Goal: Task Accomplishment & Management: Manage account settings

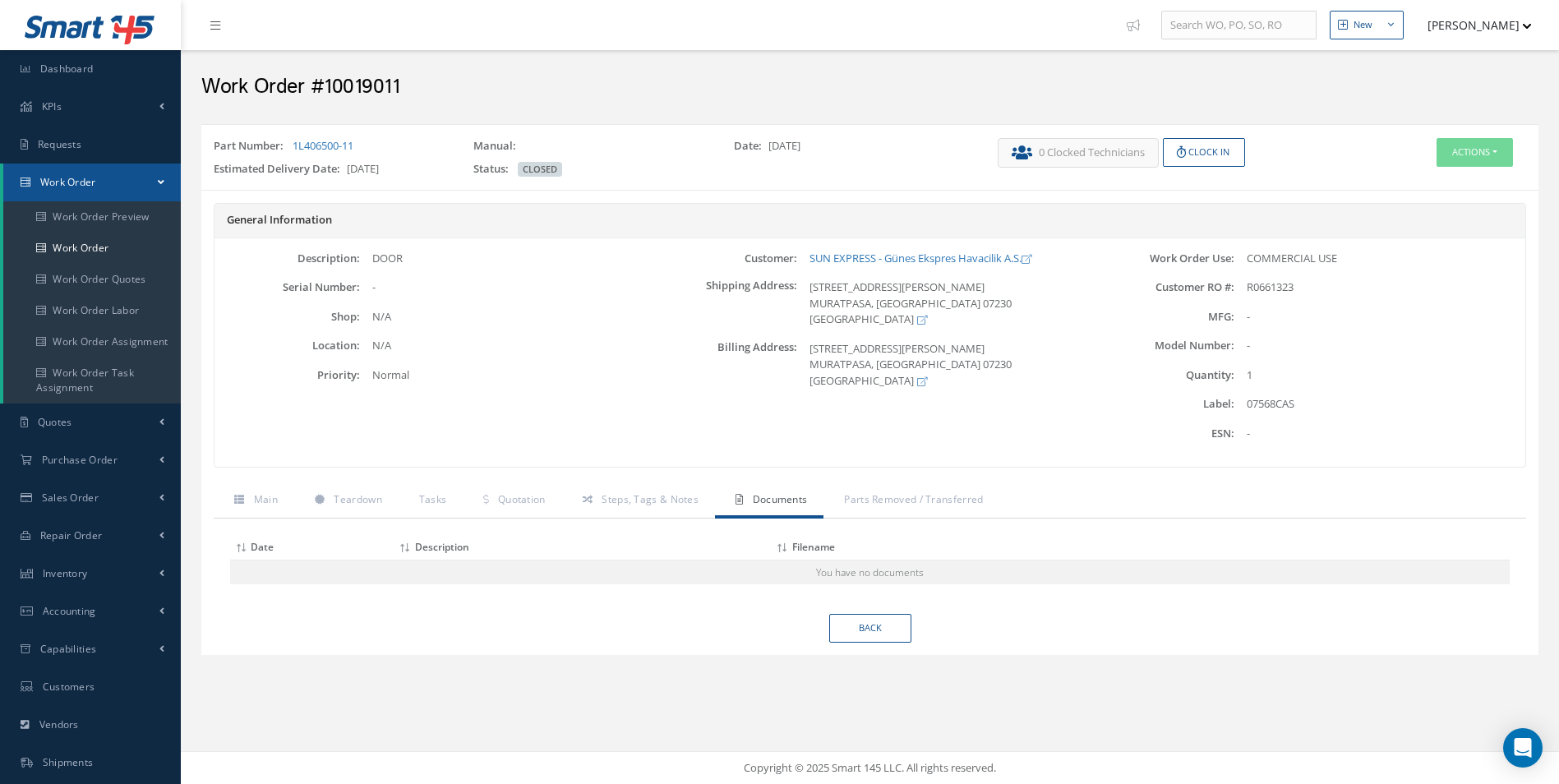
drag, startPoint x: 377, startPoint y: 143, endPoint x: 271, endPoint y: 159, distance: 107.2
click at [271, 159] on div "Part Number: 1L406500-11" at bounding box center [331, 150] width 260 height 23
copy div "1L406500-11"
click at [1491, 153] on button "Actions" at bounding box center [1475, 152] width 77 height 29
click at [1435, 182] on link "Edit" at bounding box center [1450, 183] width 132 height 22
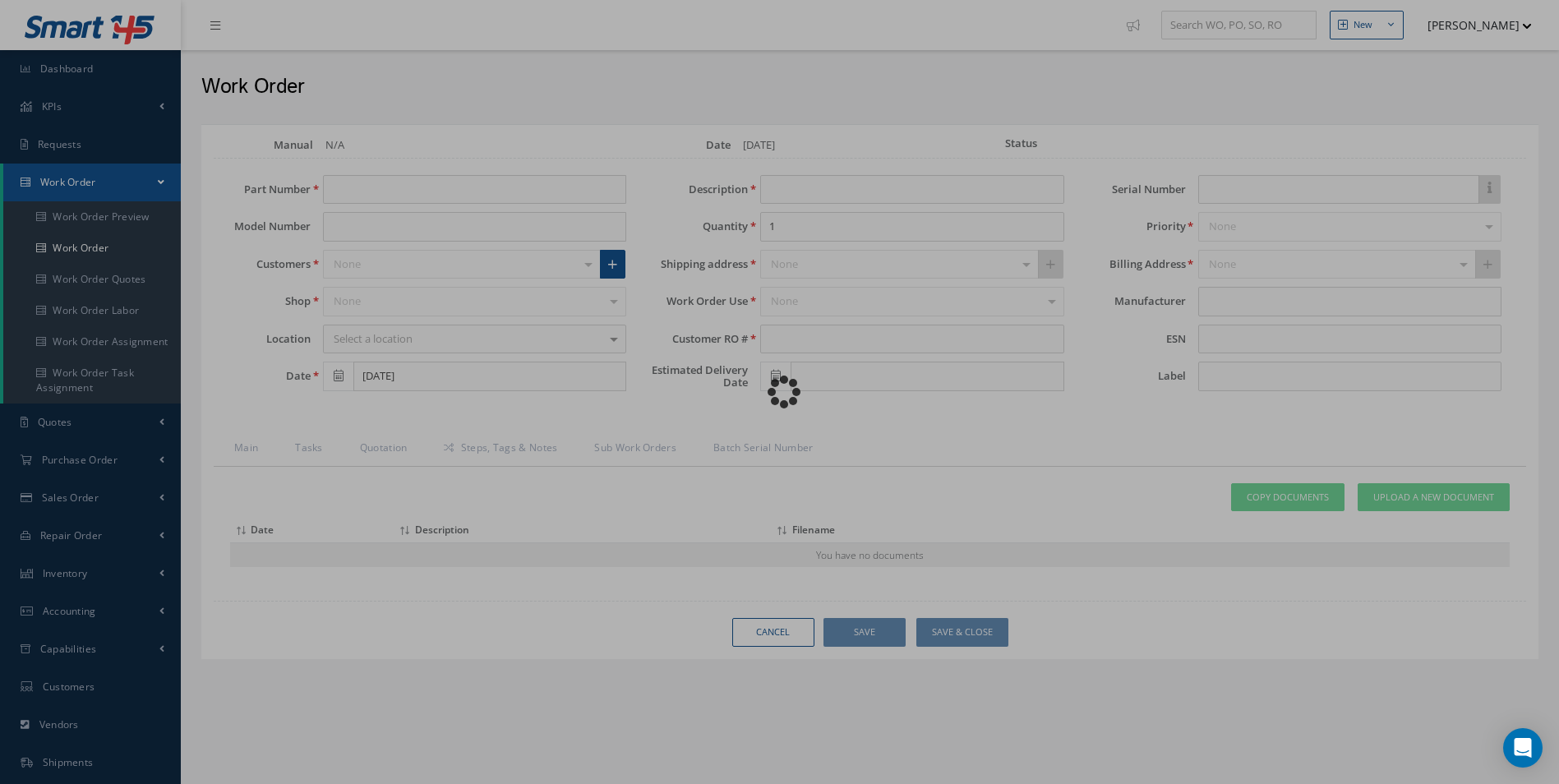
type input "1L406500-11"
type input "[DATE]"
type input "DOOR"
type input "R0661323"
type input "07/31/2023"
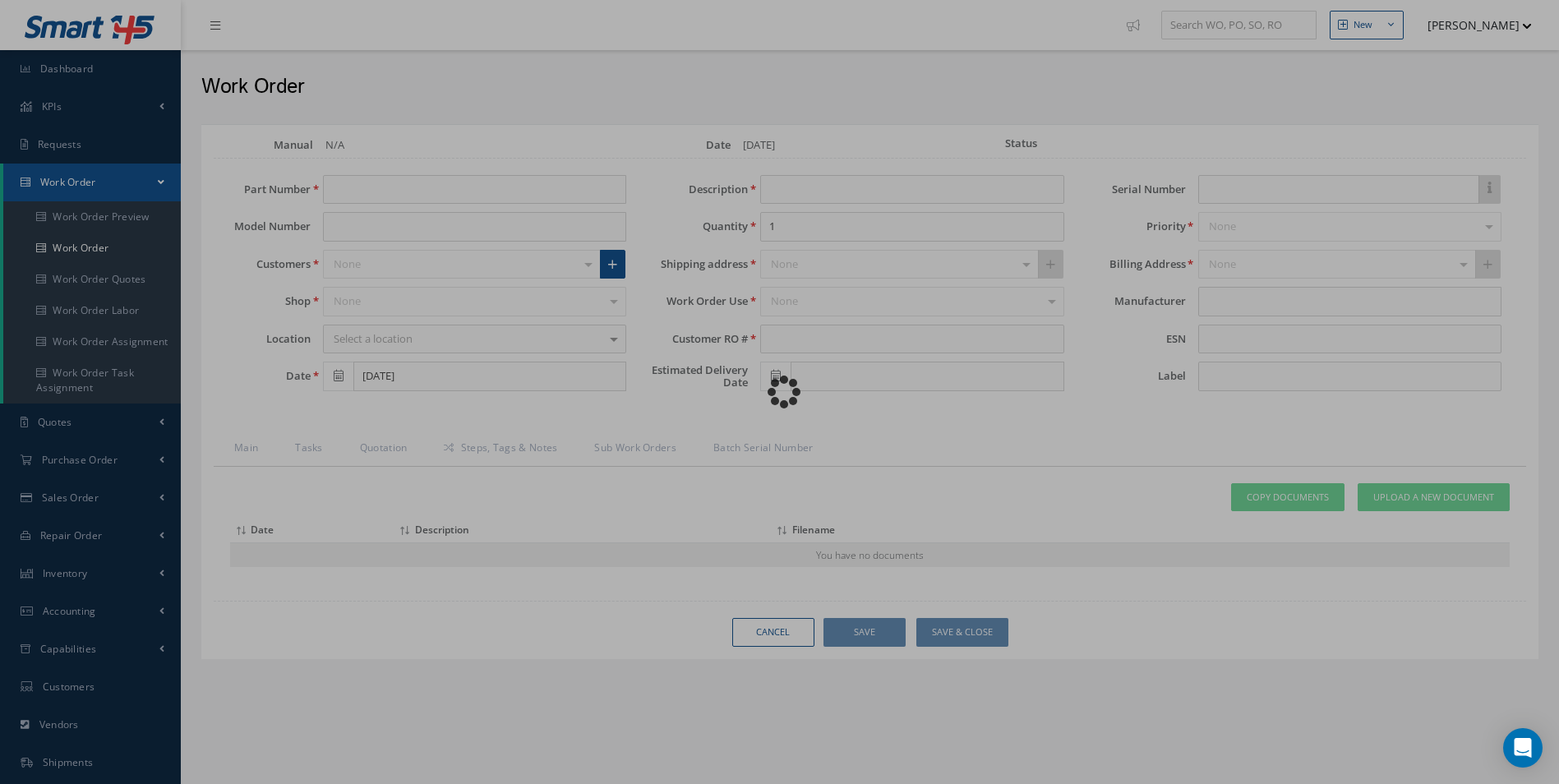
type input "07568CAS"
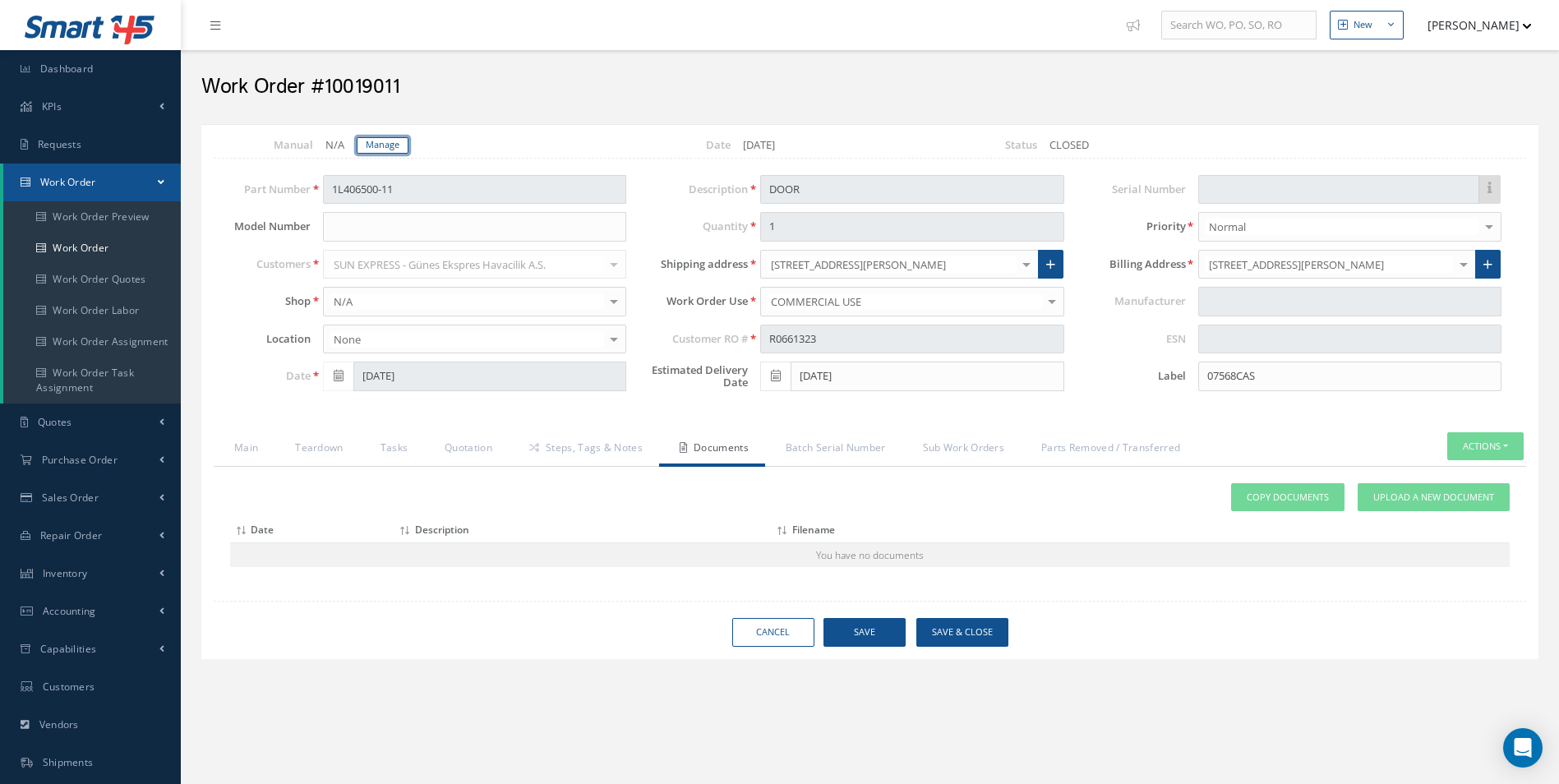
drag, startPoint x: 388, startPoint y: 143, endPoint x: 413, endPoint y: 164, distance: 32.6
click at [388, 144] on link "Manage" at bounding box center [382, 146] width 51 height 17
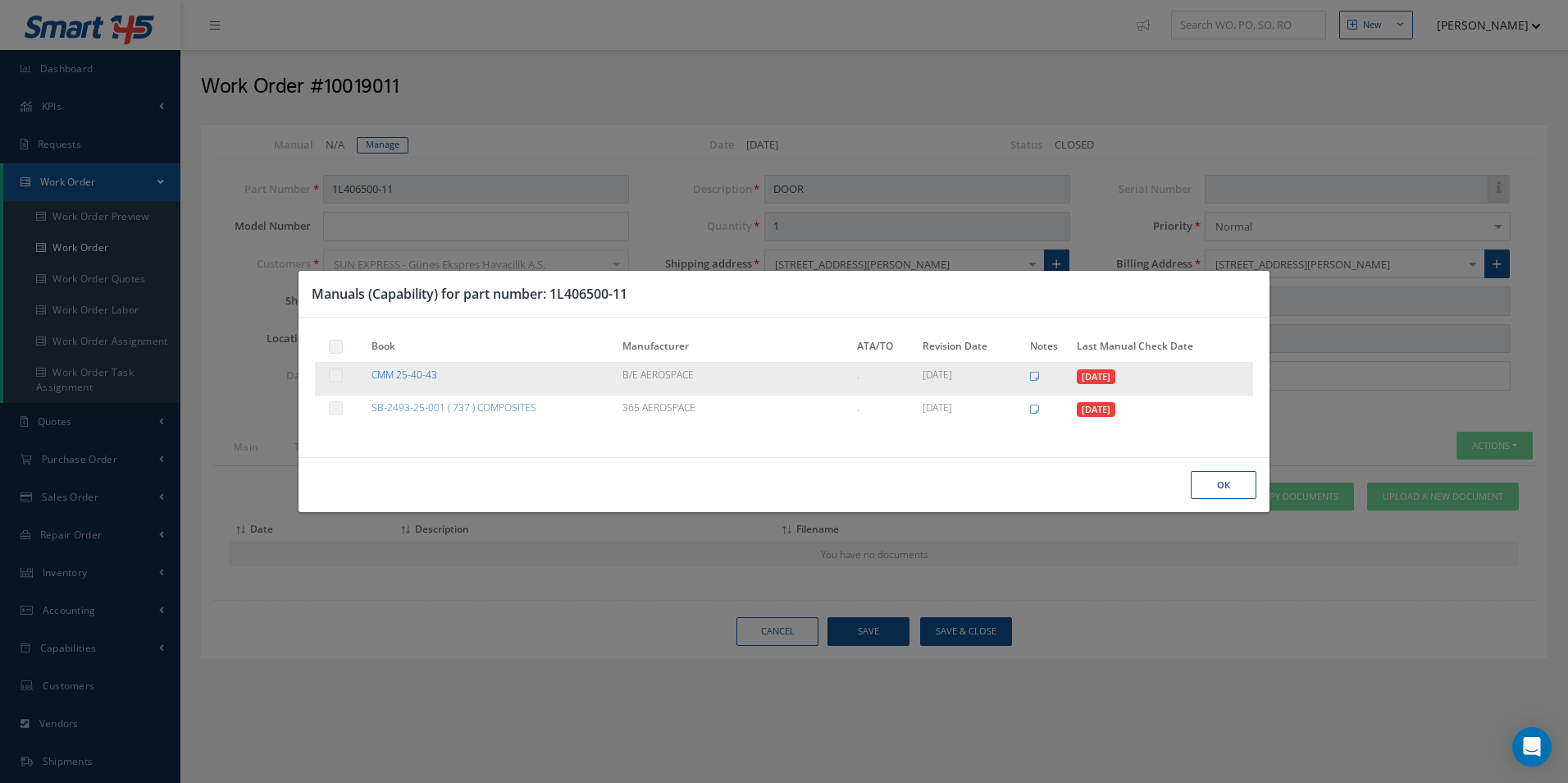
click at [401, 374] on link "CMM 25-40-43" at bounding box center [404, 374] width 65 height 14
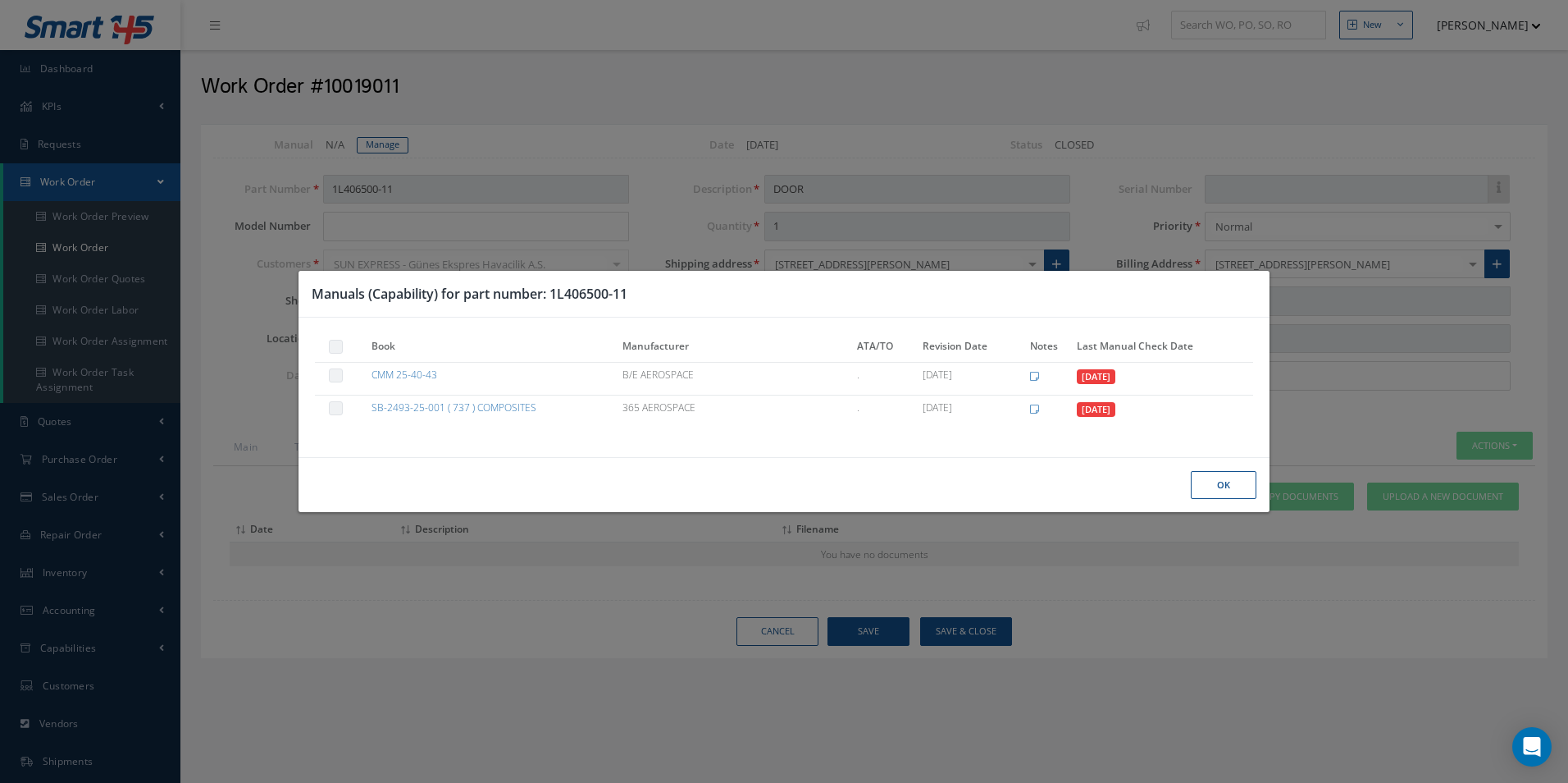
click at [1222, 475] on button "Ok" at bounding box center [1223, 485] width 65 height 29
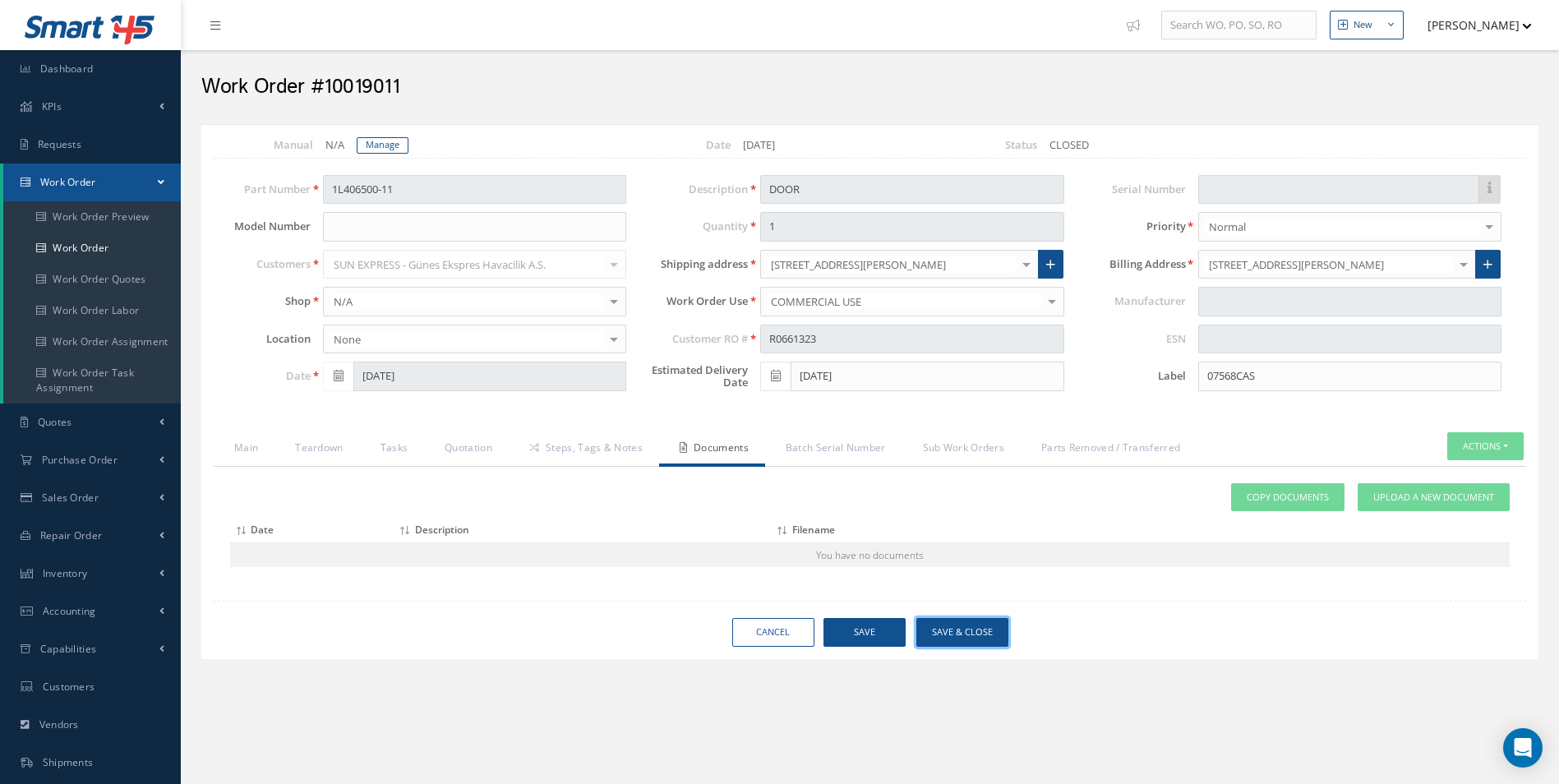
click at [941, 624] on button "Save & Close" at bounding box center [962, 632] width 92 height 29
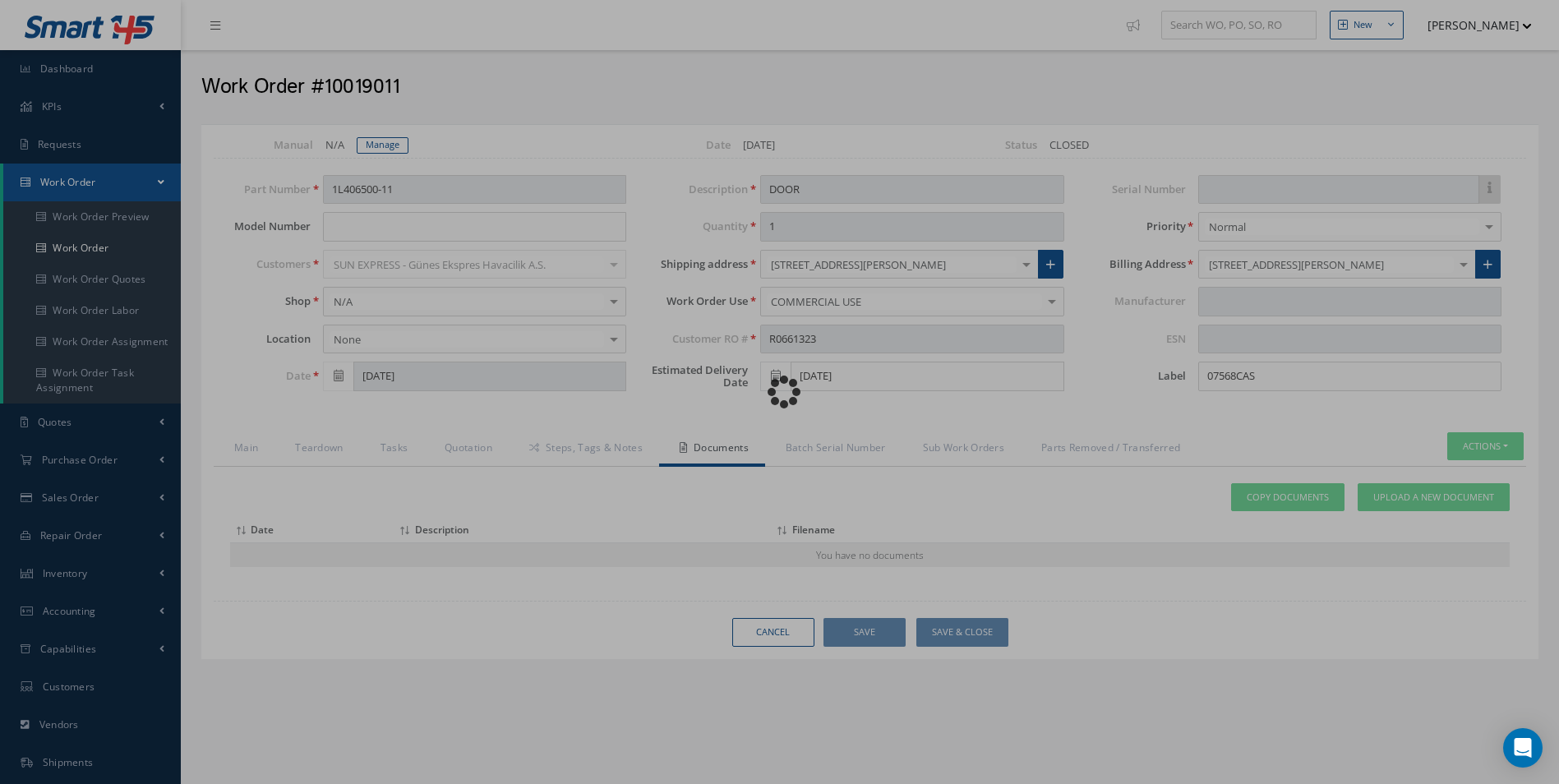
click at [780, 392] on div "Loading…" at bounding box center [780, 392] width 0 height 0
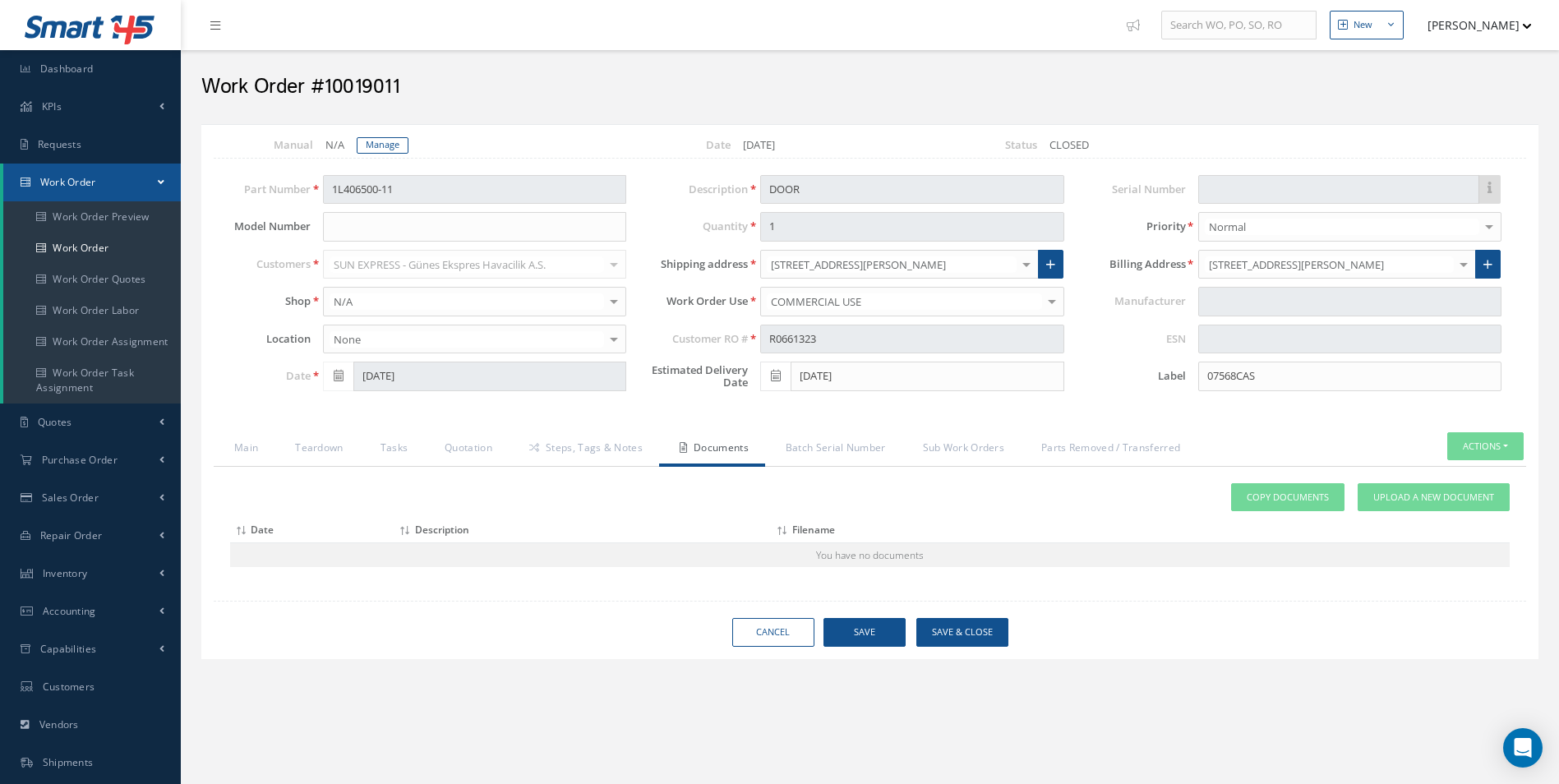
click at [425, 192] on body "Smart 145 Dashboard KPIs Work Order Accounting Requests Work Order Work Order P…" at bounding box center [780, 392] width 1559 height 784
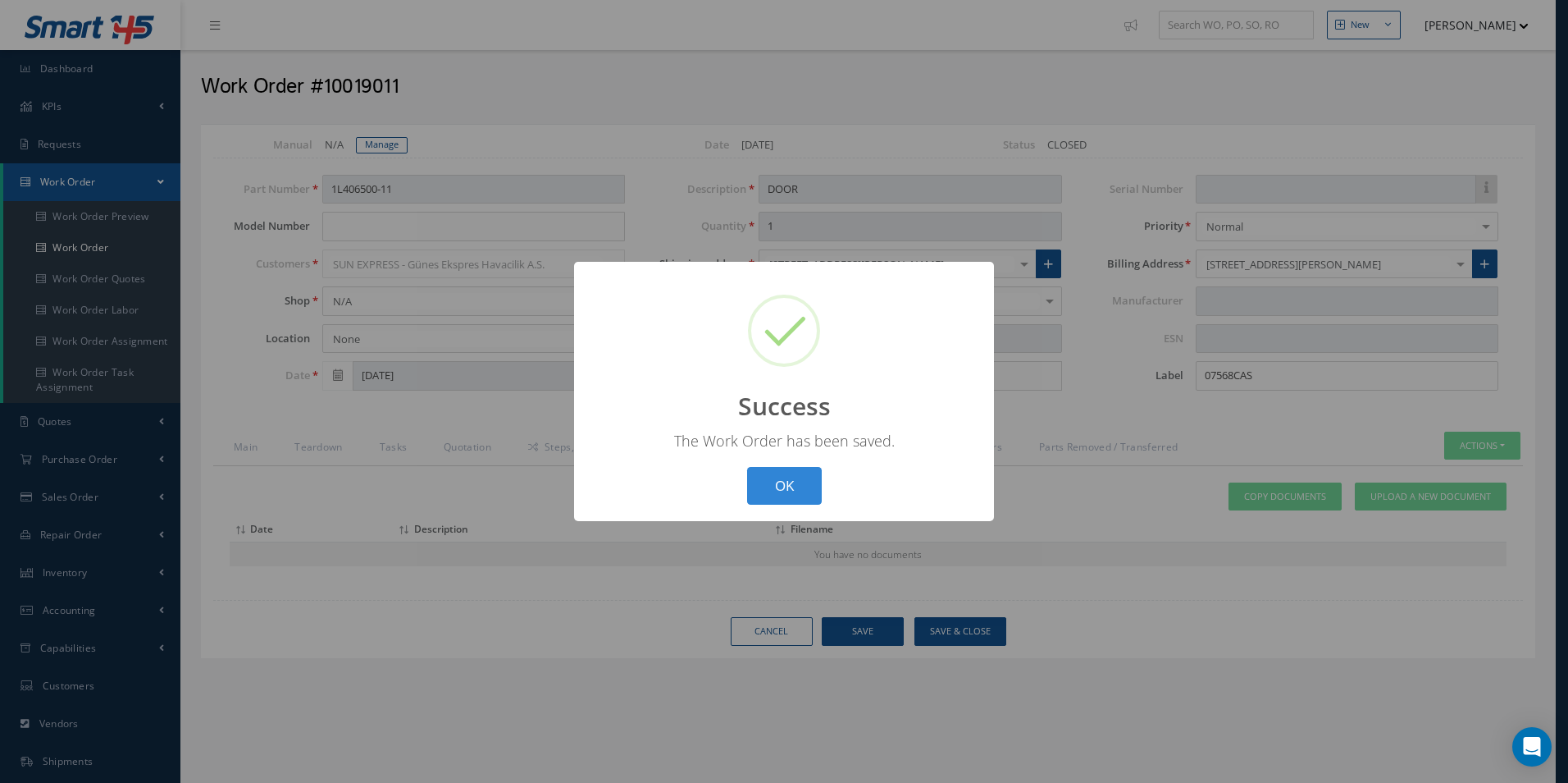
click at [422, 187] on div "? ! i Success × The Work Order has been saved. OK Cancel" at bounding box center [784, 392] width 1568 height 783
select select "25"
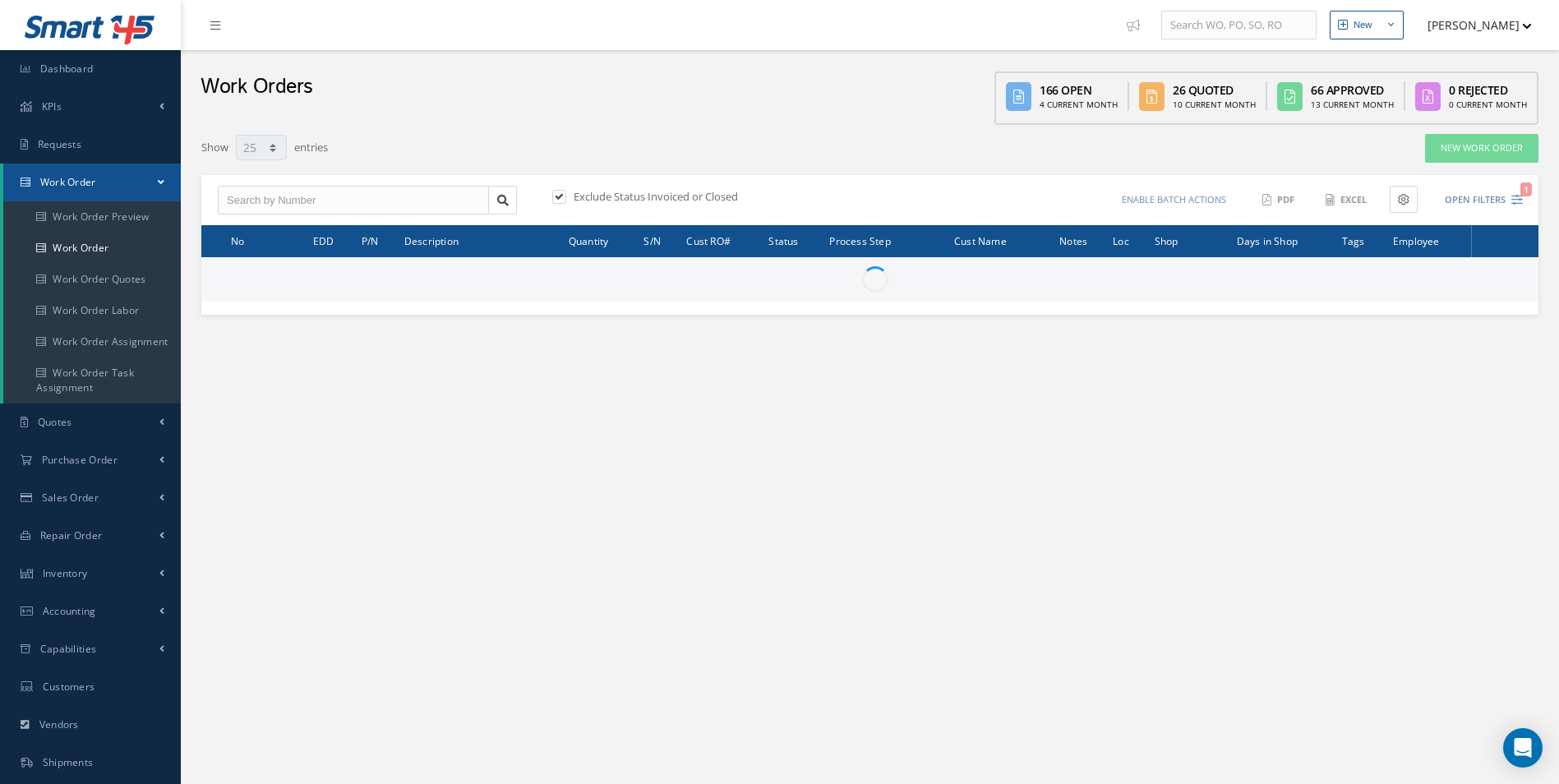
type input "All Work Request"
type input "All Work Performed"
type input "All Status"
type input "WO Part Status"
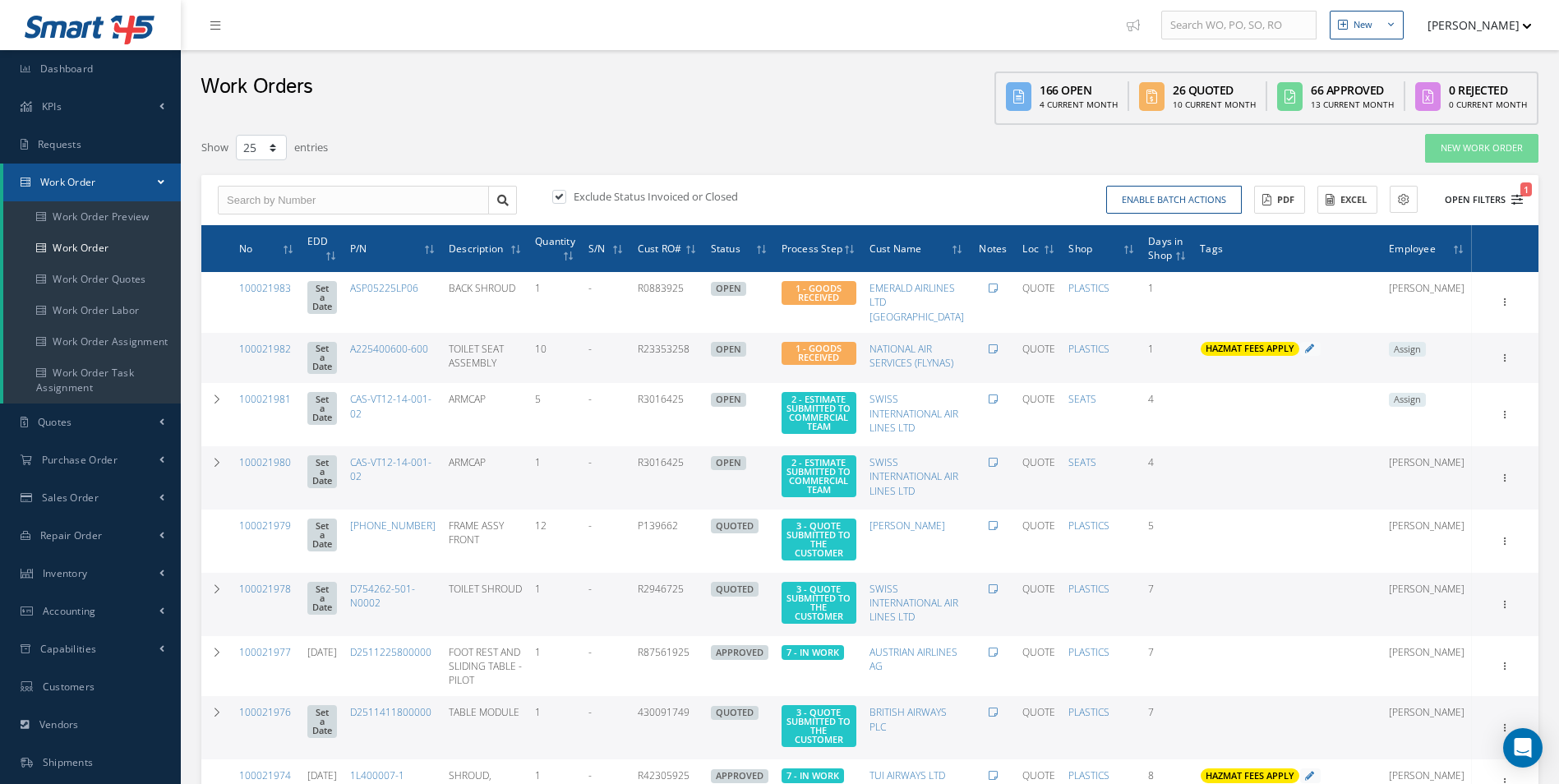
click at [1517, 199] on icon "1" at bounding box center [1517, 199] width 11 height 11
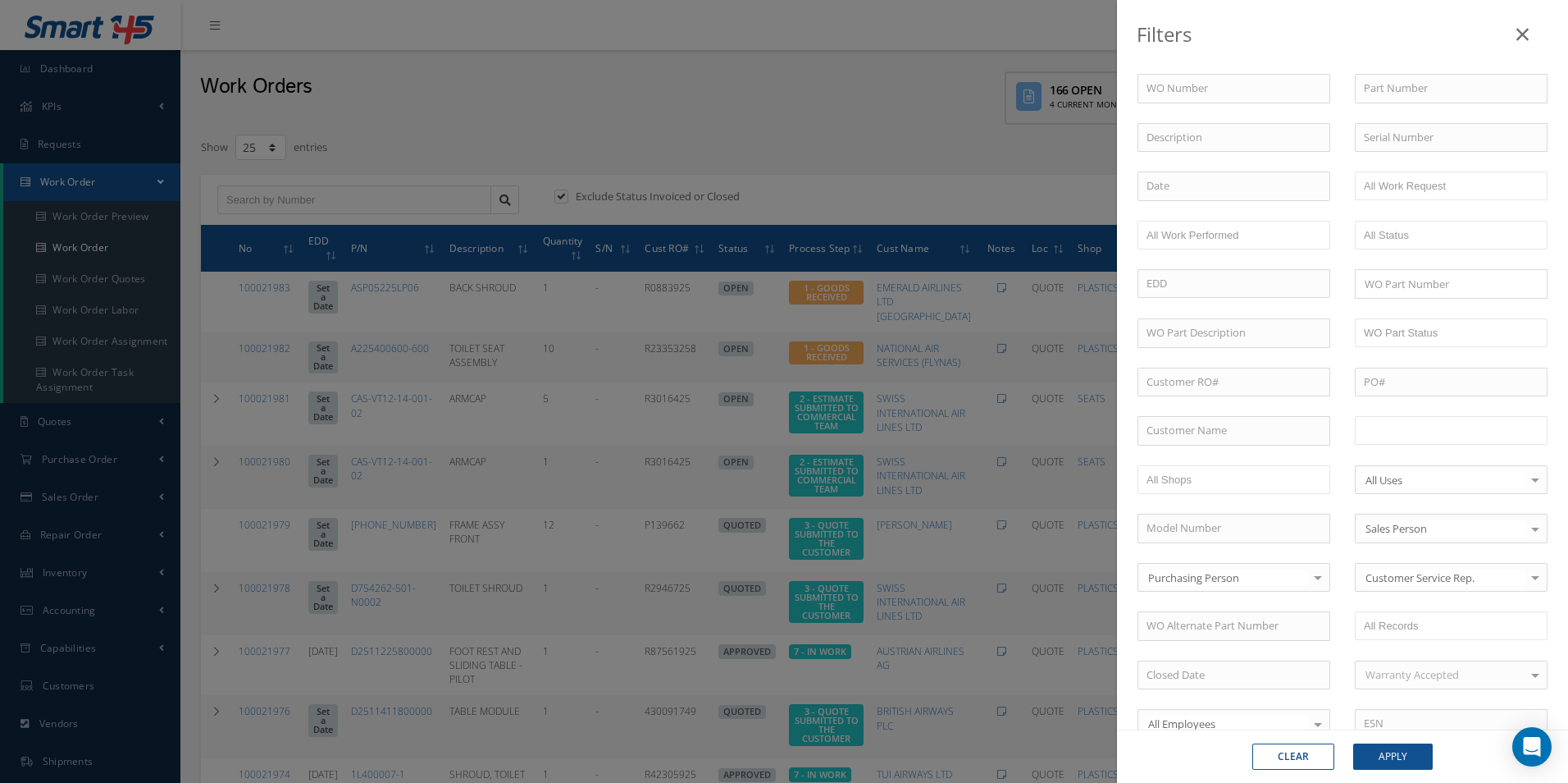
click at [1437, 432] on input "text" at bounding box center [1416, 431] width 105 height 21
click at [1391, 751] on button "Apply" at bounding box center [1392, 757] width 79 height 26
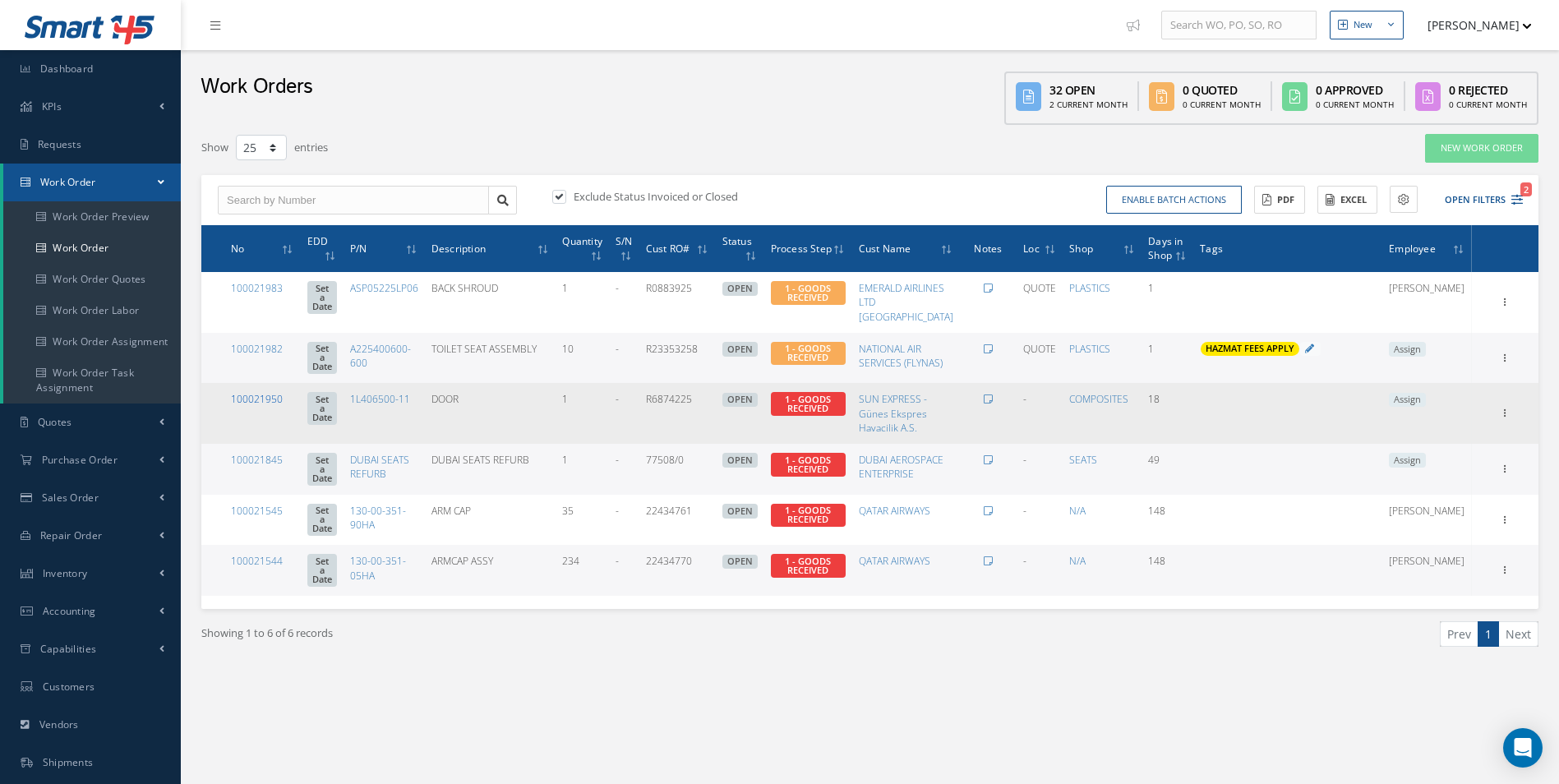
click at [277, 406] on link "100021950" at bounding box center [256, 399] width 51 height 14
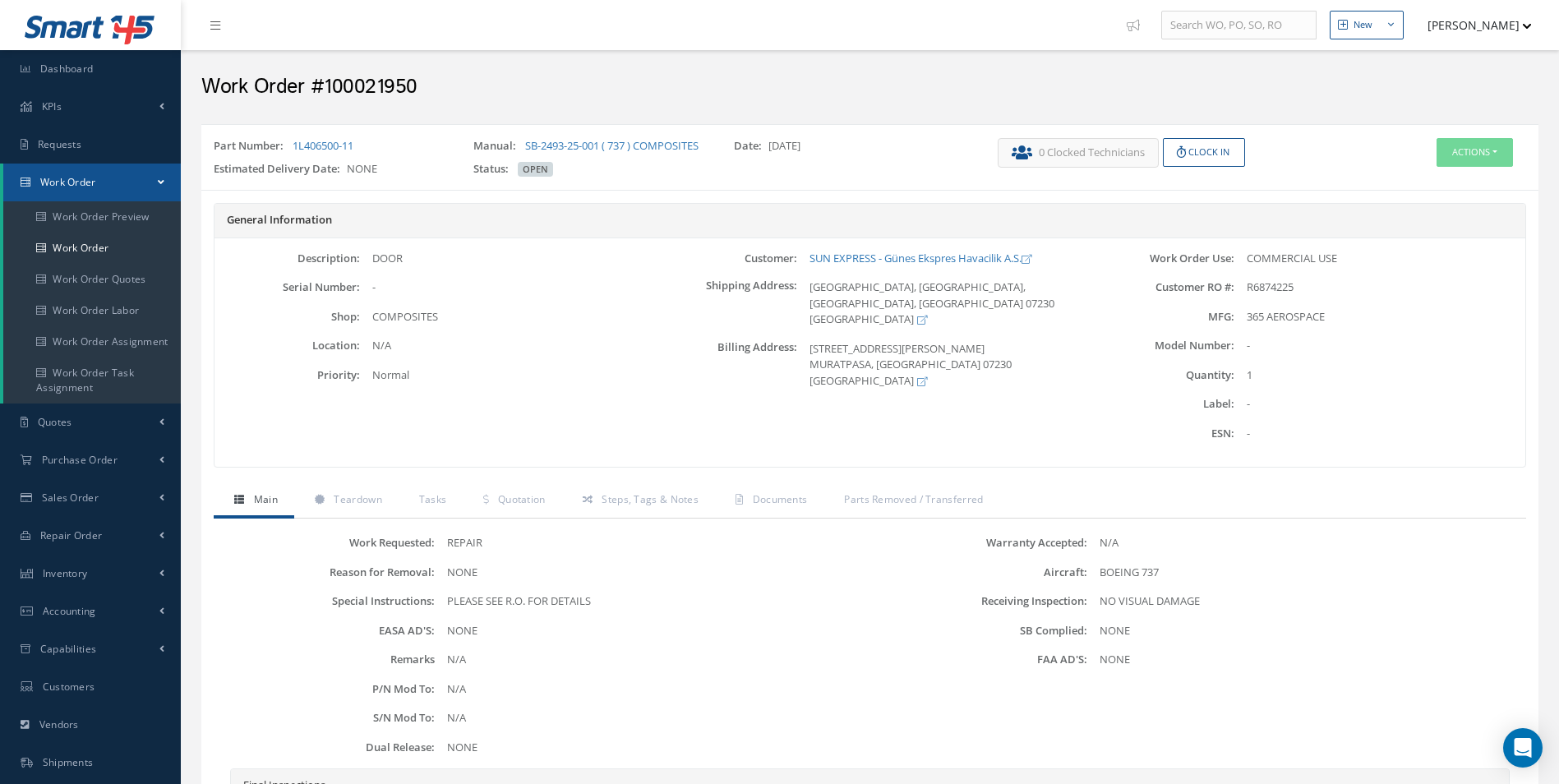
drag, startPoint x: 368, startPoint y: 138, endPoint x: 293, endPoint y: 138, distance: 75.0
click at [293, 138] on div "Part Number: 1L406500-11 Manual: SB-2493-25-001 ( 737 ) COMPOSITES Date: 09/19/…" at bounding box center [869, 157] width 1337 height 51
copy link "1L406500-11"
click at [1513, 153] on div "Actions Edit Invoicing Close Send By Email Print-Outs Receiving Inspection Scra…" at bounding box center [1427, 161] width 223 height 45
click at [1489, 154] on button "Actions" at bounding box center [1475, 152] width 77 height 29
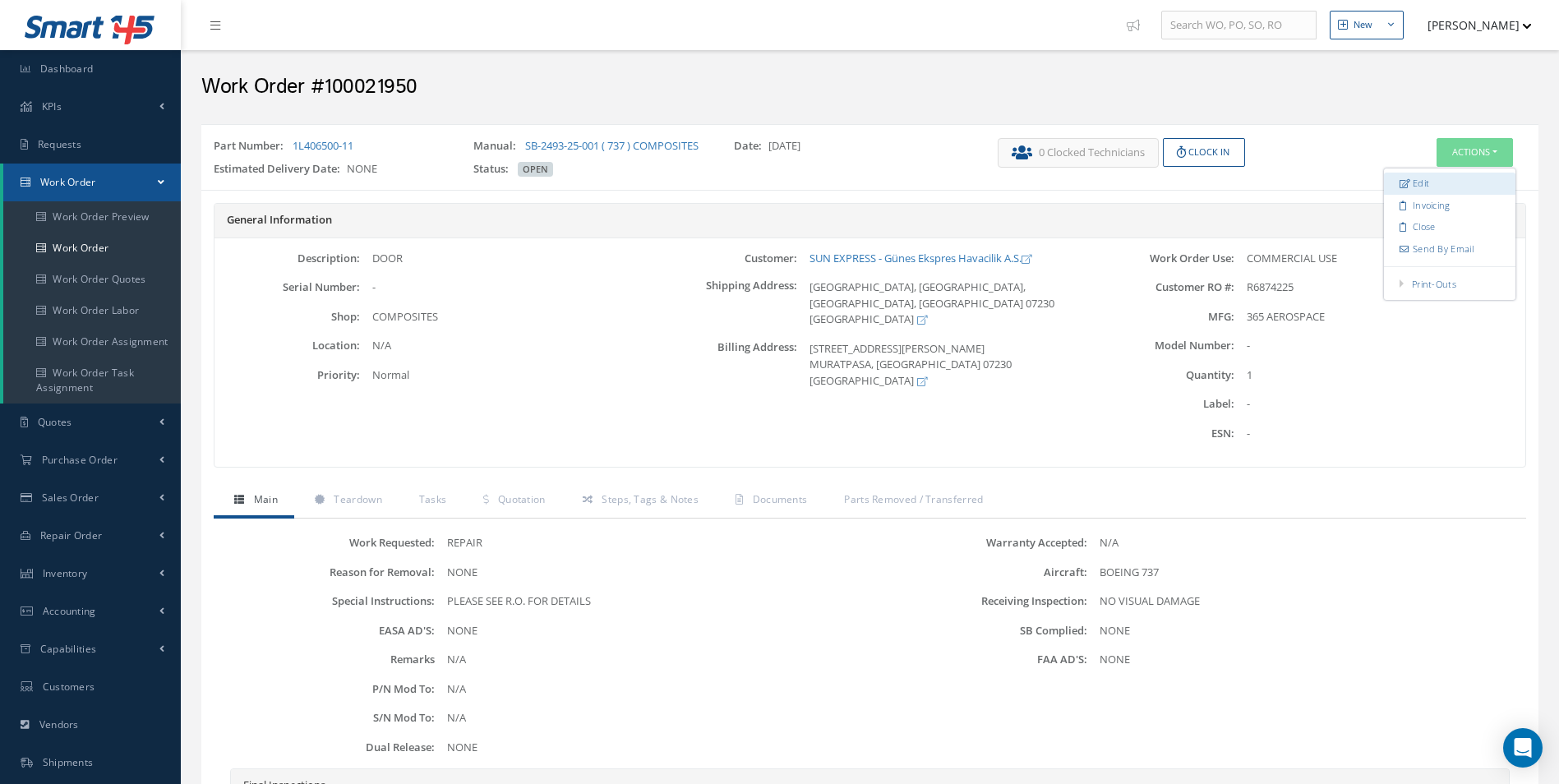
click at [1419, 191] on link "Edit" at bounding box center [1450, 183] width 132 height 22
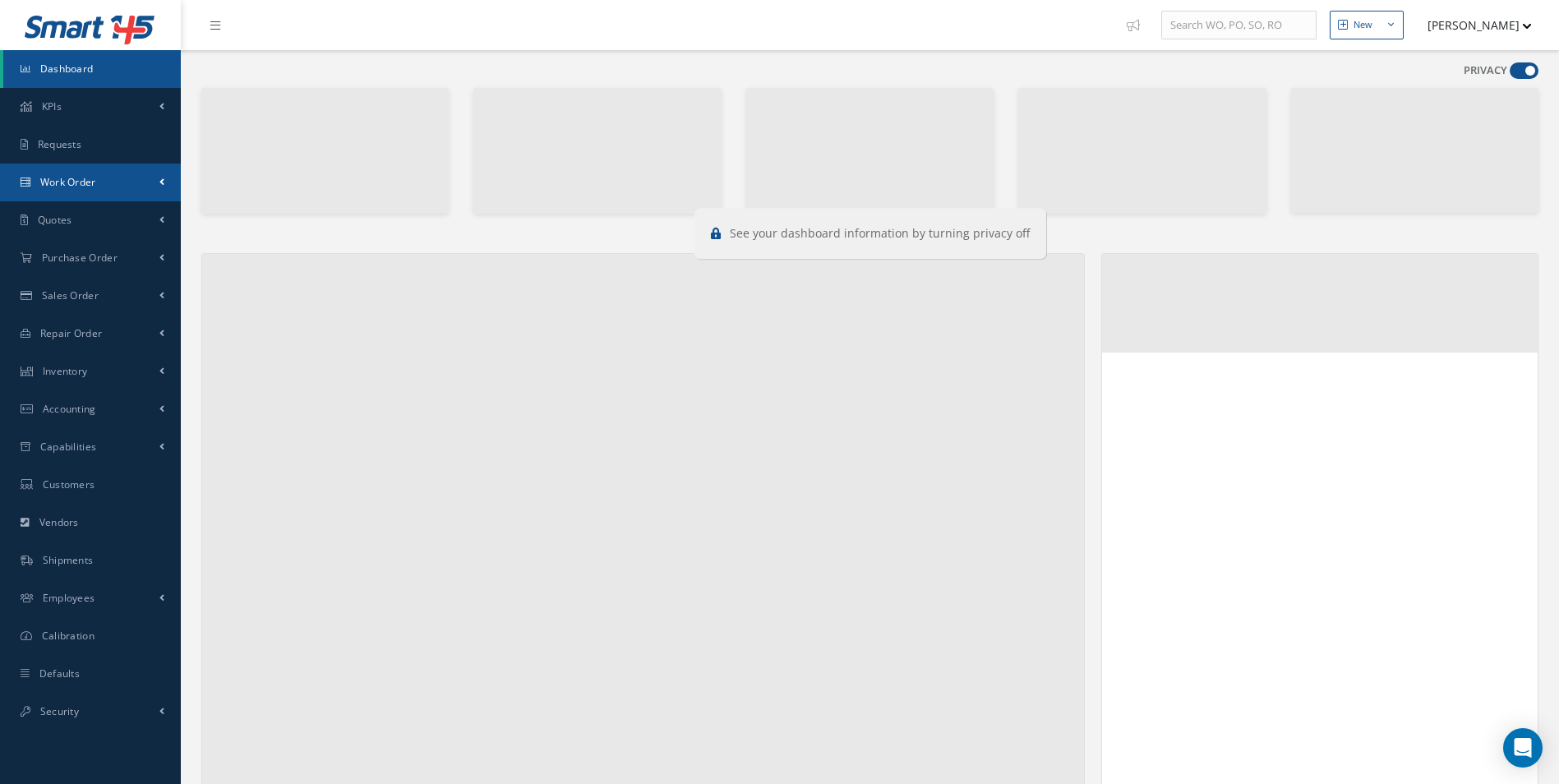
click at [105, 177] on link "Work Order" at bounding box center [90, 182] width 181 height 37
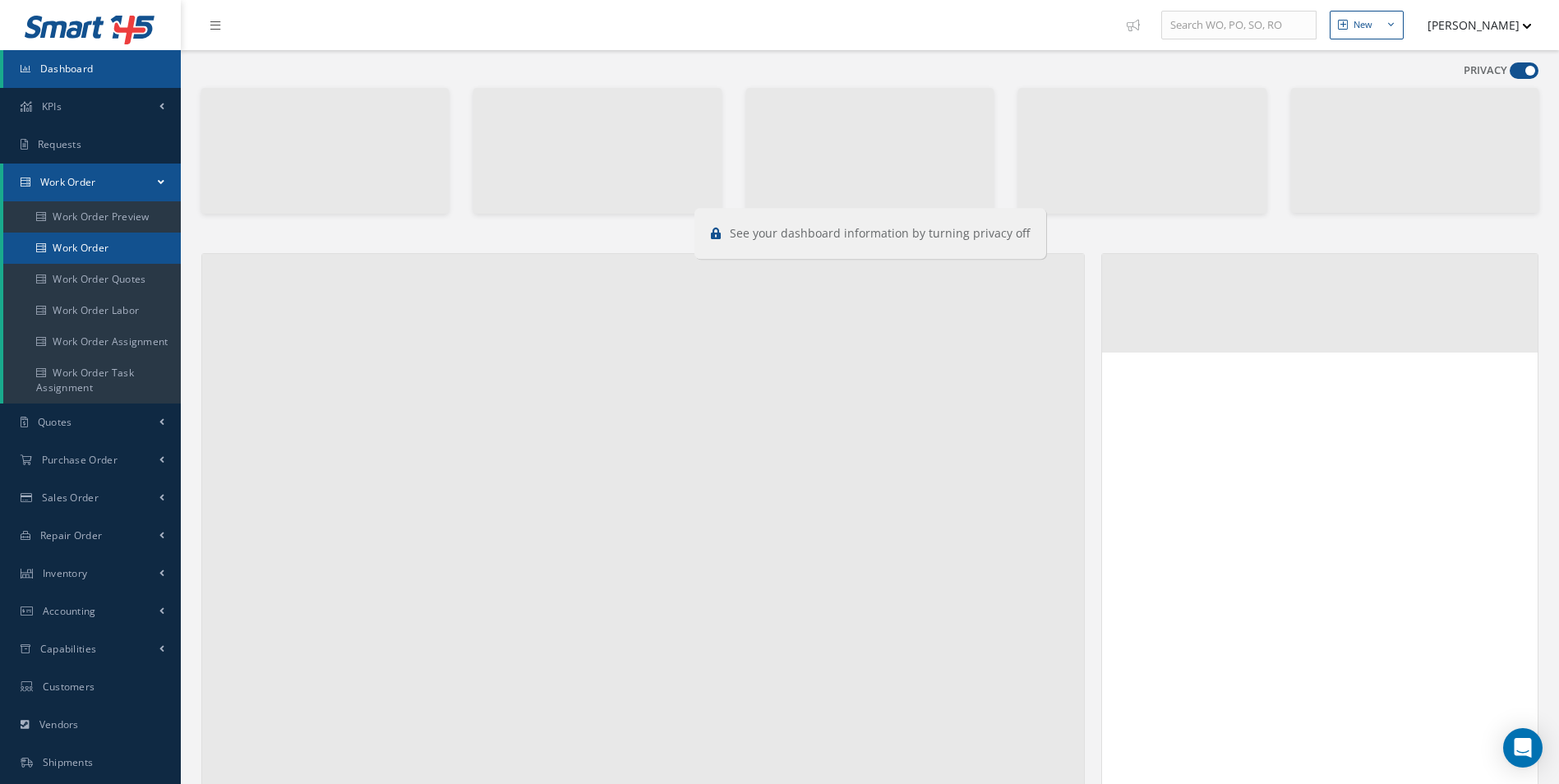
click at [101, 240] on link "Work Order" at bounding box center [93, 248] width 178 height 31
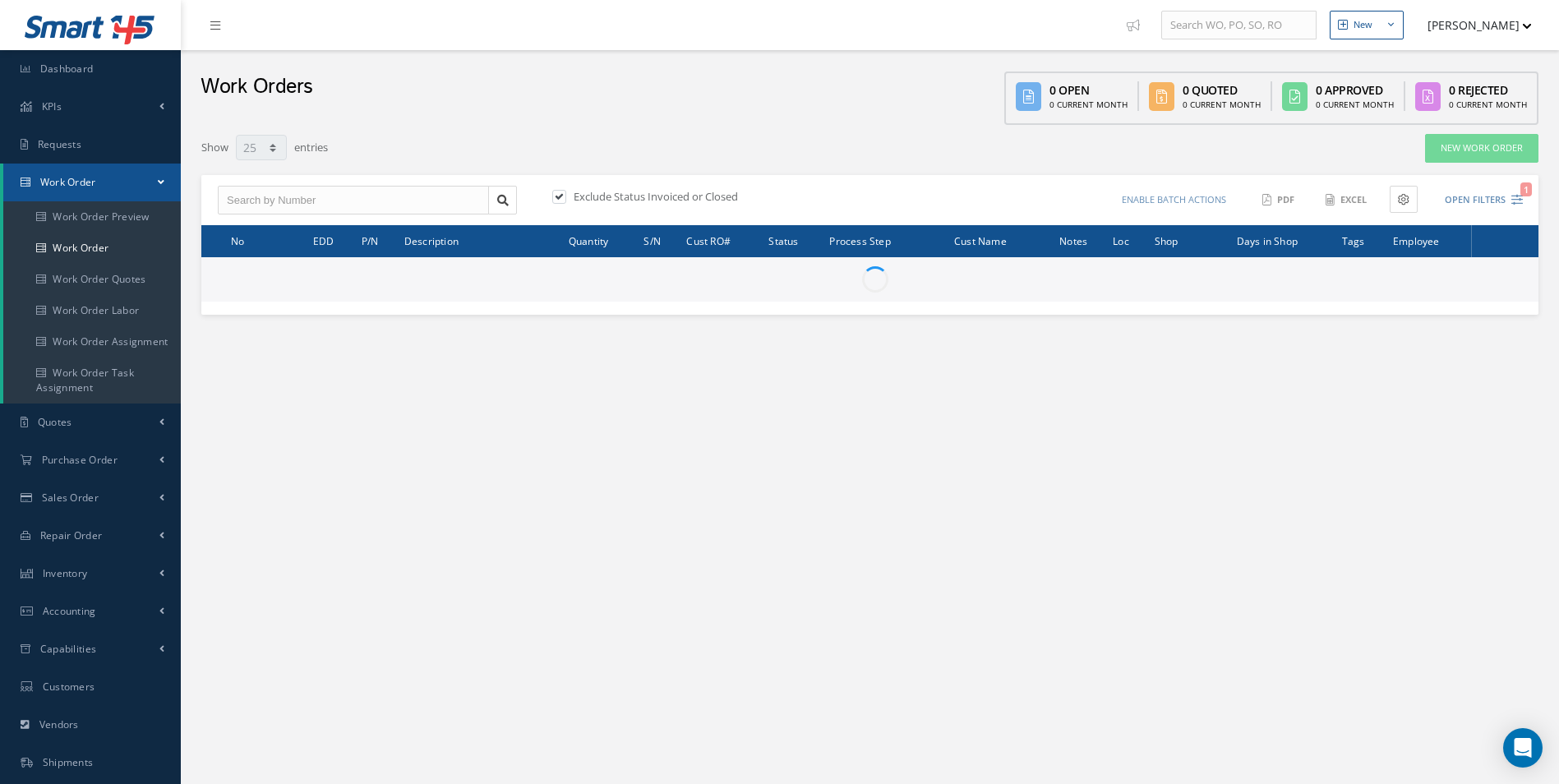
select select "25"
type input "All Work Request"
type input "All Work Performed"
type input "All Status"
type input "WO Part Status"
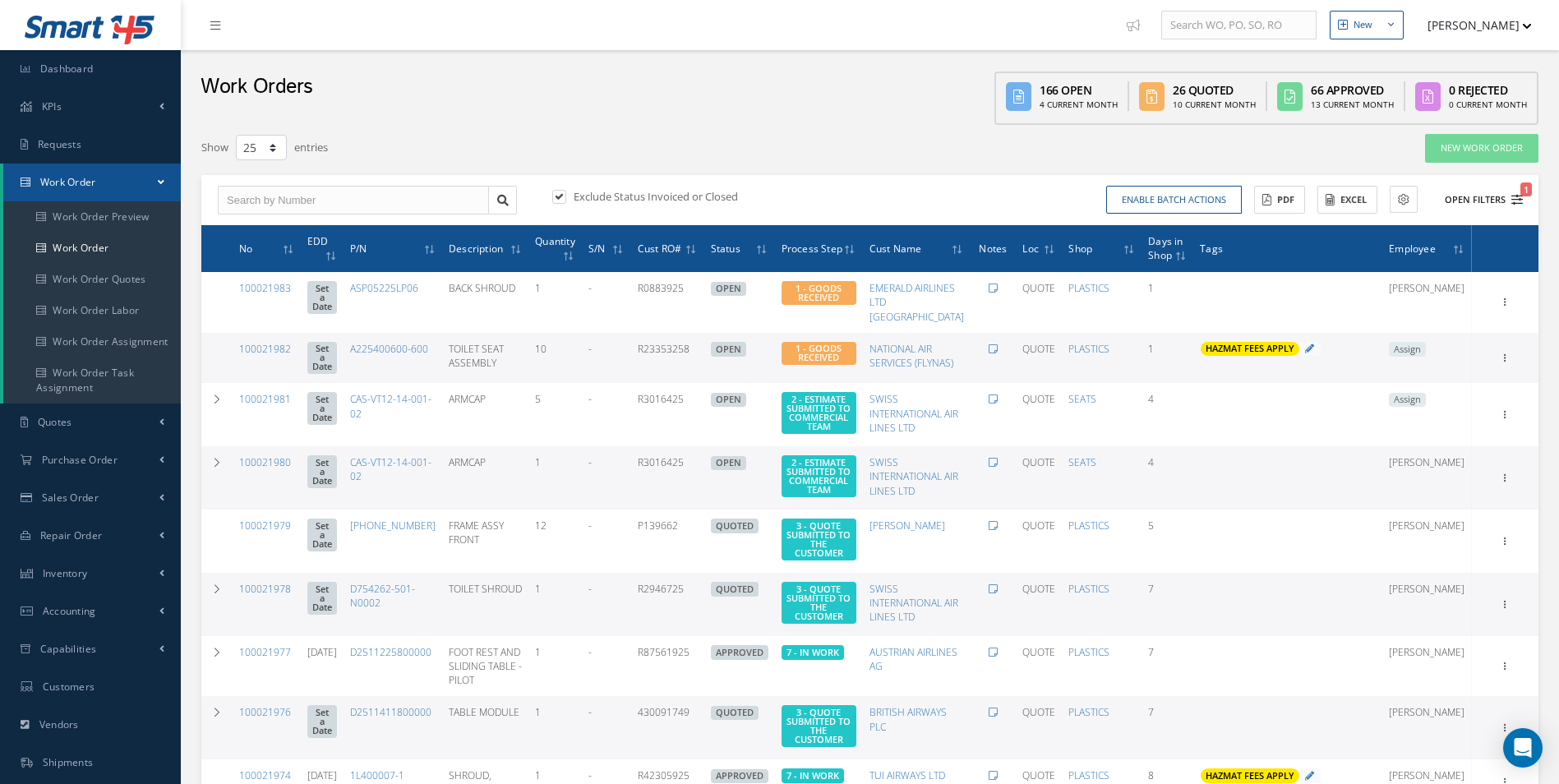
click at [1515, 199] on icon "1" at bounding box center [1517, 199] width 11 height 11
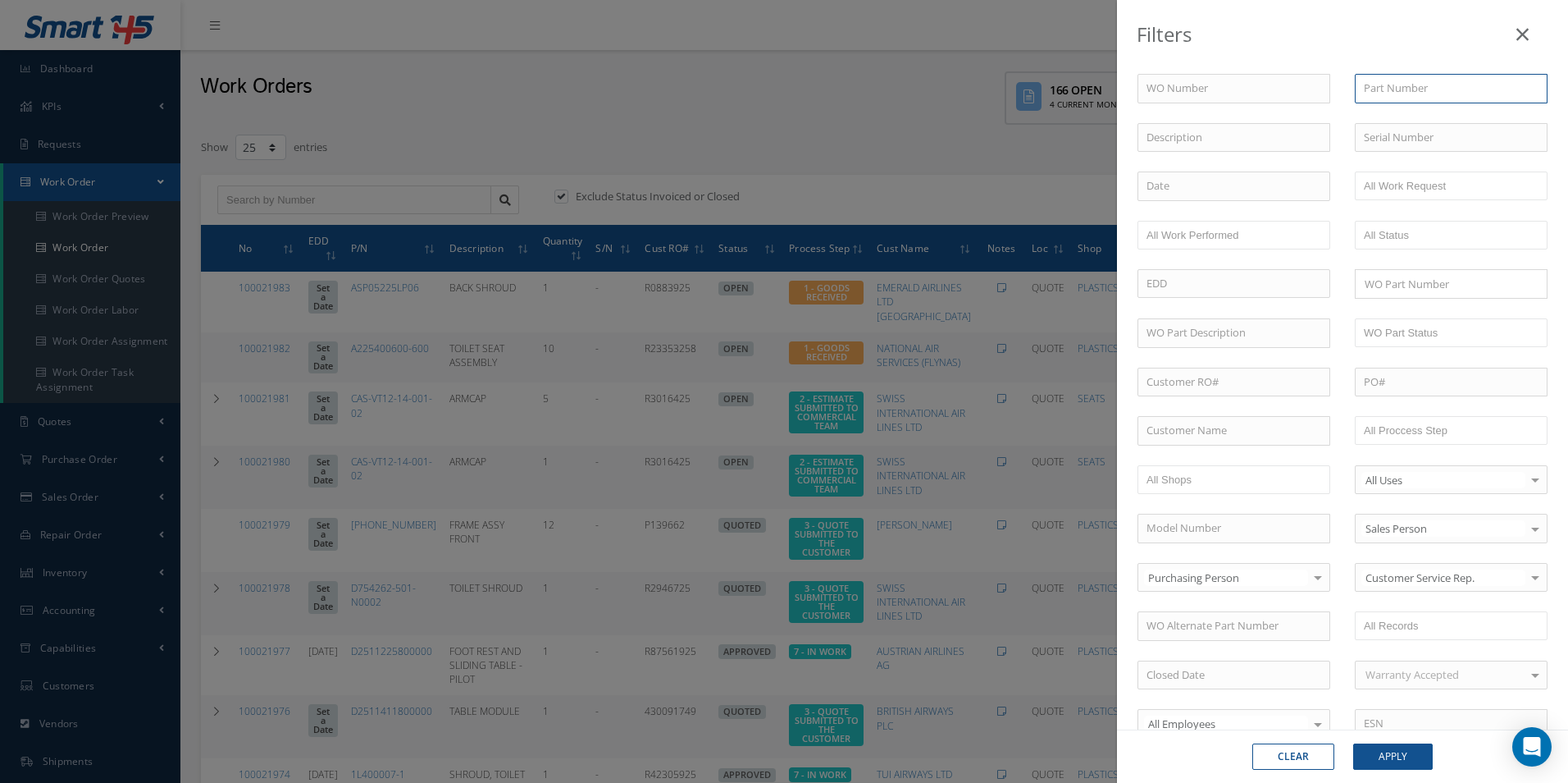
click at [1439, 90] on input "text" at bounding box center [1451, 89] width 192 height 30
paste input "1L406500-11"
type input "1L406500-11"
click at [1377, 750] on button "Apply" at bounding box center [1392, 757] width 79 height 26
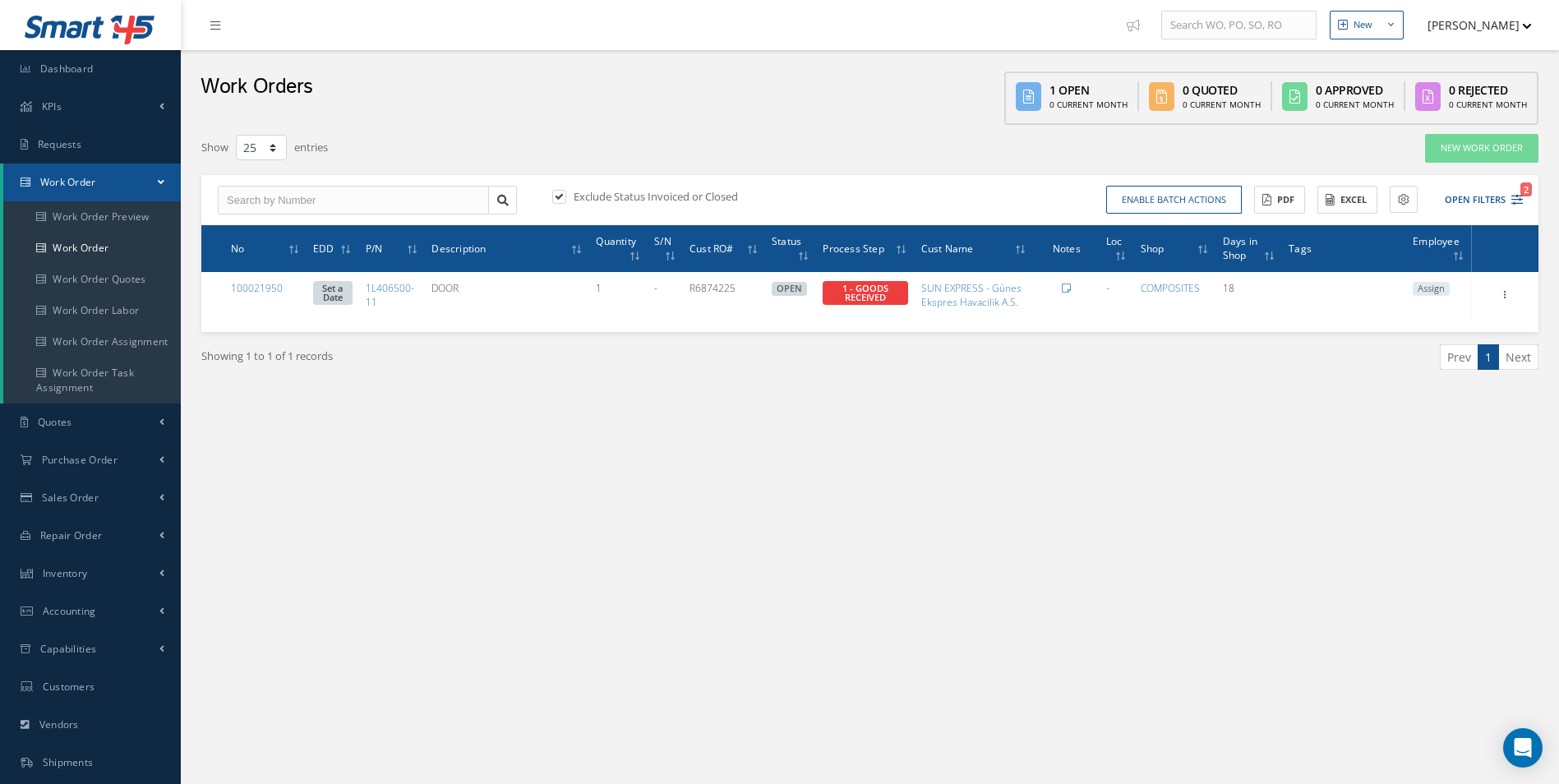
click at [565, 197] on label at bounding box center [567, 196] width 4 height 15
click at [559, 197] on input "checkbox" at bounding box center [557, 197] width 10 height 10
checkbox input "false"
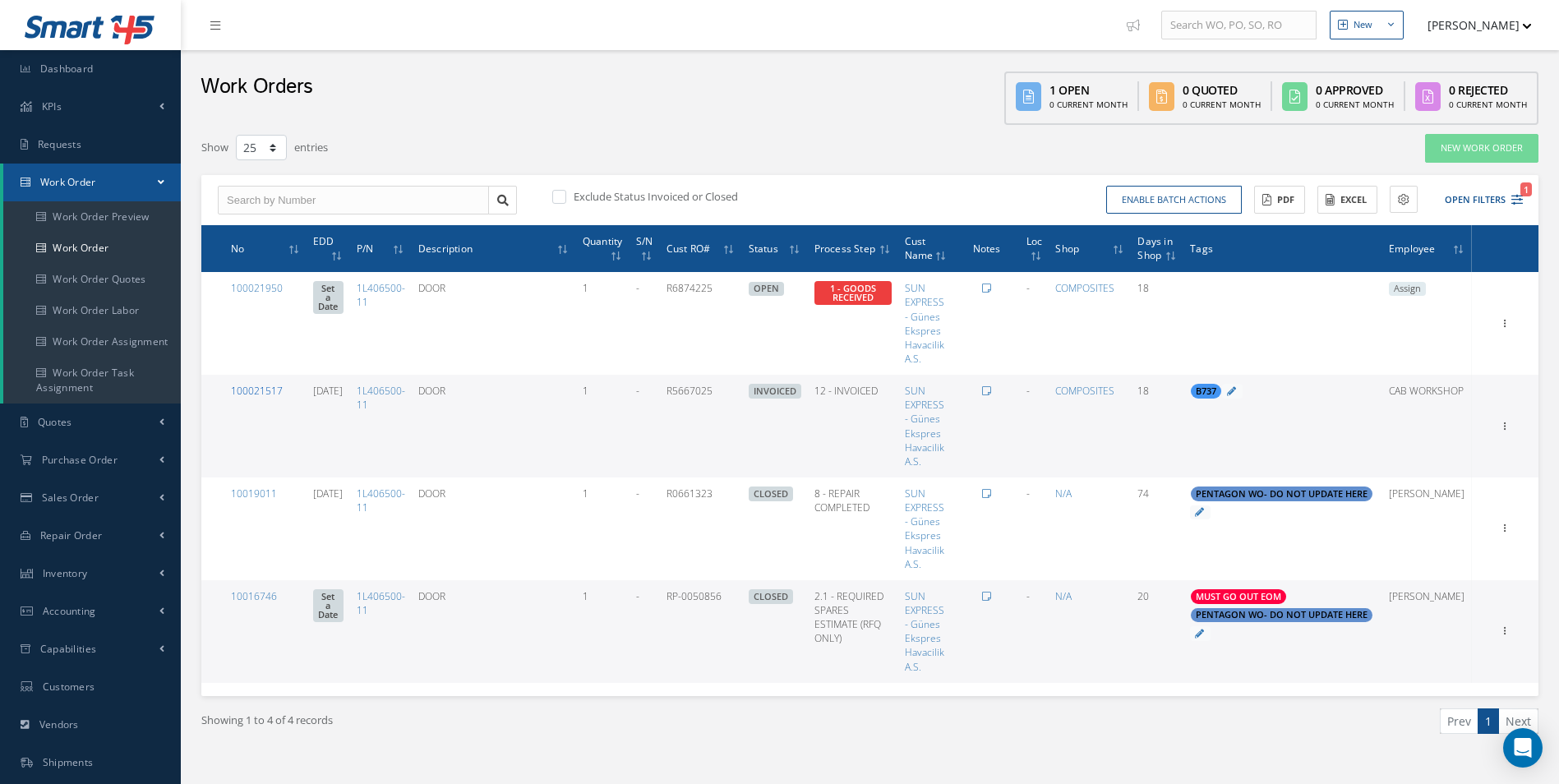
click at [264, 388] on link "100021517" at bounding box center [256, 390] width 51 height 14
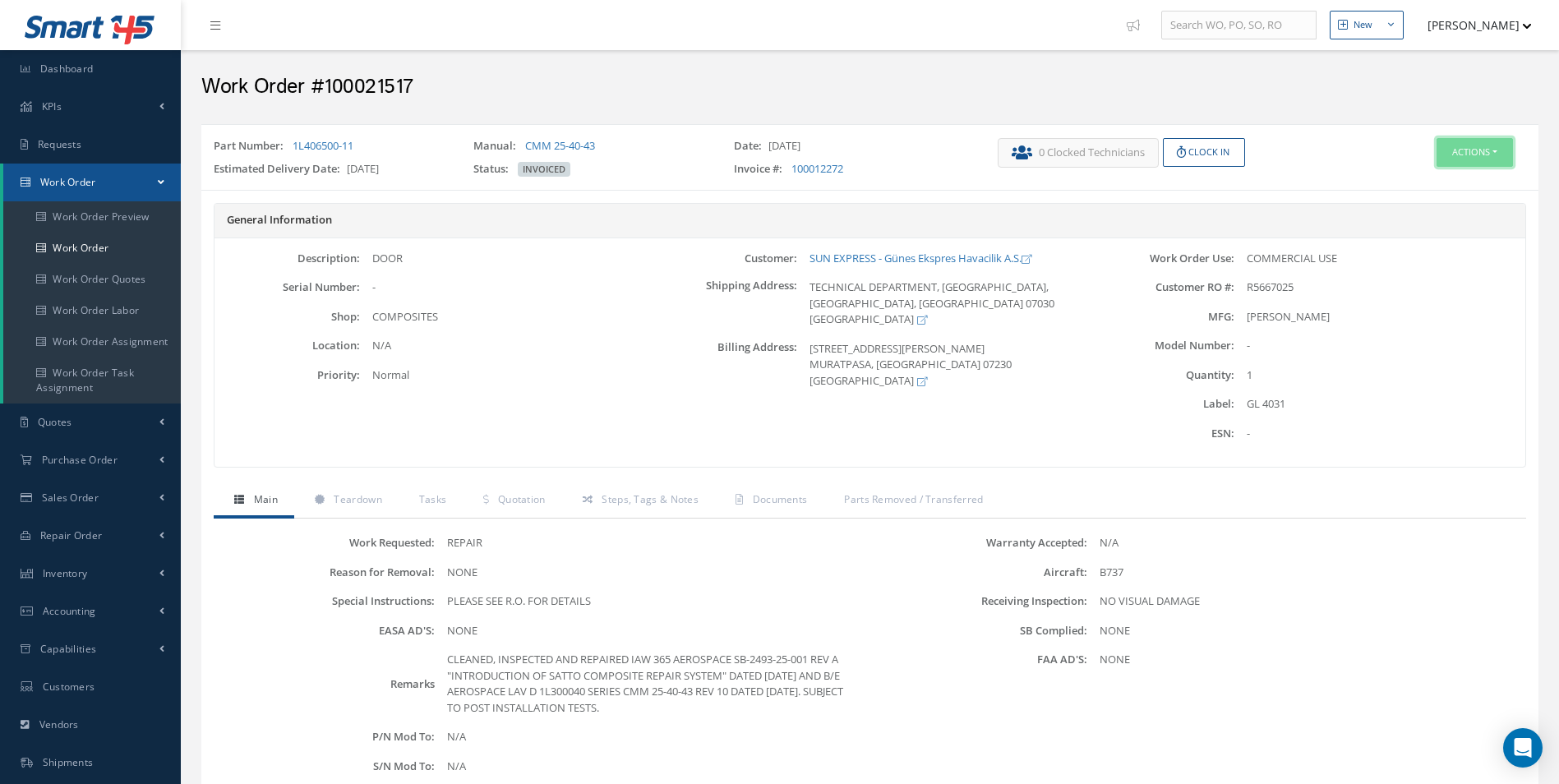
click at [1467, 152] on button "Actions" at bounding box center [1475, 152] width 77 height 29
click at [1439, 175] on link "Edit" at bounding box center [1450, 183] width 132 height 22
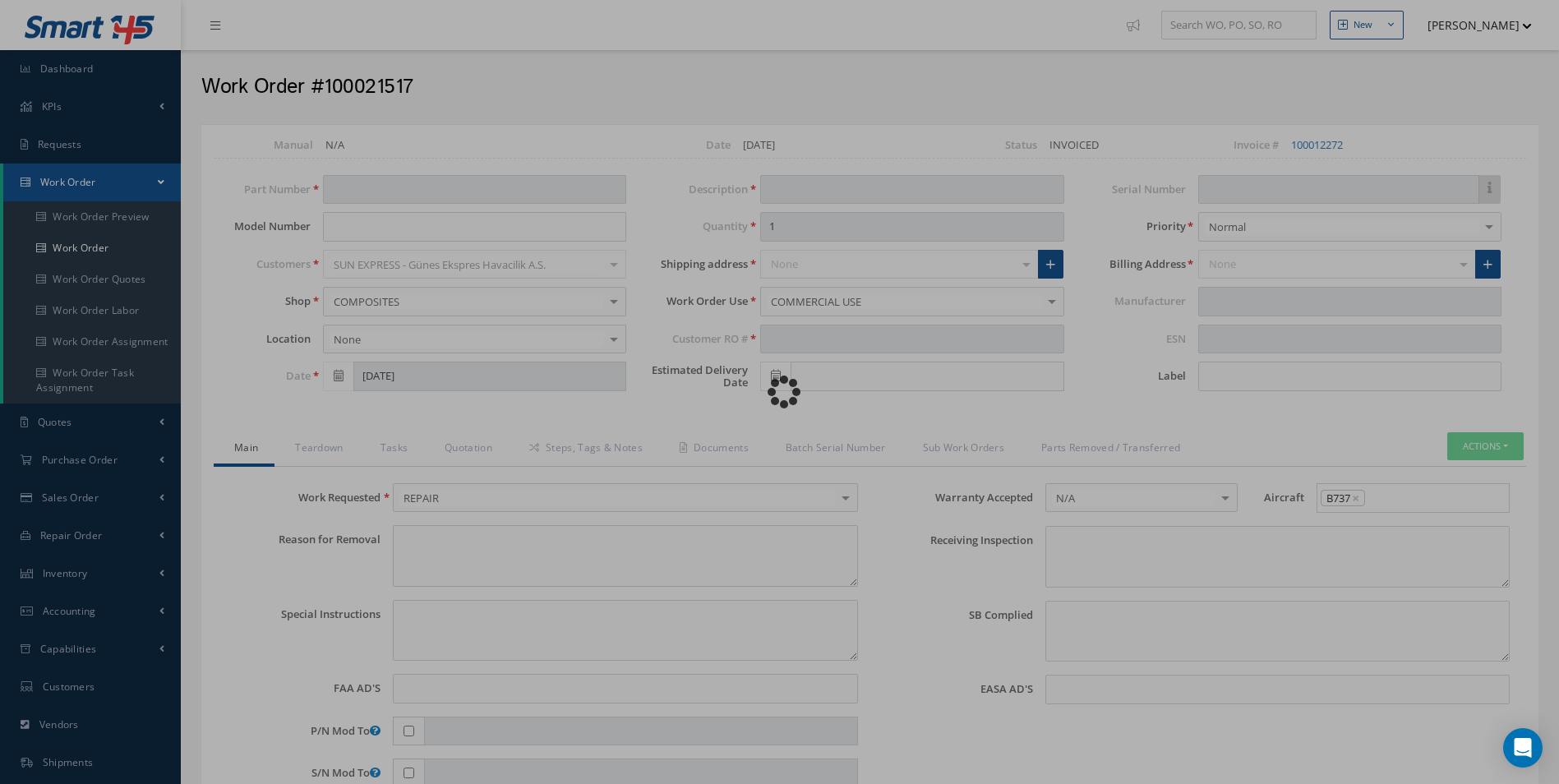
type input "1L406500-11"
type input "05/01/2025"
type input "DOOR"
type input "R5667025"
type input "06/10/2025"
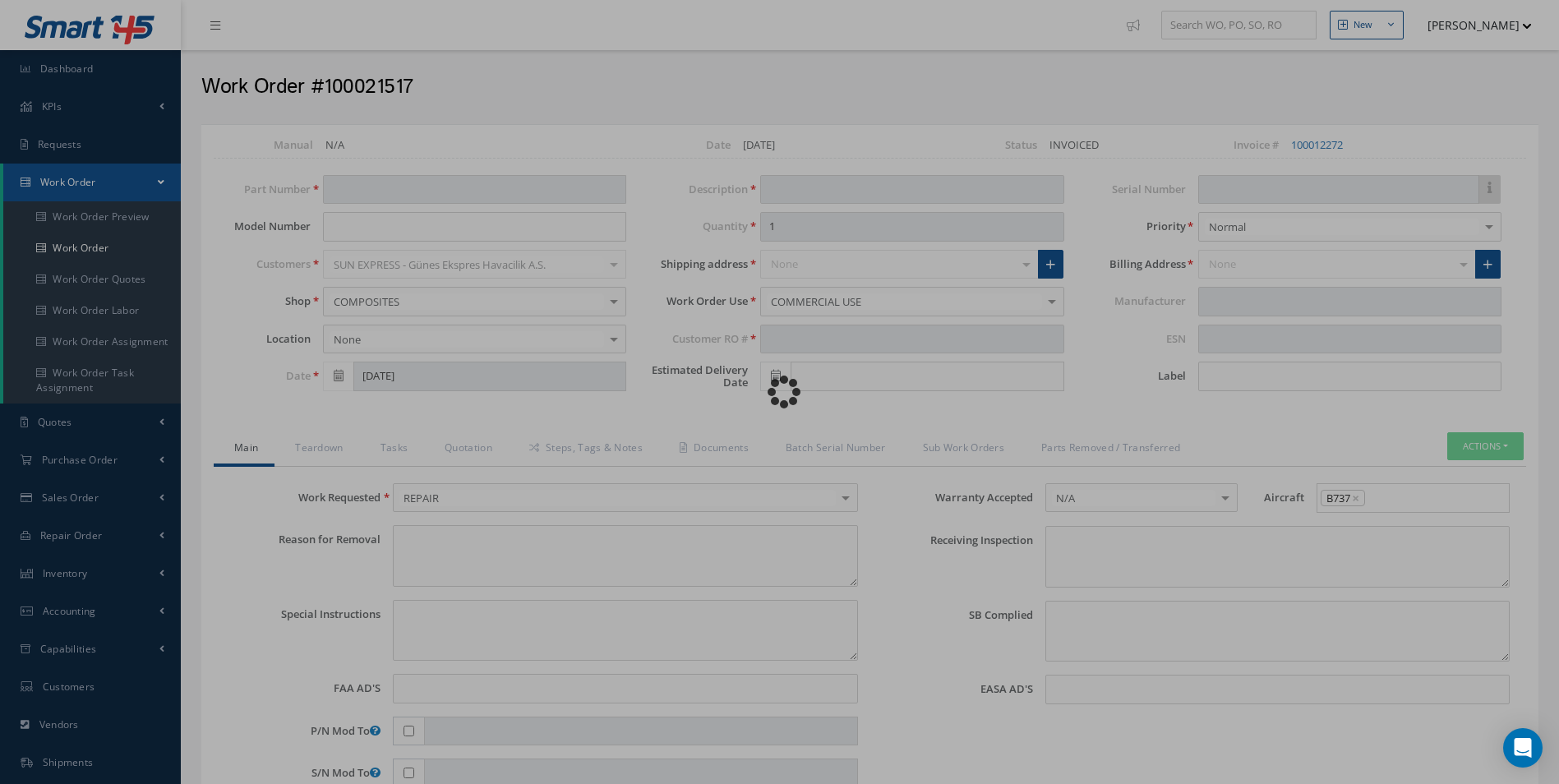
type input "GL 4031"
type textarea "NONE"
type textarea "PLEASE SEE R.O. FOR DETAILS"
type input "NONE"
type textarea "NO VISUAL DAMAGE"
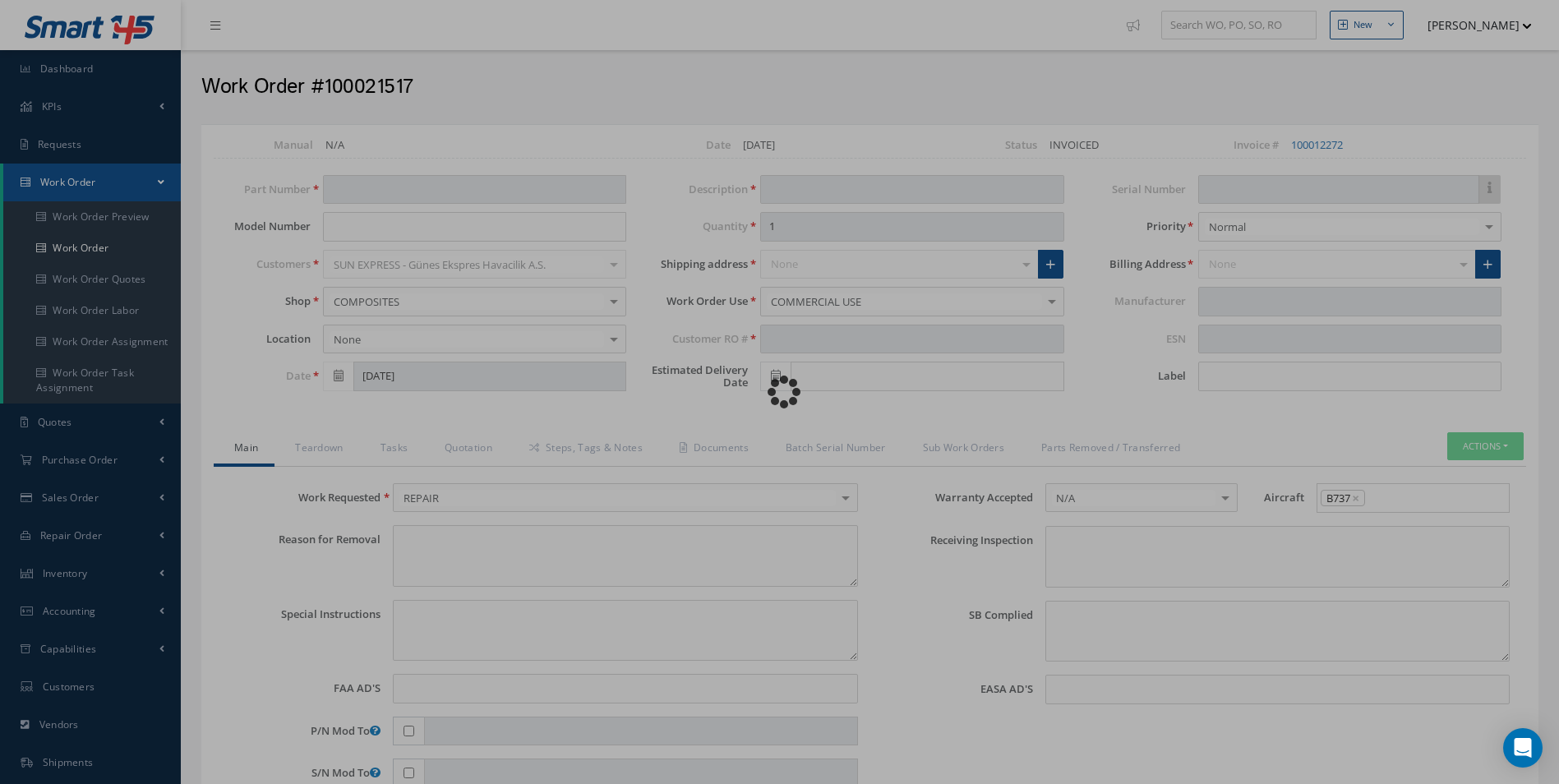
type textarea "NONE"
type input "NONE"
type textarea "CLEANED, INSPECTED AND REPAIRED IAW 365 AEROSPACE SB-2493-25-001 REV A "INTRODU…"
type input "05/19/2025"
type input "05/16/2025"
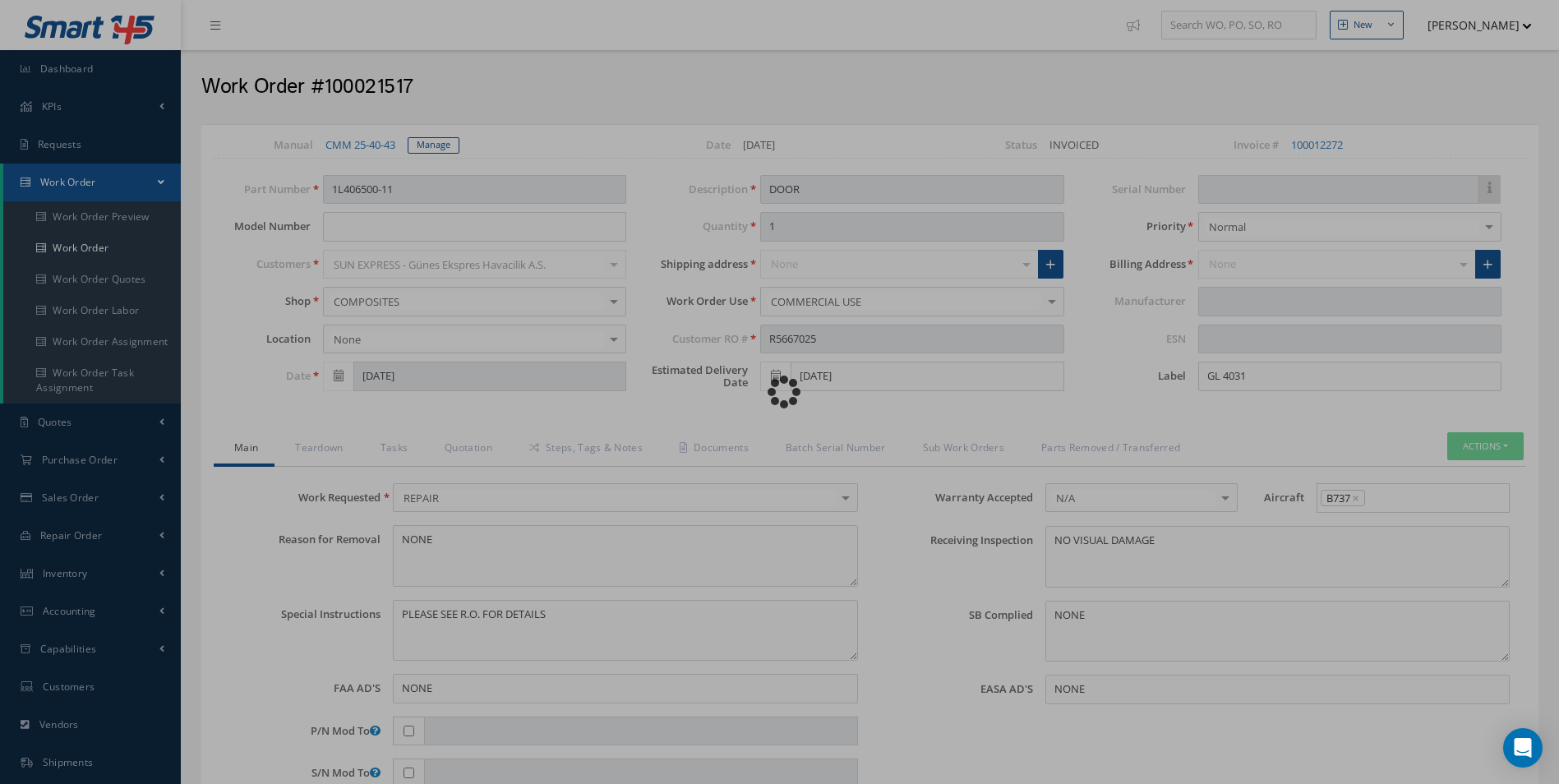
type input "DIEHL"
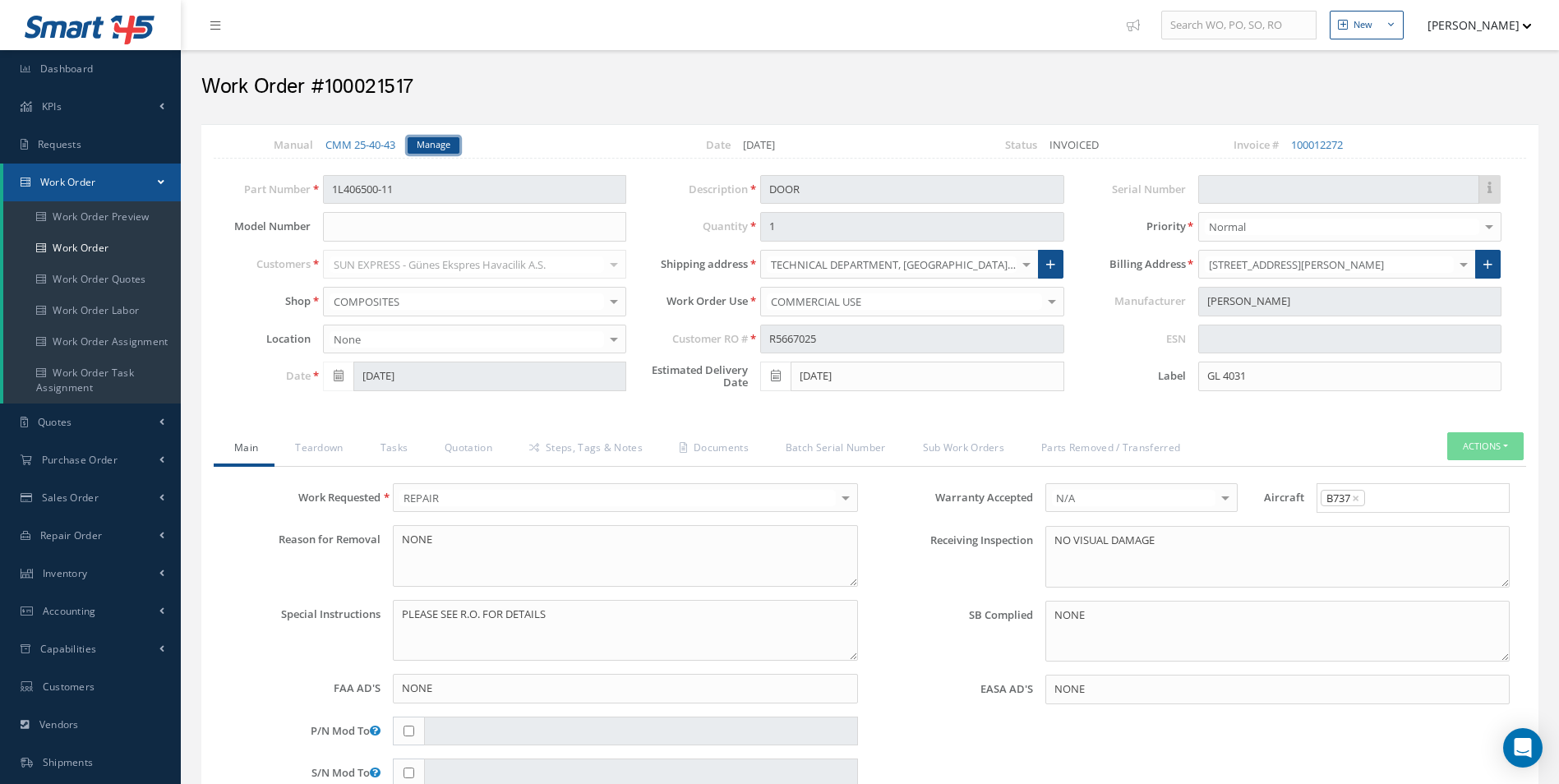
click at [442, 141] on link "Manage" at bounding box center [433, 146] width 51 height 17
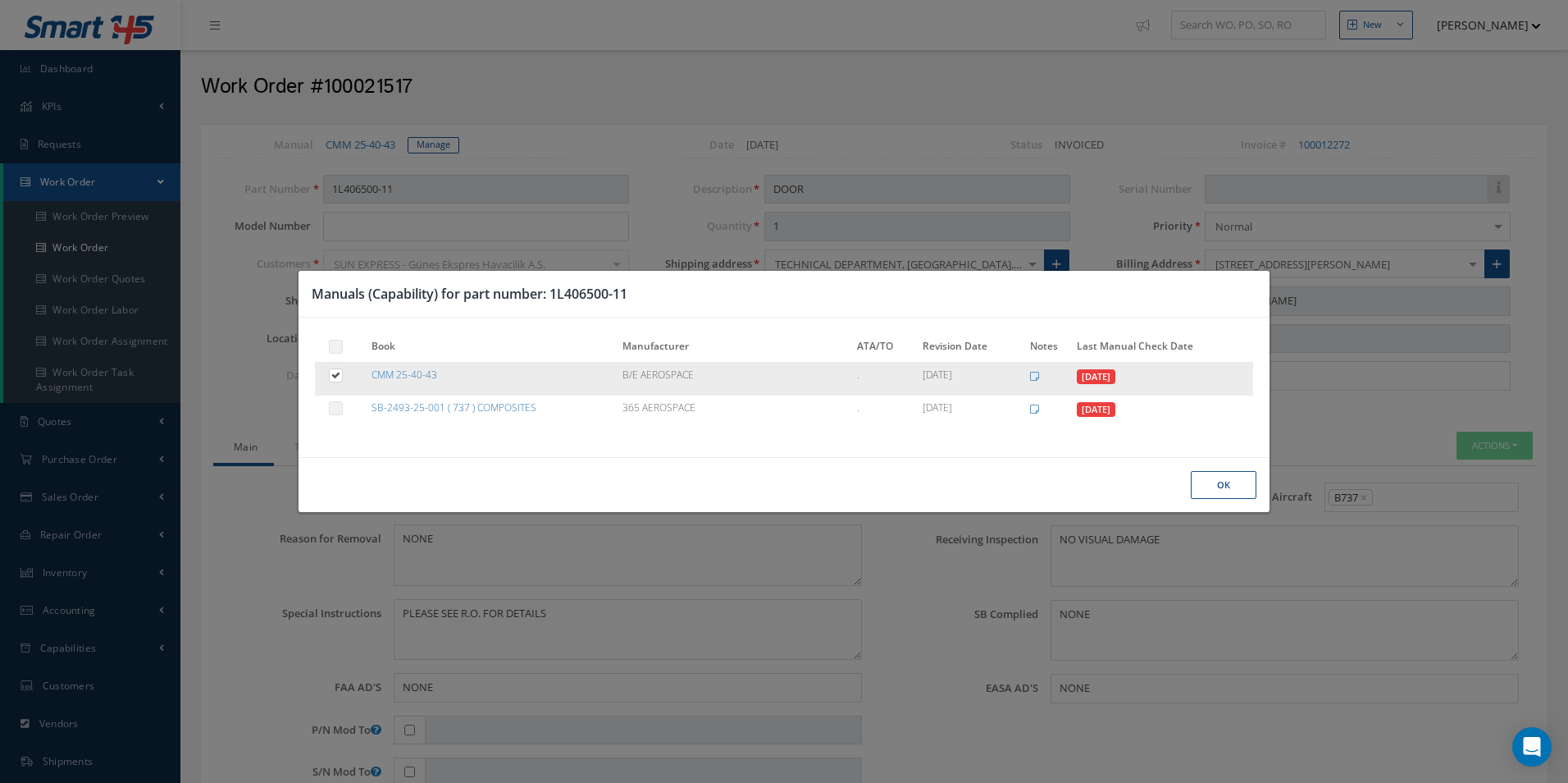
click at [342, 379] on label at bounding box center [344, 374] width 4 height 14
click at [337, 379] on input "checkbox" at bounding box center [336, 377] width 10 height 10
checkbox input "false"
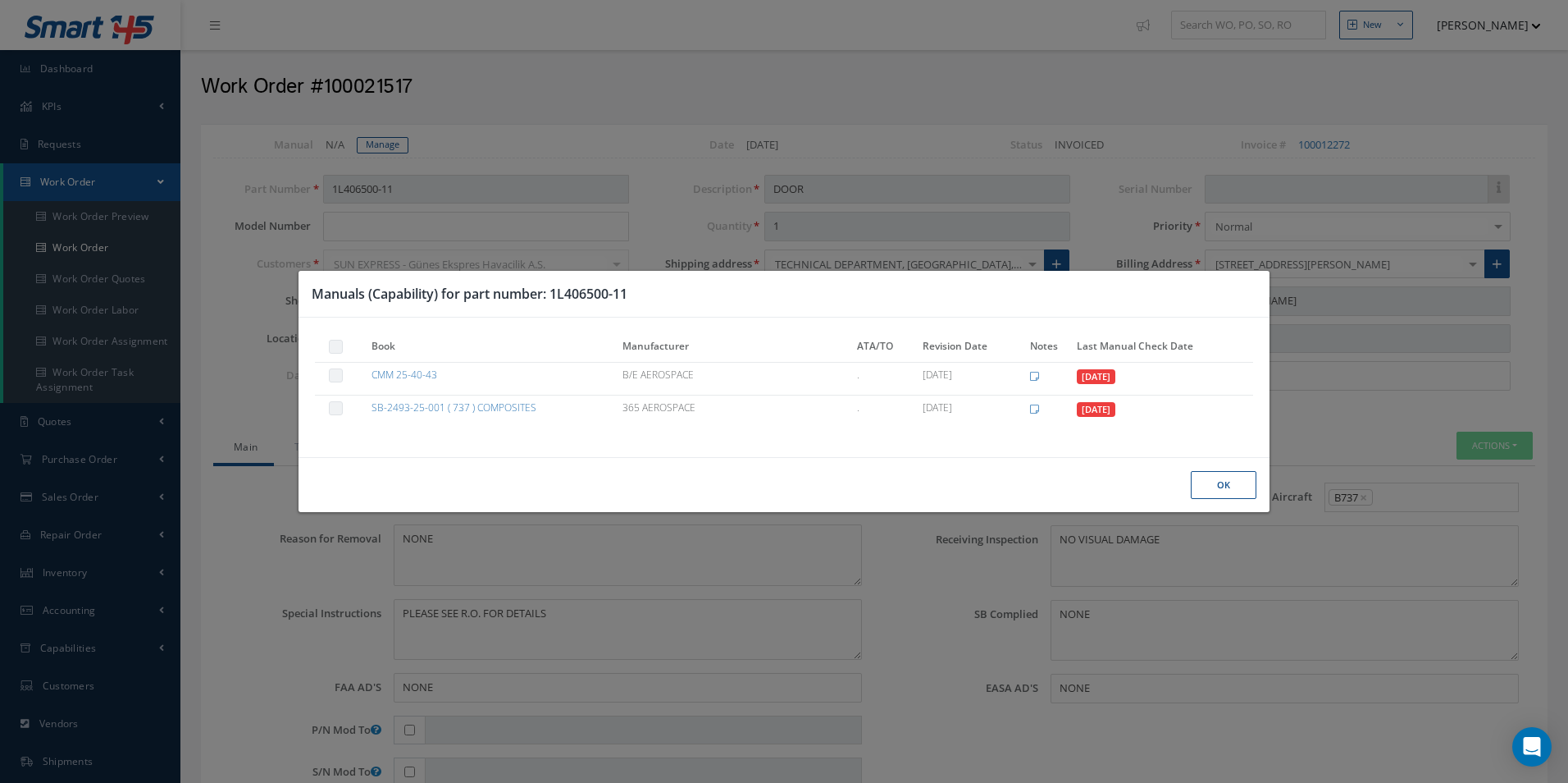
click at [1244, 468] on div "Ok" at bounding box center [784, 485] width 970 height 56
click at [1242, 489] on button "Ok" at bounding box center [1223, 485] width 65 height 29
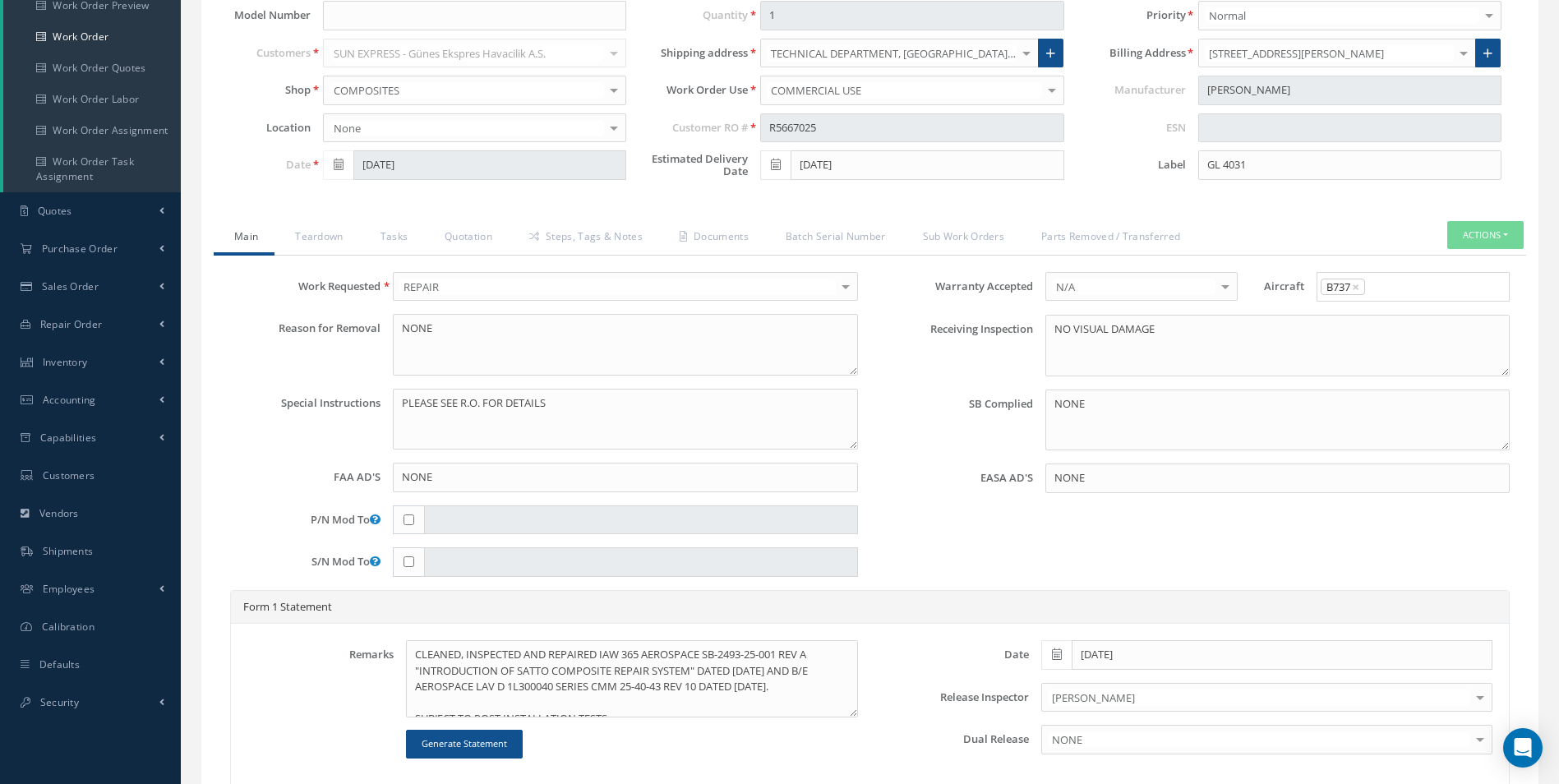
scroll to position [575, 0]
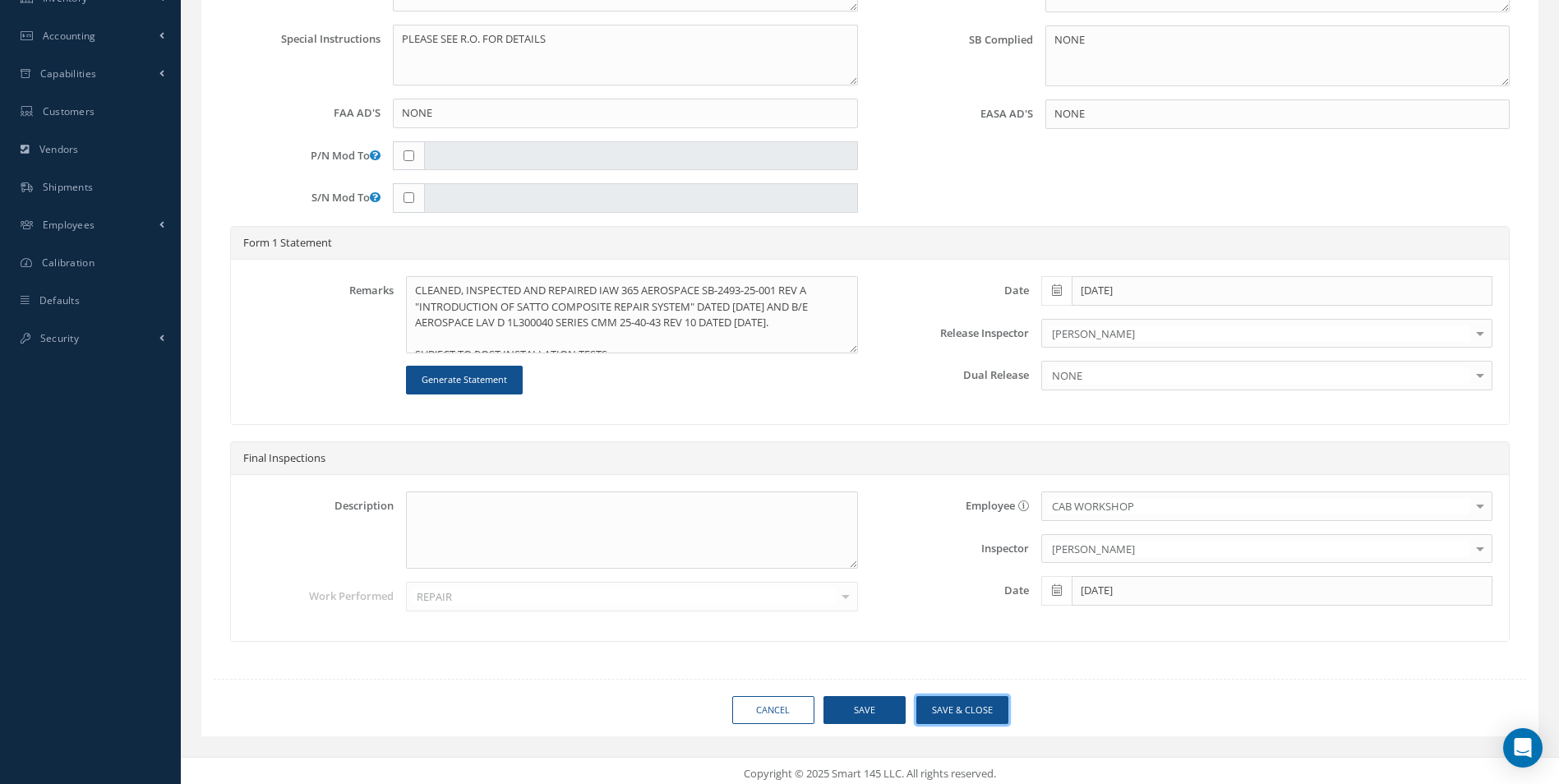
click at [953, 705] on button "Save & Close" at bounding box center [962, 710] width 92 height 29
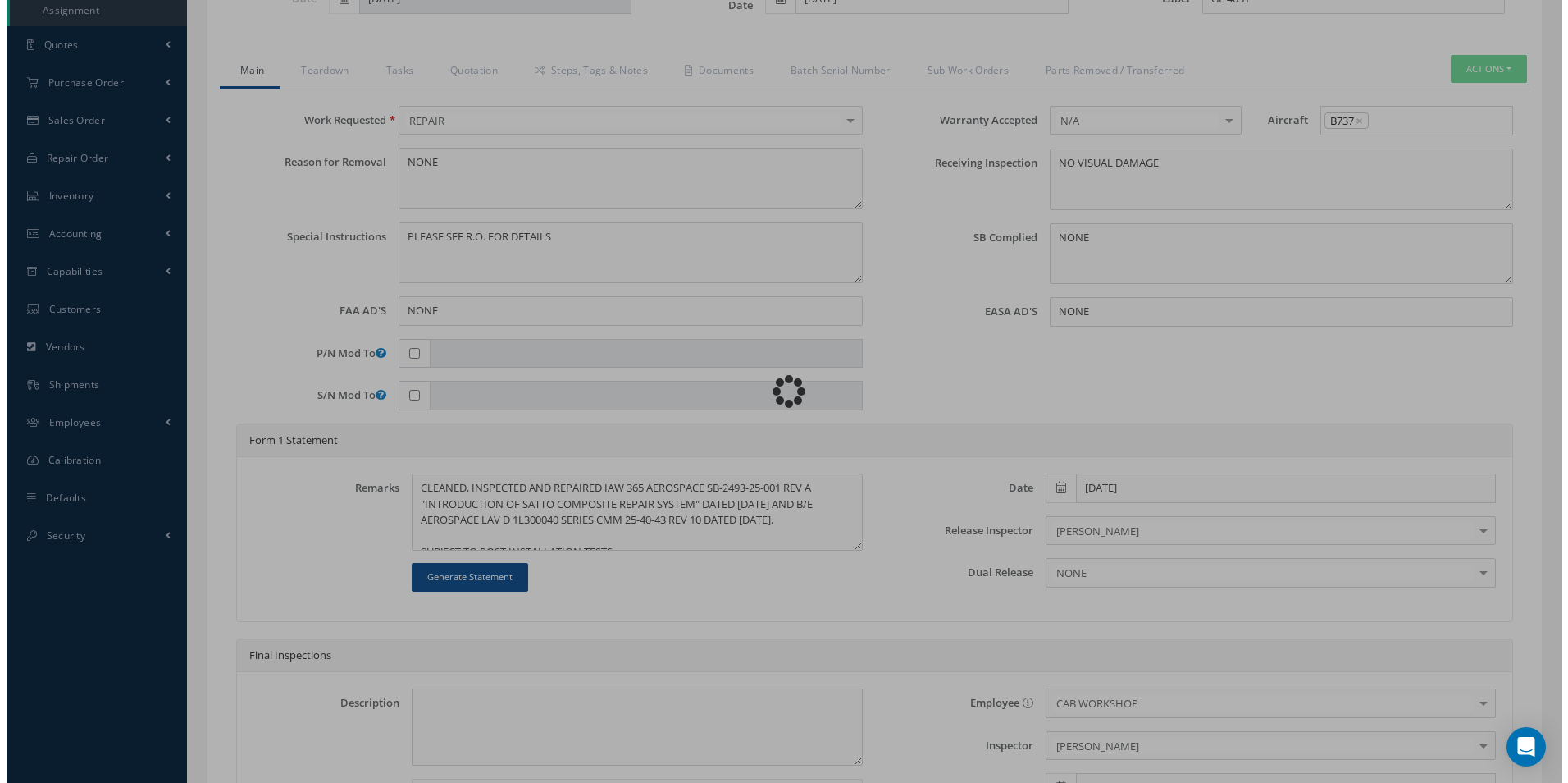
scroll to position [164, 0]
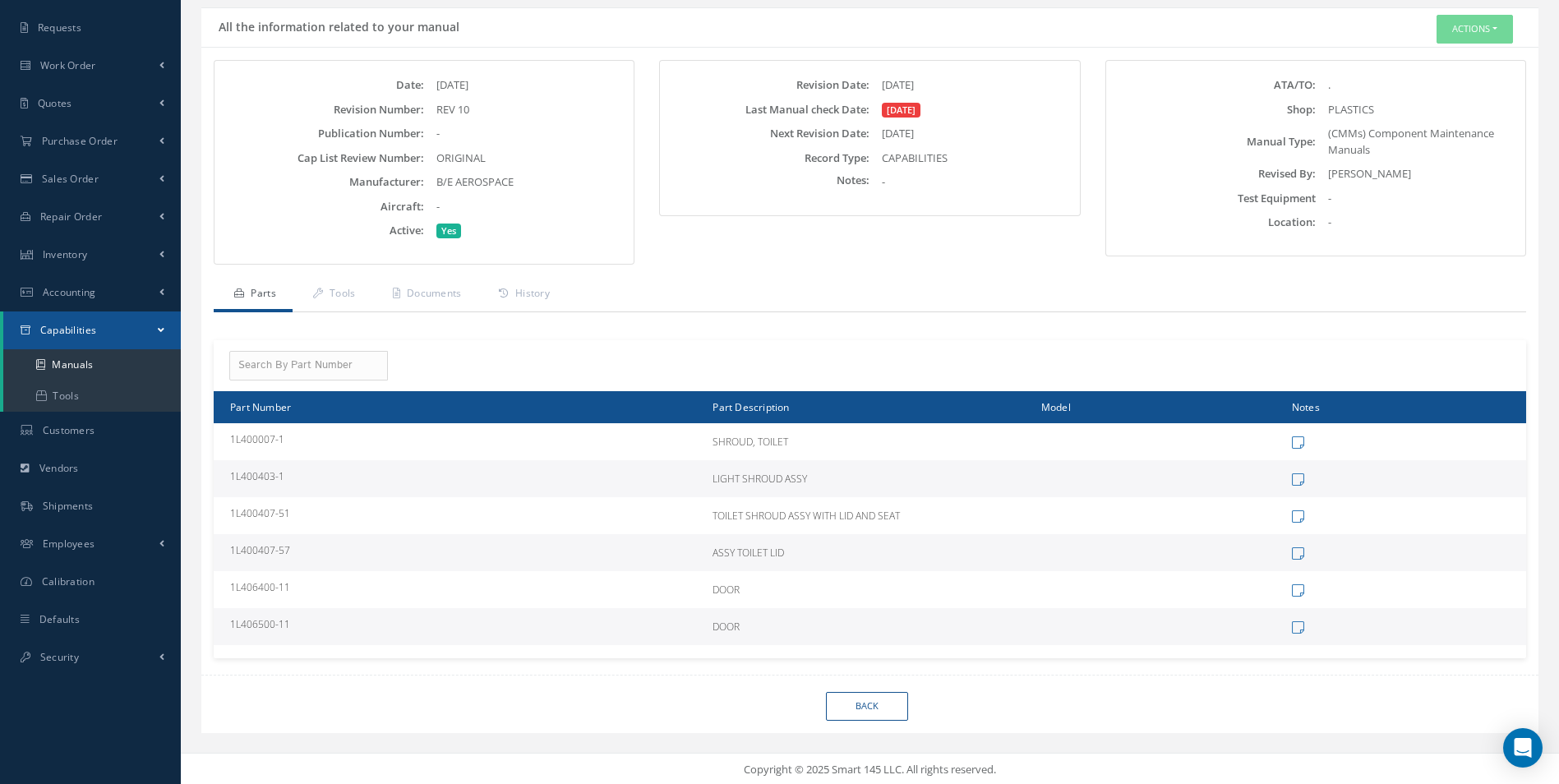
scroll to position [119, 0]
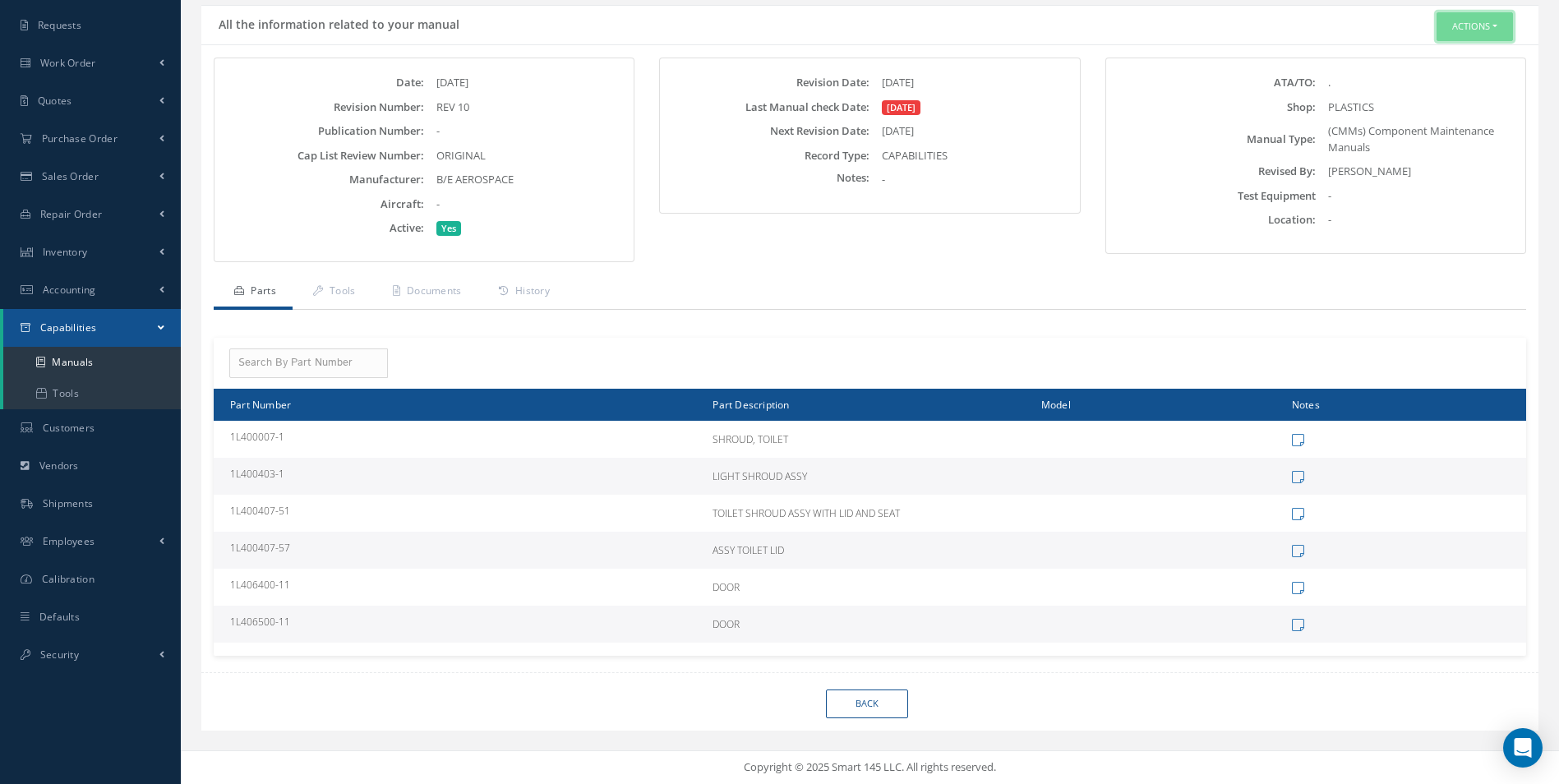
click at [1472, 36] on button "Actions" at bounding box center [1475, 26] width 77 height 29
click at [1435, 57] on link "Edit" at bounding box center [1450, 58] width 132 height 22
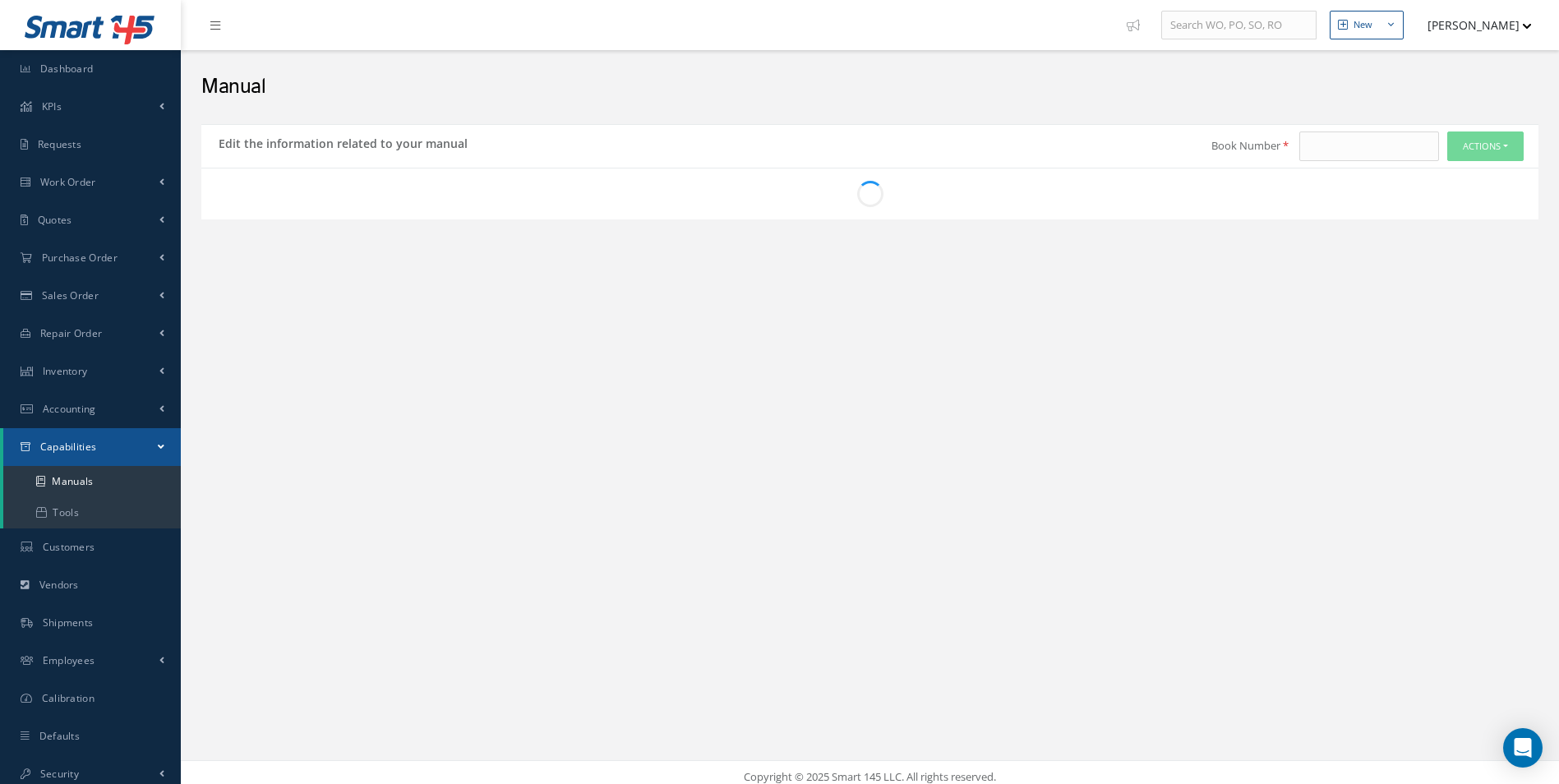
type input "CMM 25-40-43"
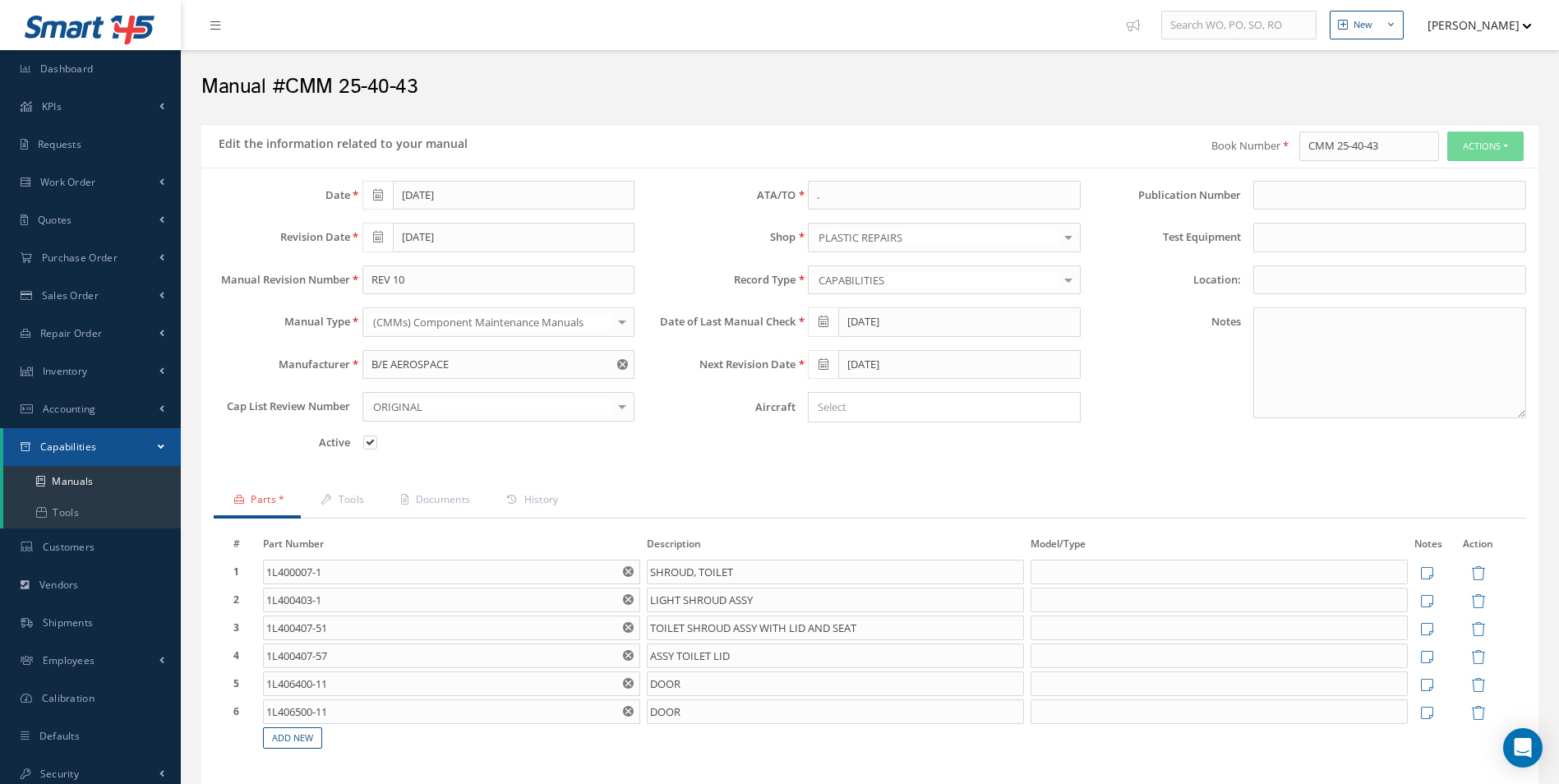
click at [628, 711] on icon "Reset" at bounding box center [628, 710] width 10 height 10
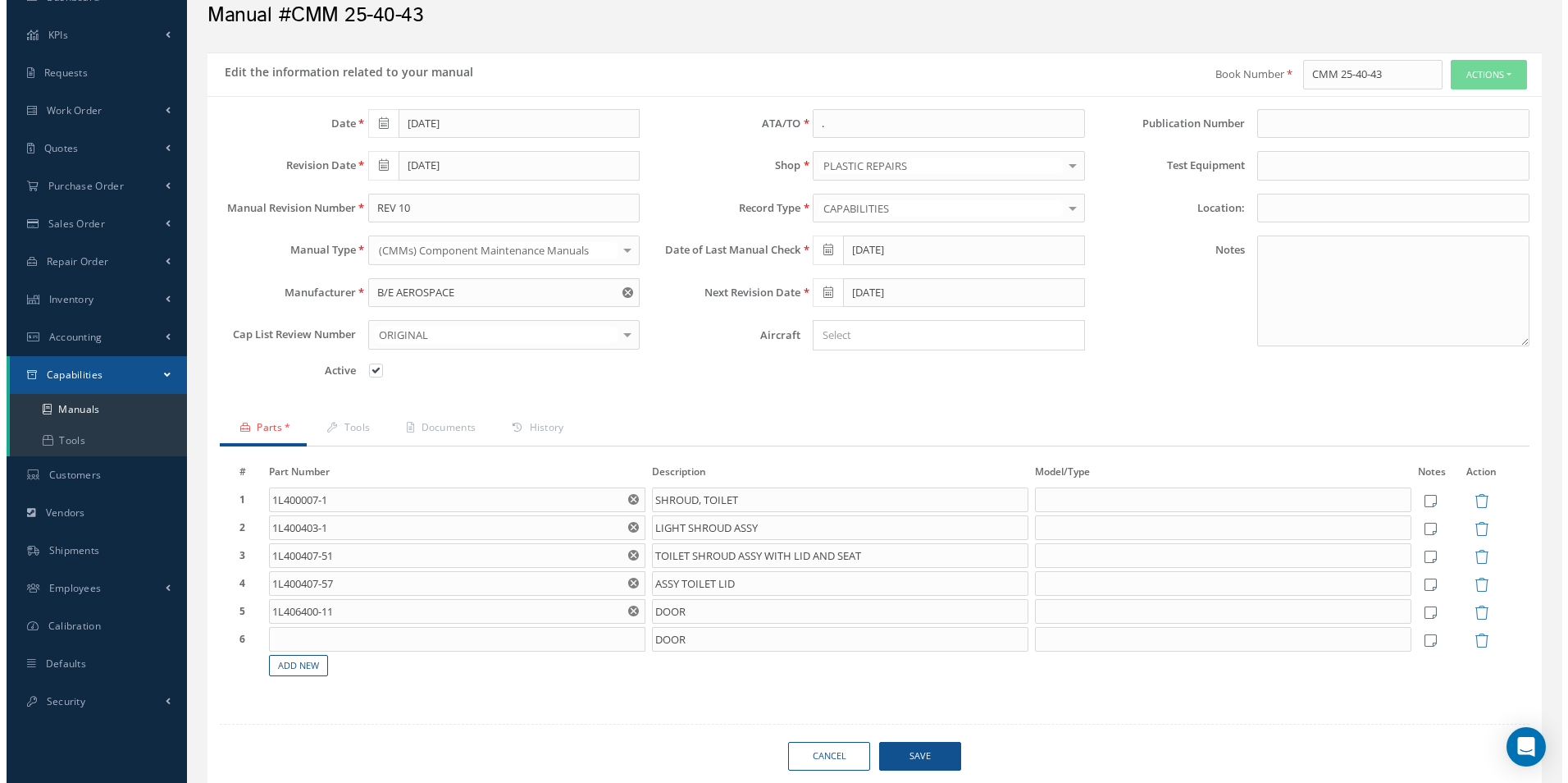
scroll to position [138, 0]
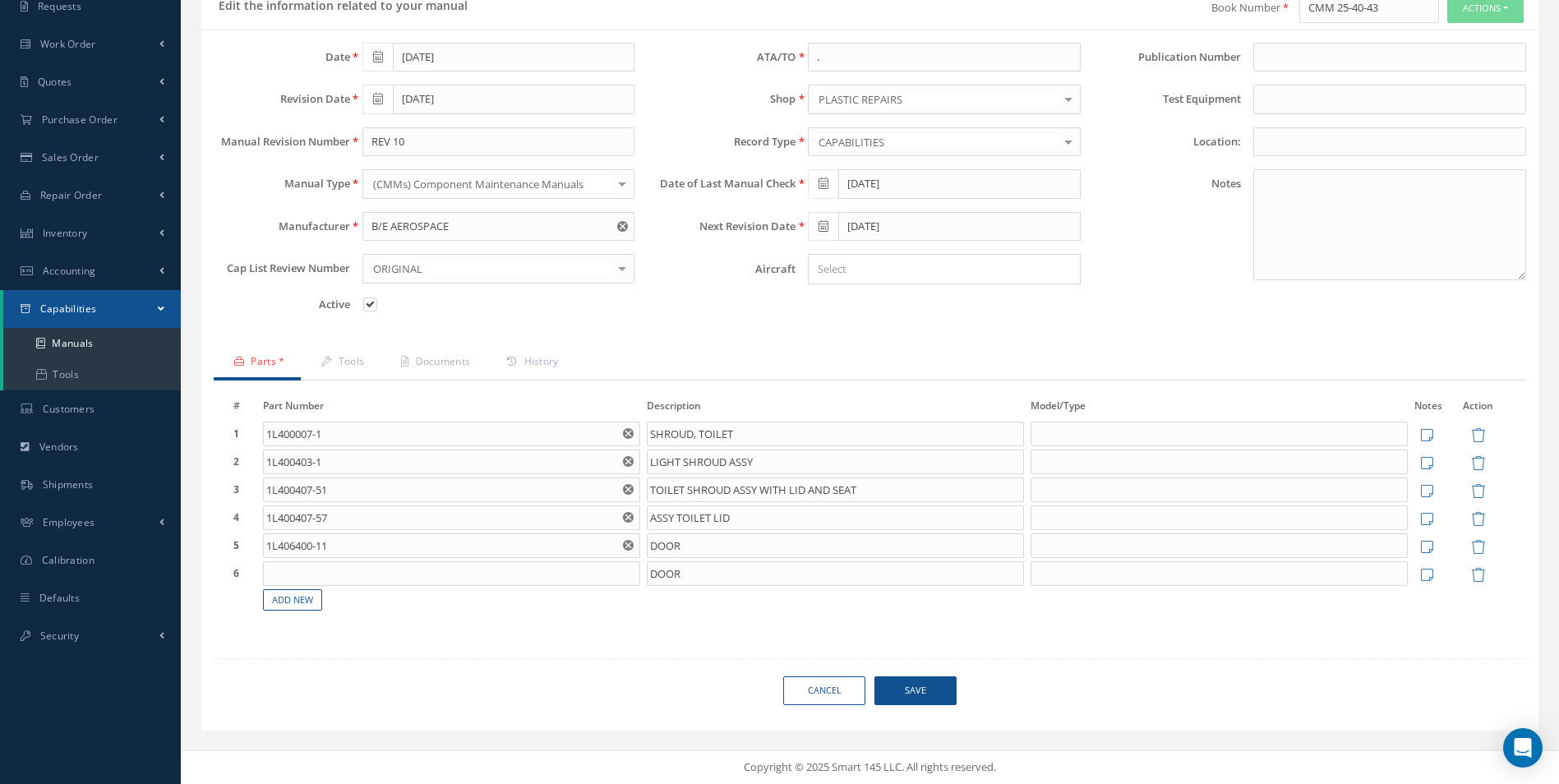
click at [908, 685] on span "Save" at bounding box center [915, 690] width 82 height 29
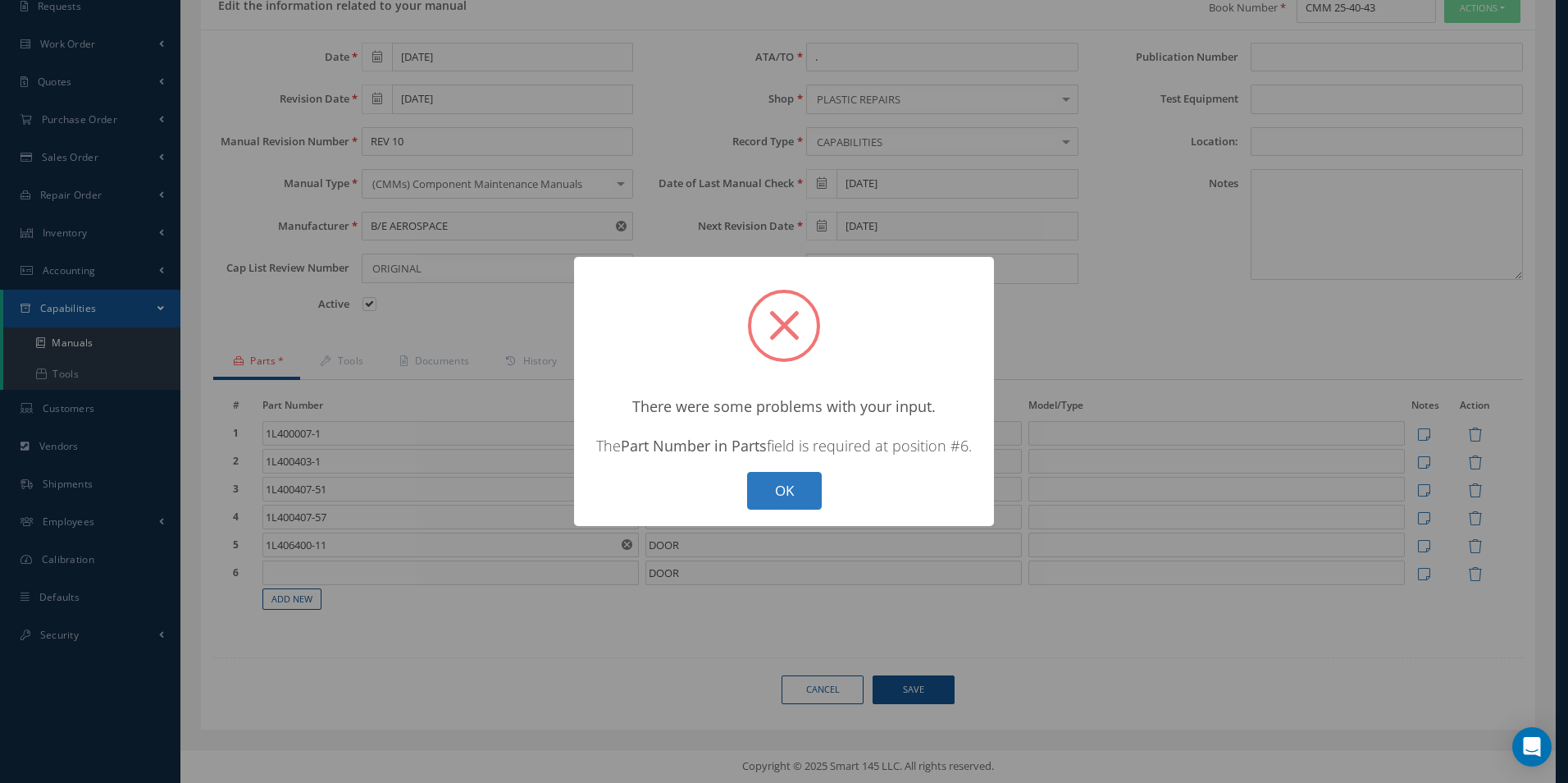
click at [798, 482] on button "OK" at bounding box center [784, 491] width 75 height 38
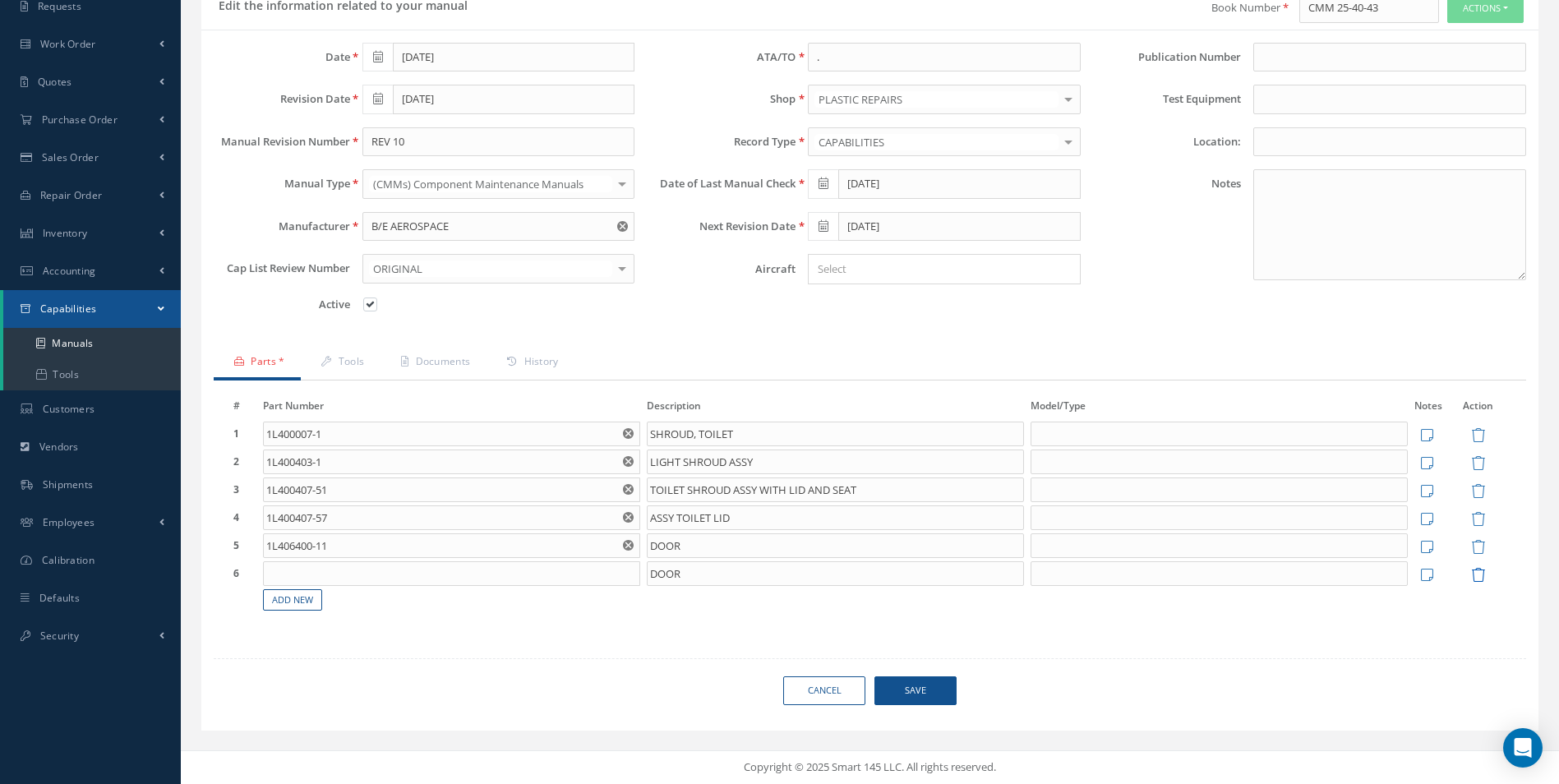
click at [1476, 570] on icon at bounding box center [1478, 574] width 14 height 14
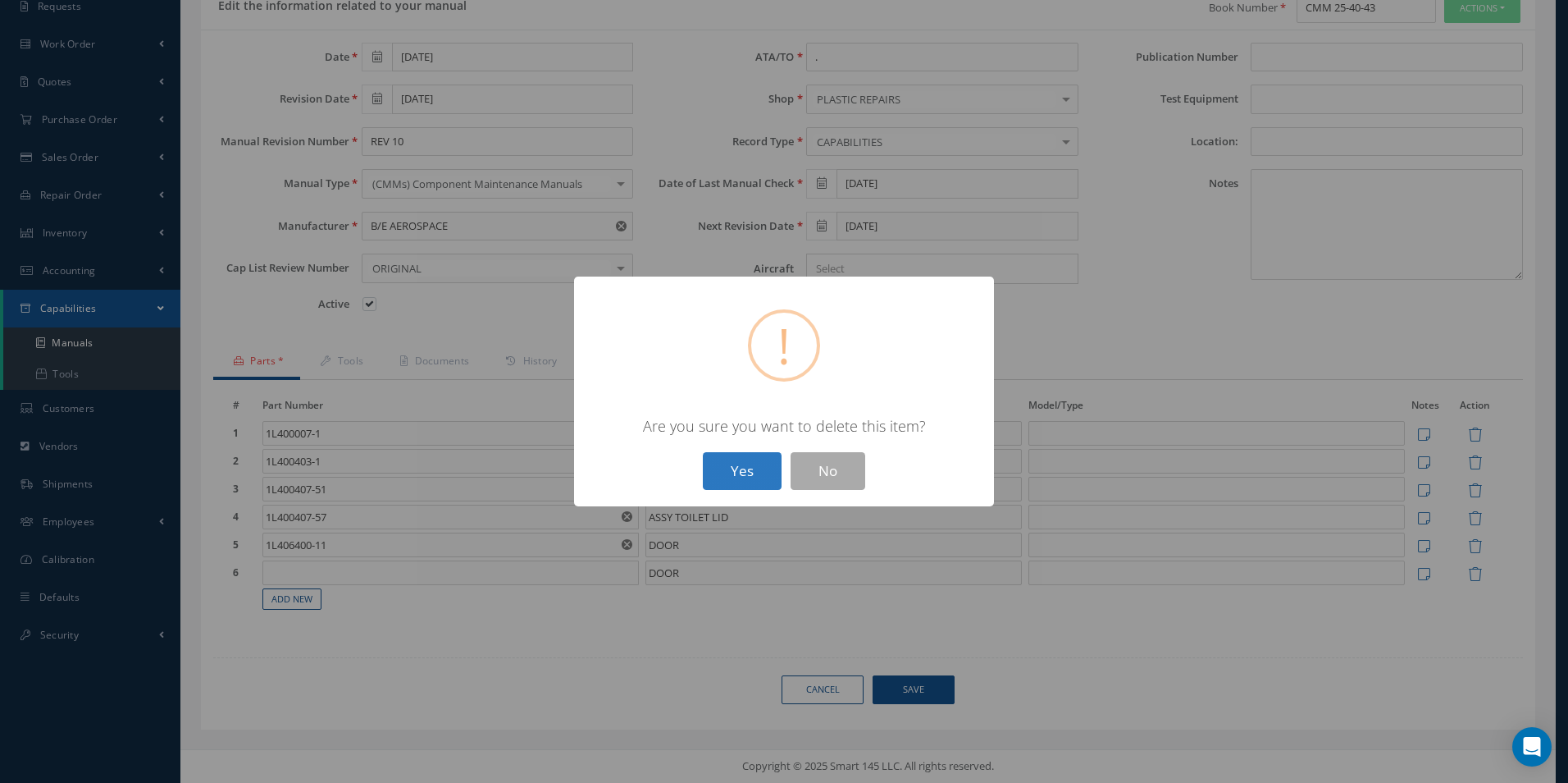
click at [749, 471] on button "Yes" at bounding box center [742, 471] width 78 height 38
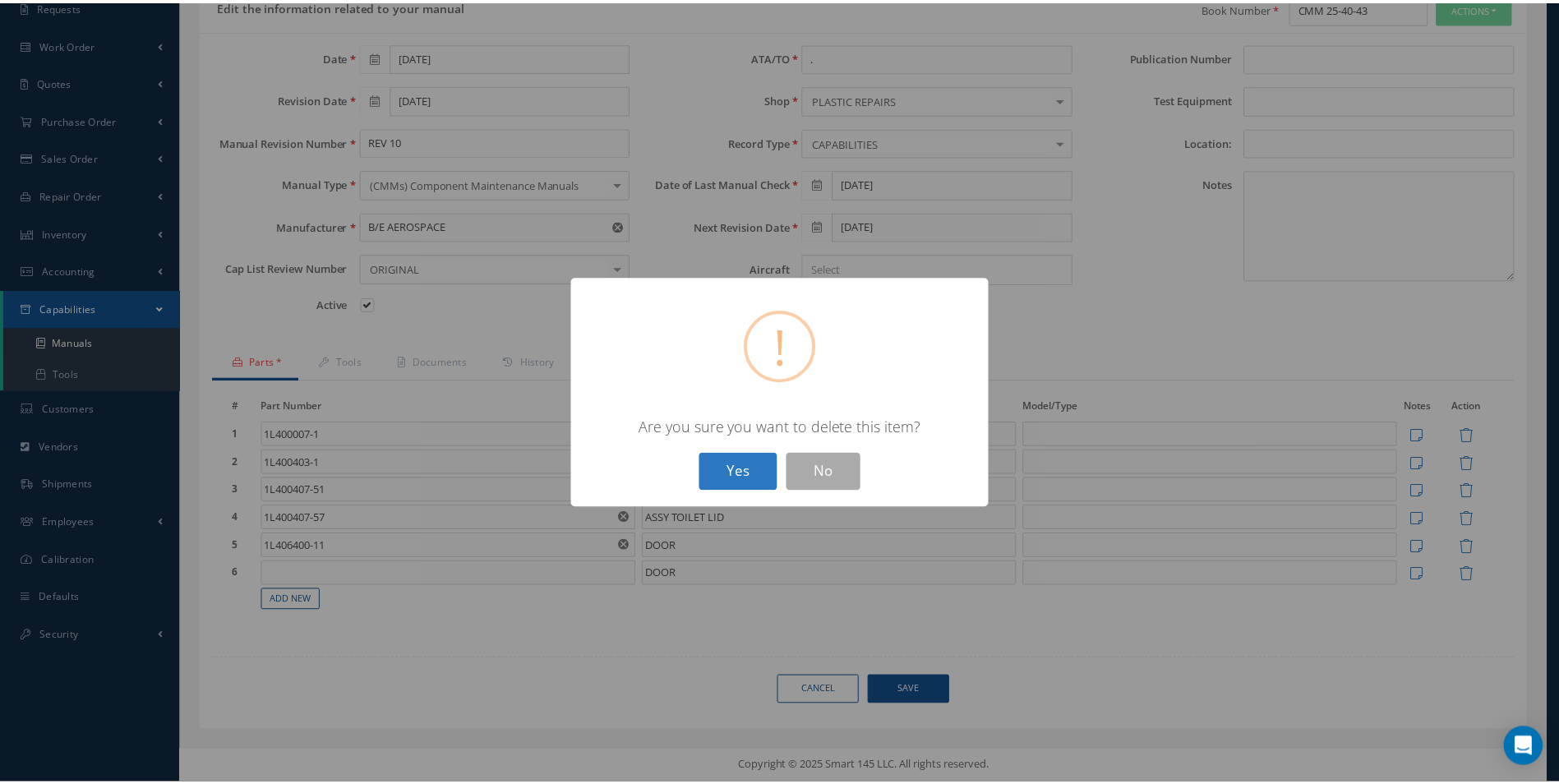
scroll to position [110, 0]
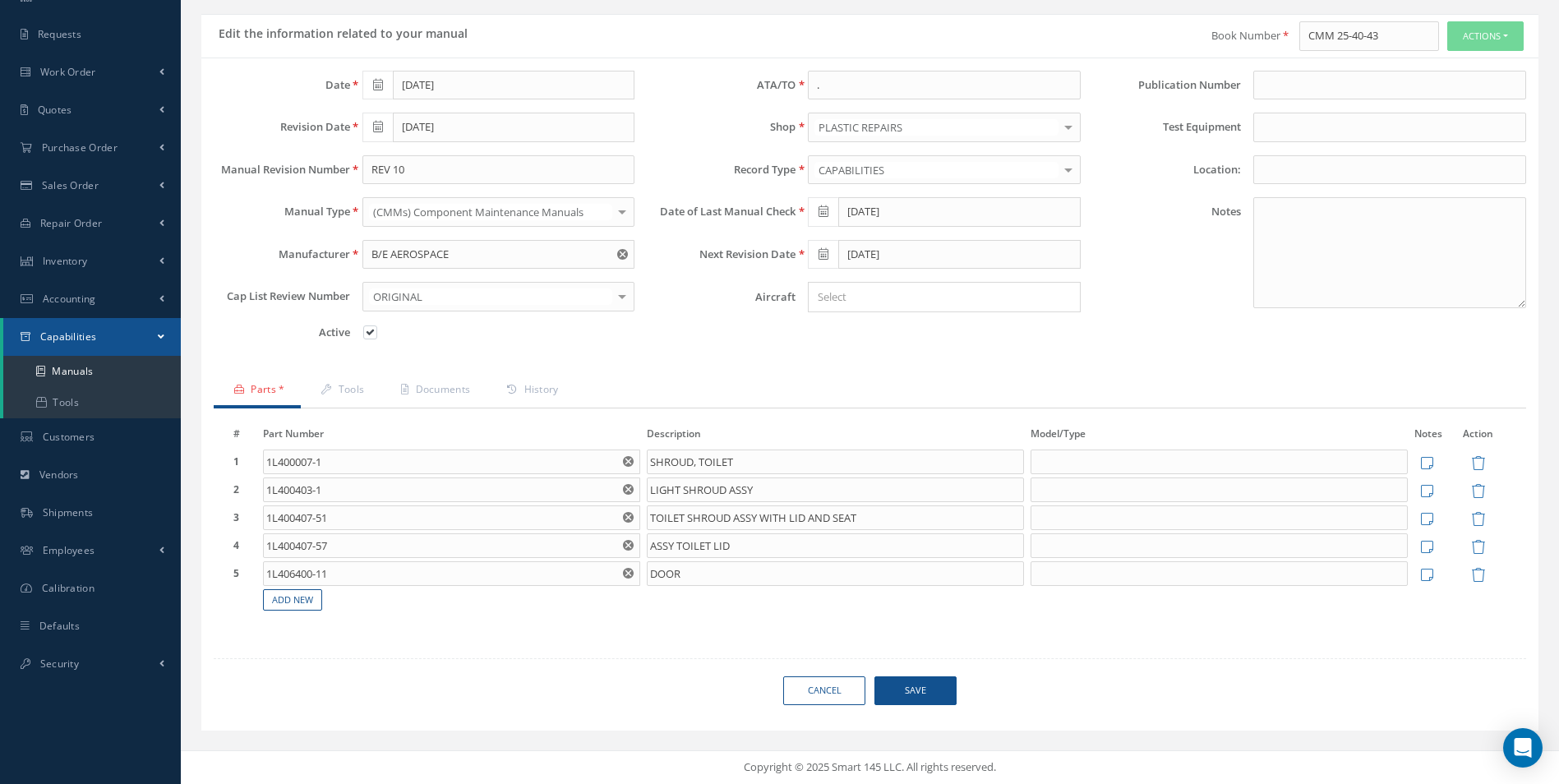
click at [931, 694] on span "Save" at bounding box center [915, 690] width 82 height 29
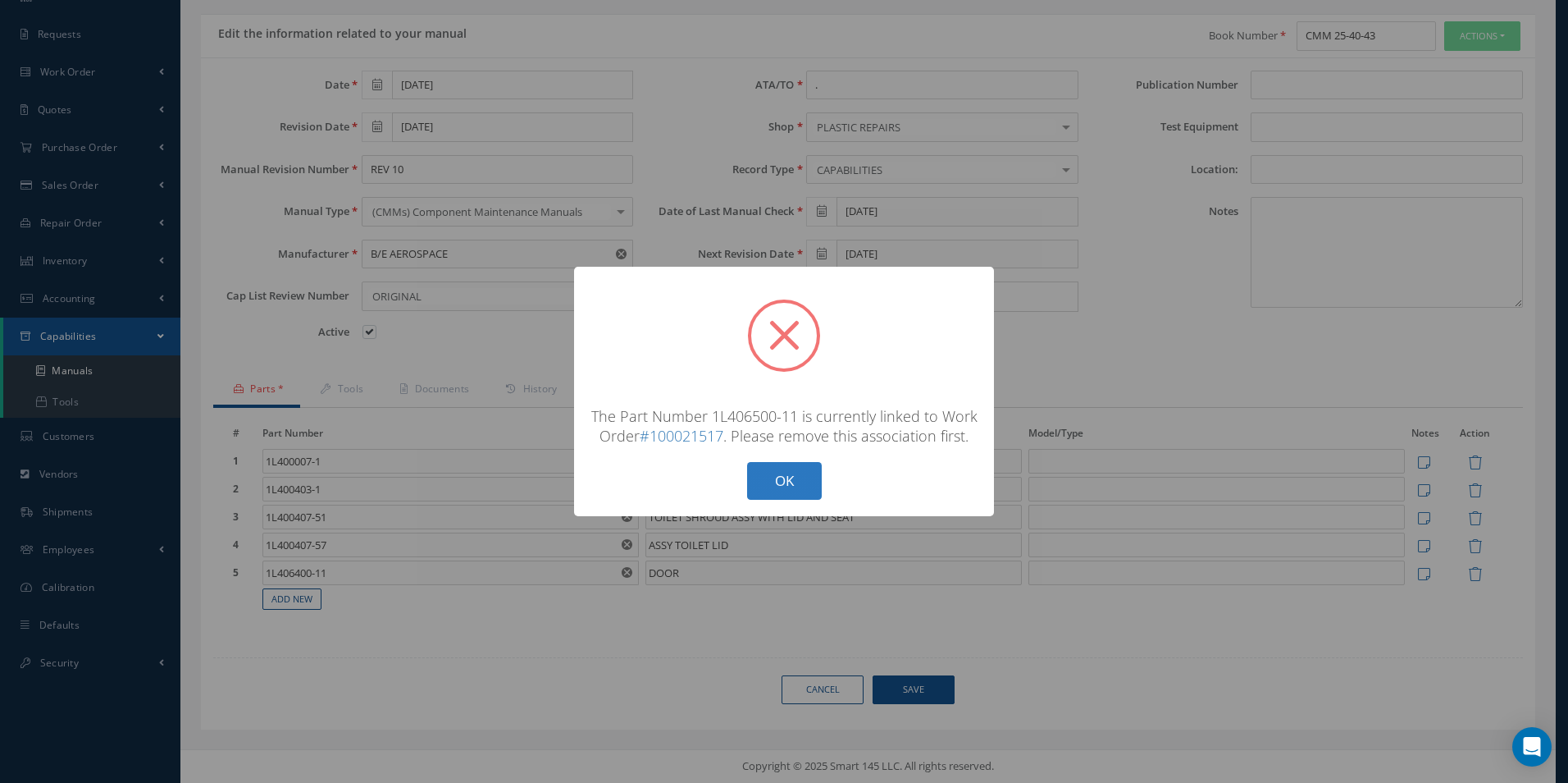
click at [778, 482] on button "OK" at bounding box center [784, 480] width 75 height 38
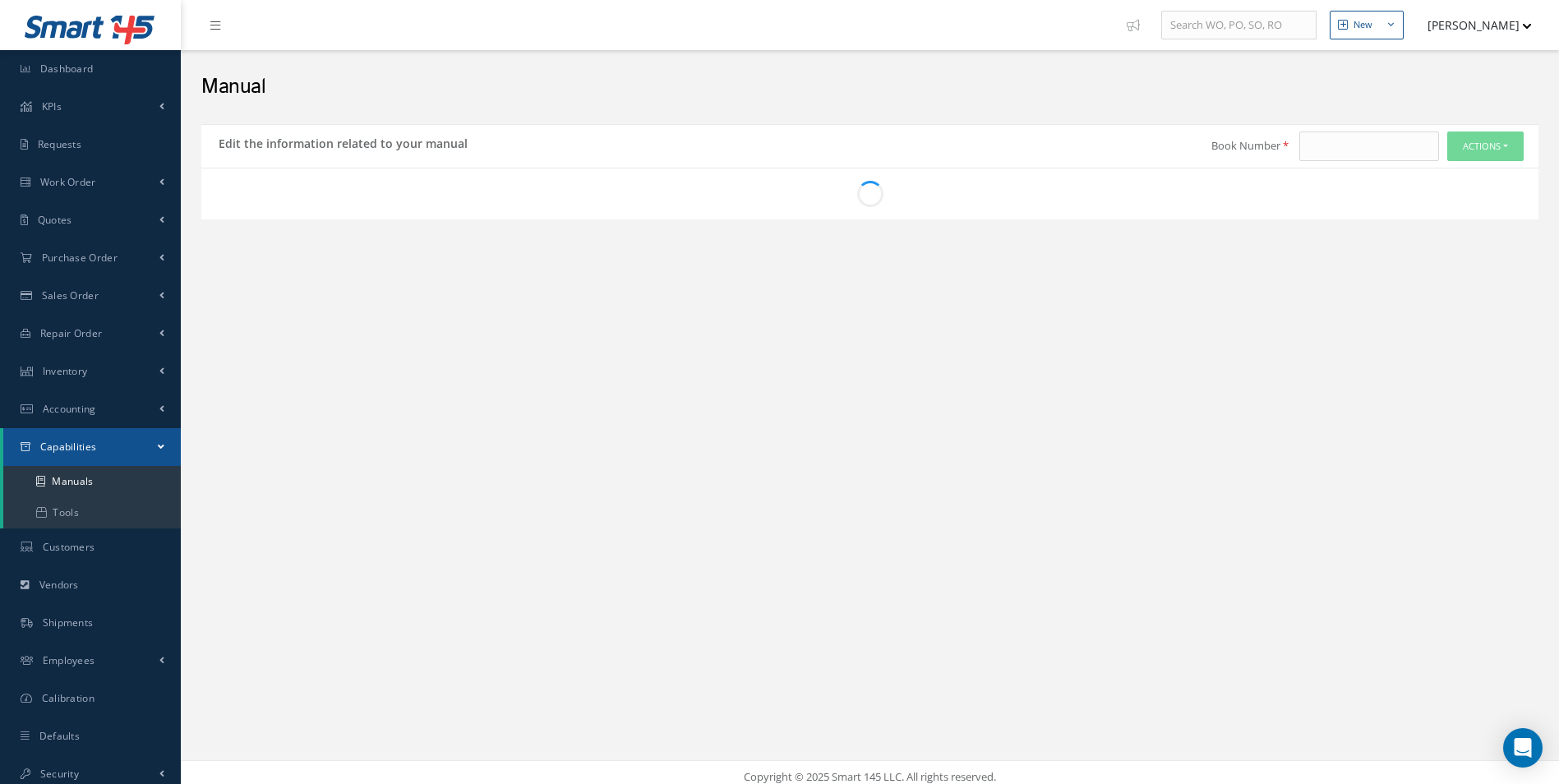
scroll to position [9, 0]
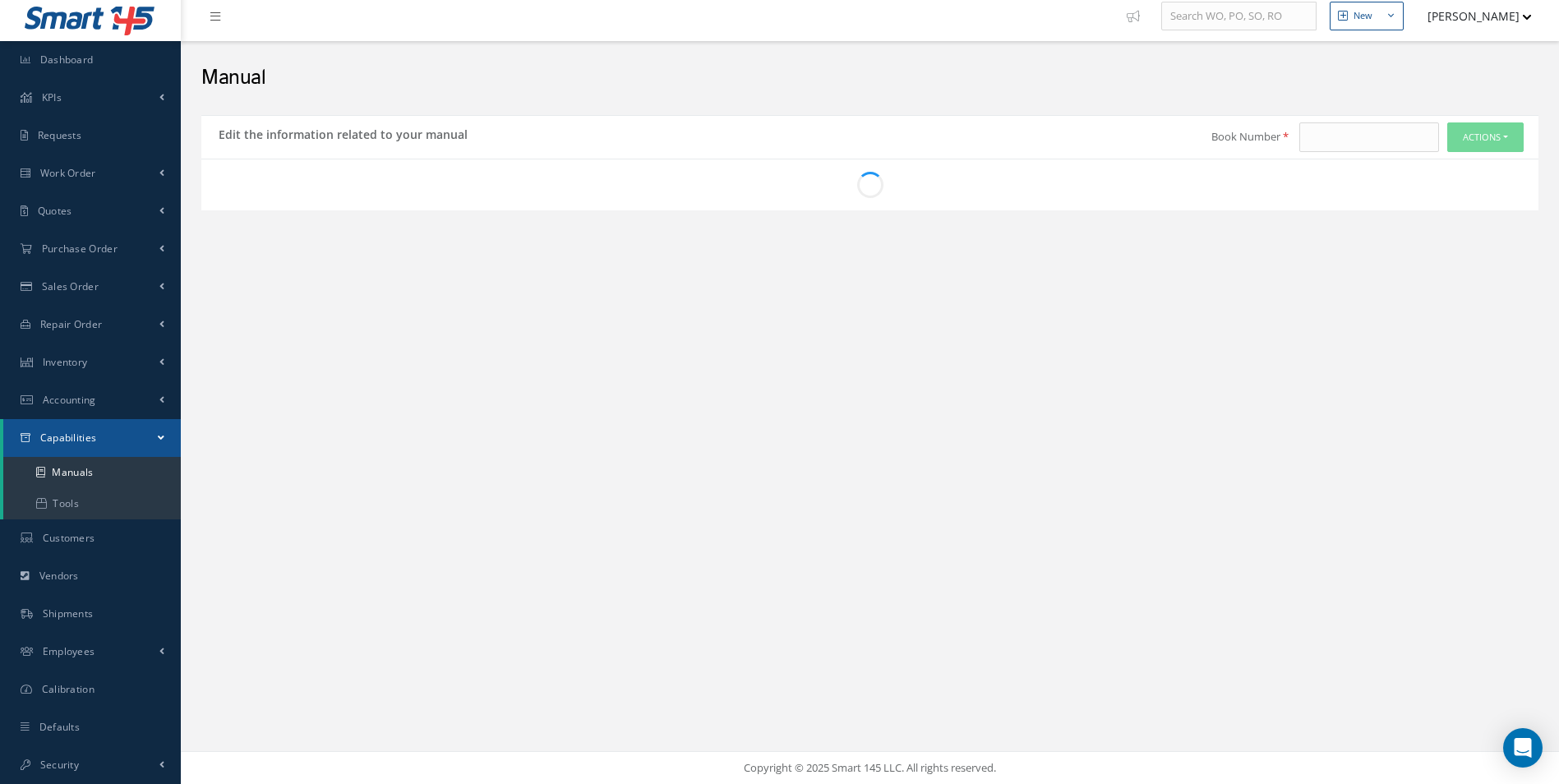
type input "CMM 25-40-43"
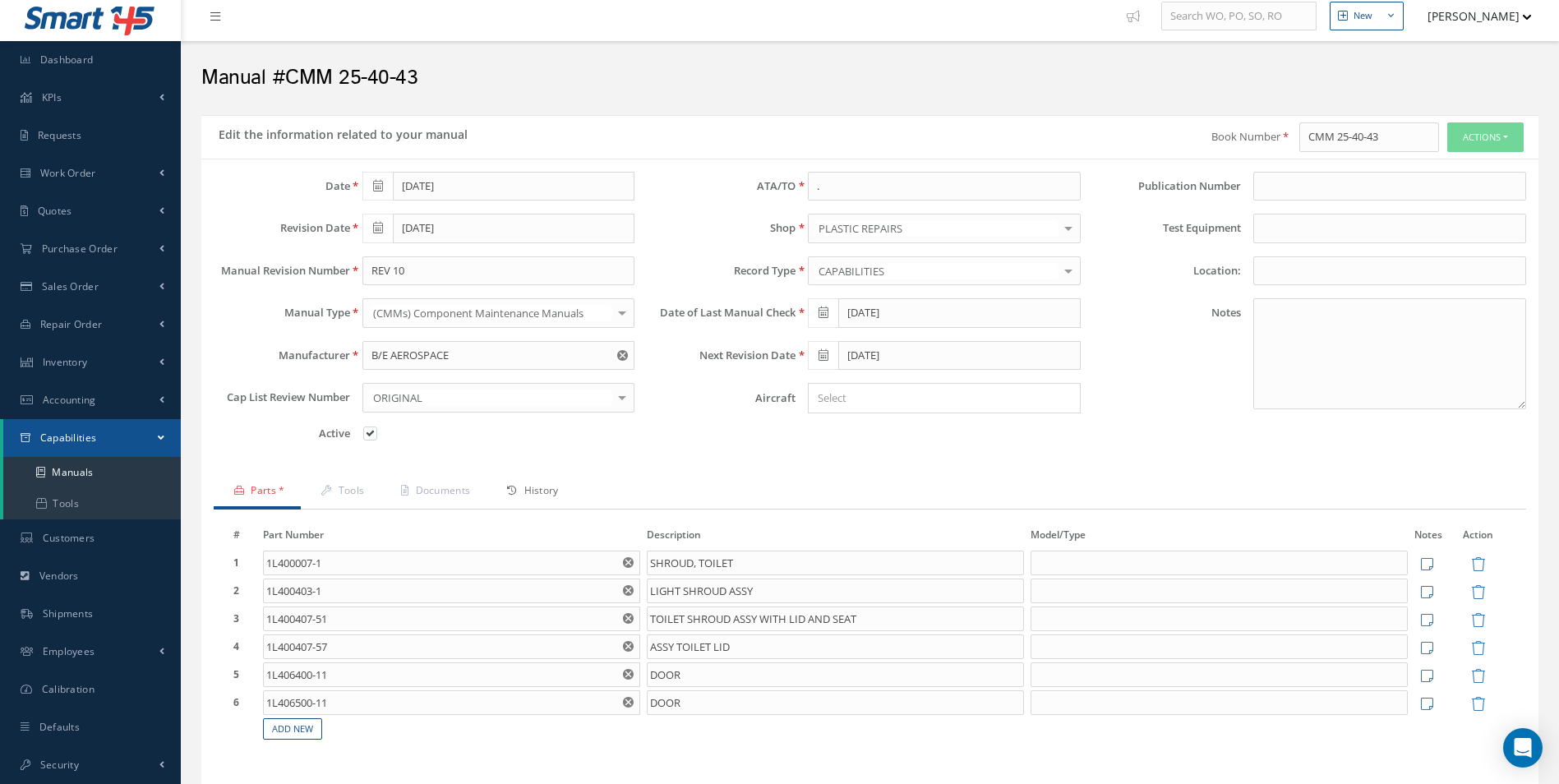
click at [547, 490] on link "History" at bounding box center [531, 492] width 88 height 35
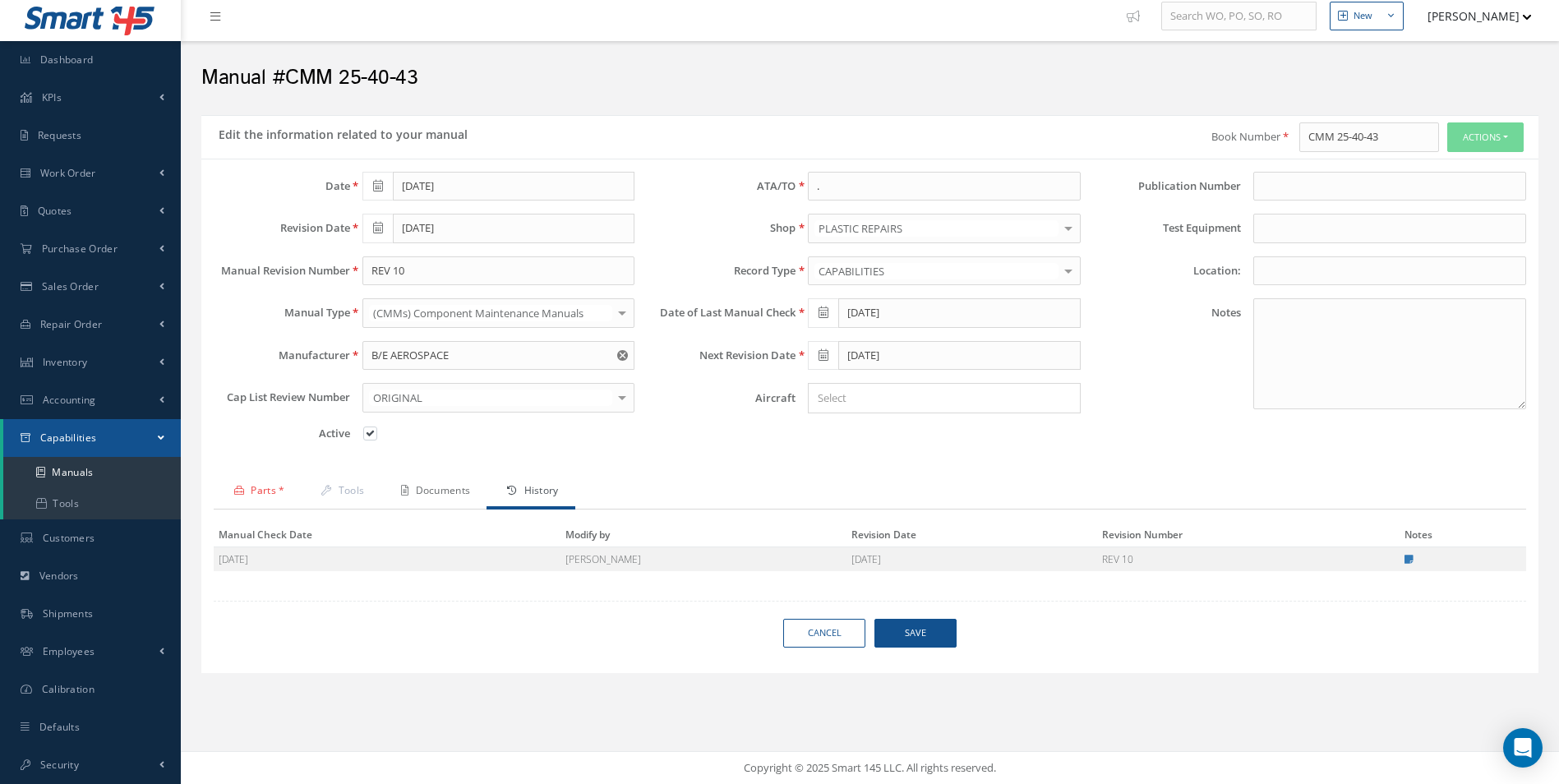
click at [470, 493] on link "Documents" at bounding box center [433, 492] width 106 height 35
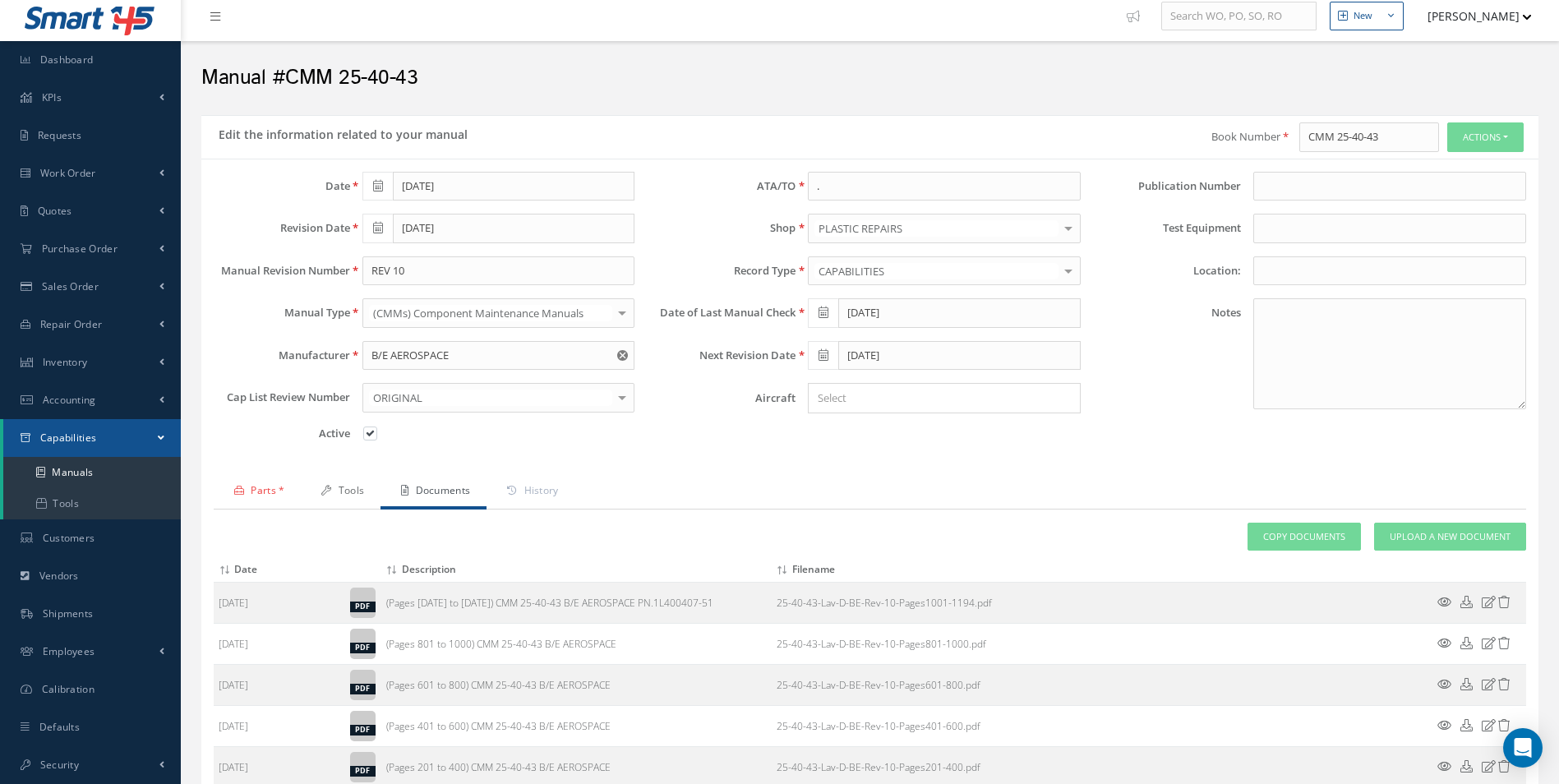
click at [356, 496] on link "Tools" at bounding box center [340, 492] width 80 height 35
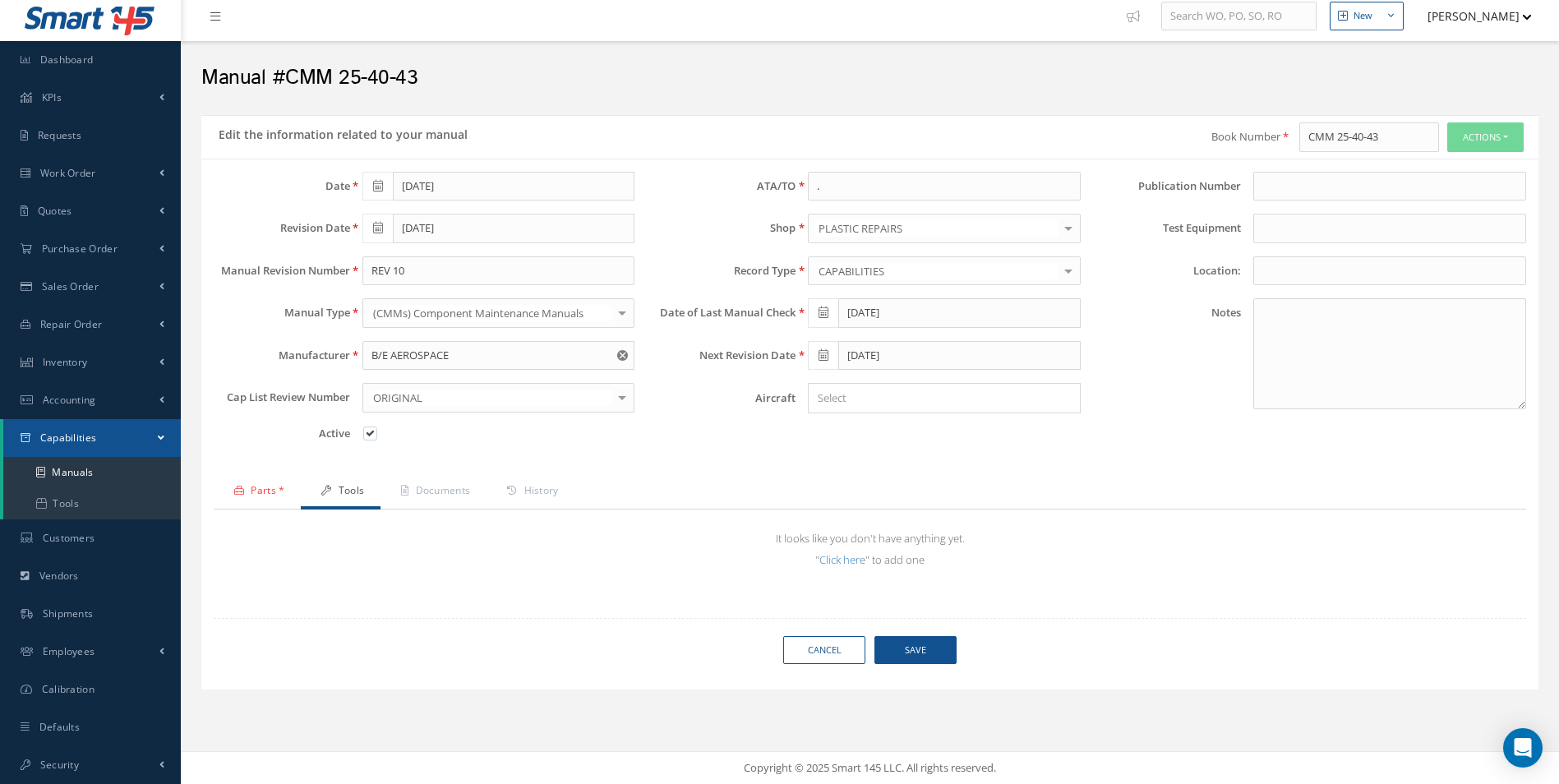
click at [268, 488] on link "Parts *" at bounding box center [256, 492] width 87 height 35
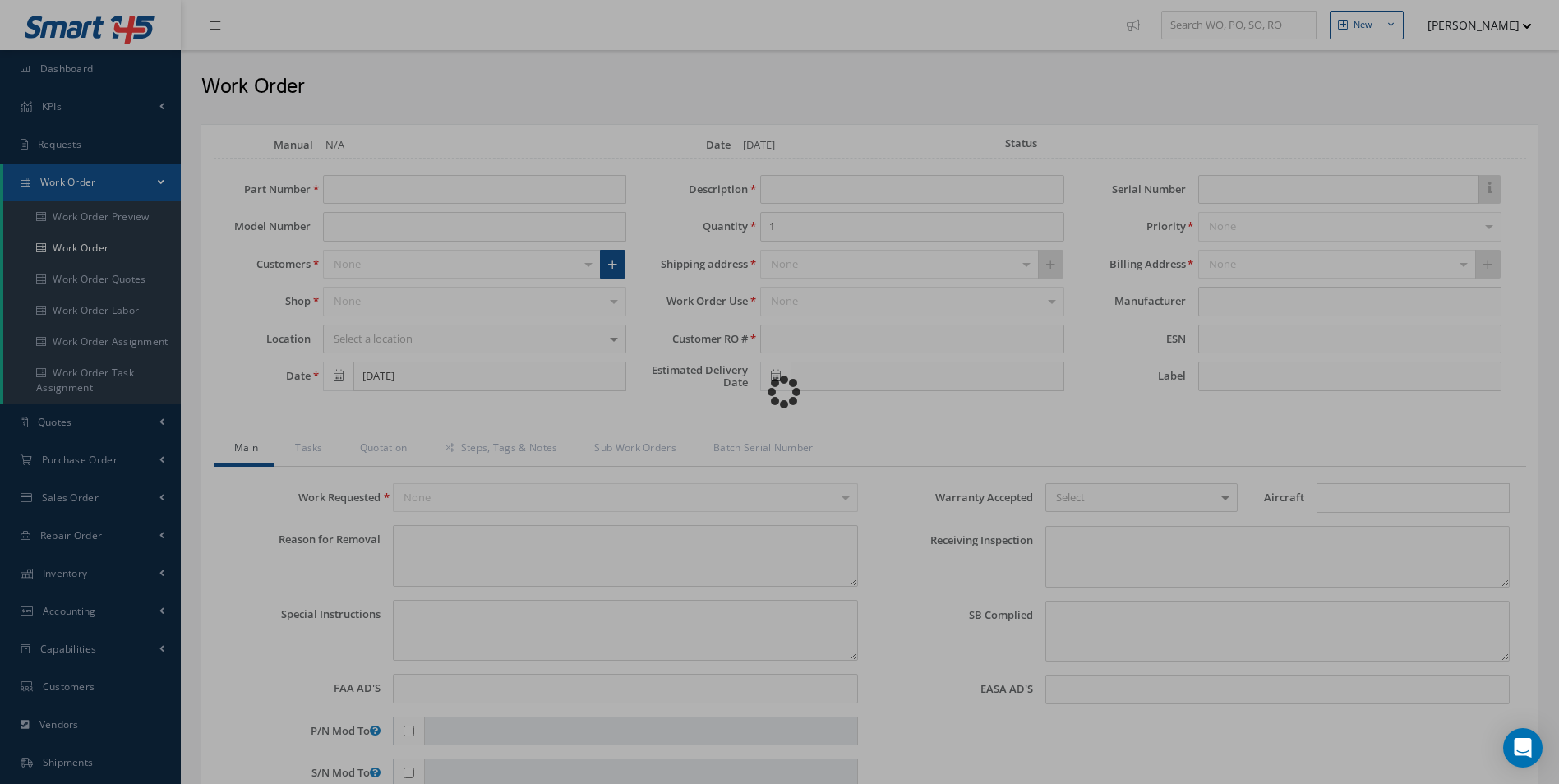
type input "1L406500-11"
type input "[DATE]"
type input "DOOR"
type input "R6874225"
type textarea "NONE"
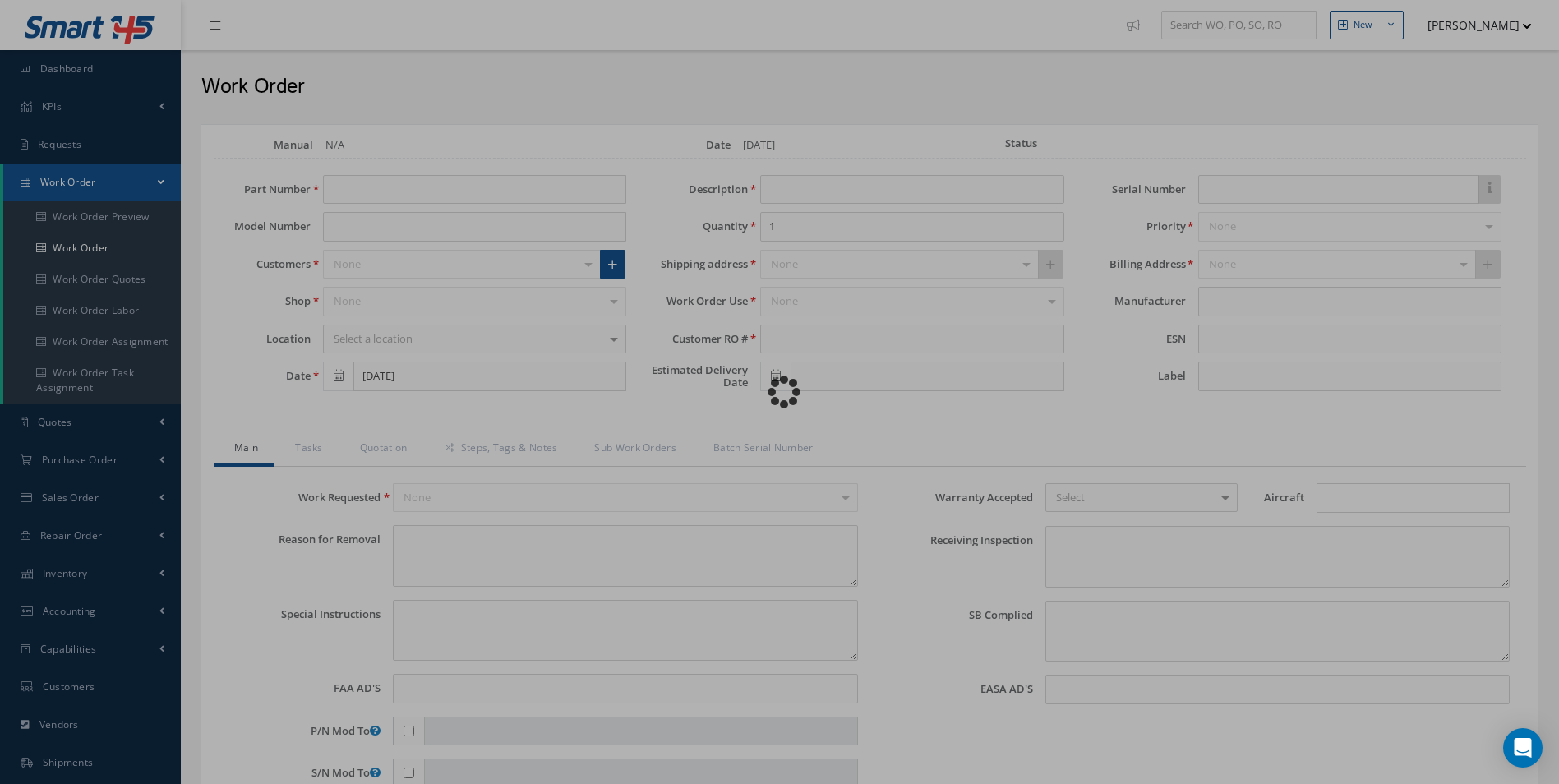
type textarea "PLEASE SEE R.O. FOR DETAILS"
type input "NONE"
type textarea "NO VISUAL DAMAGE"
type textarea "NONE"
type input "NONE"
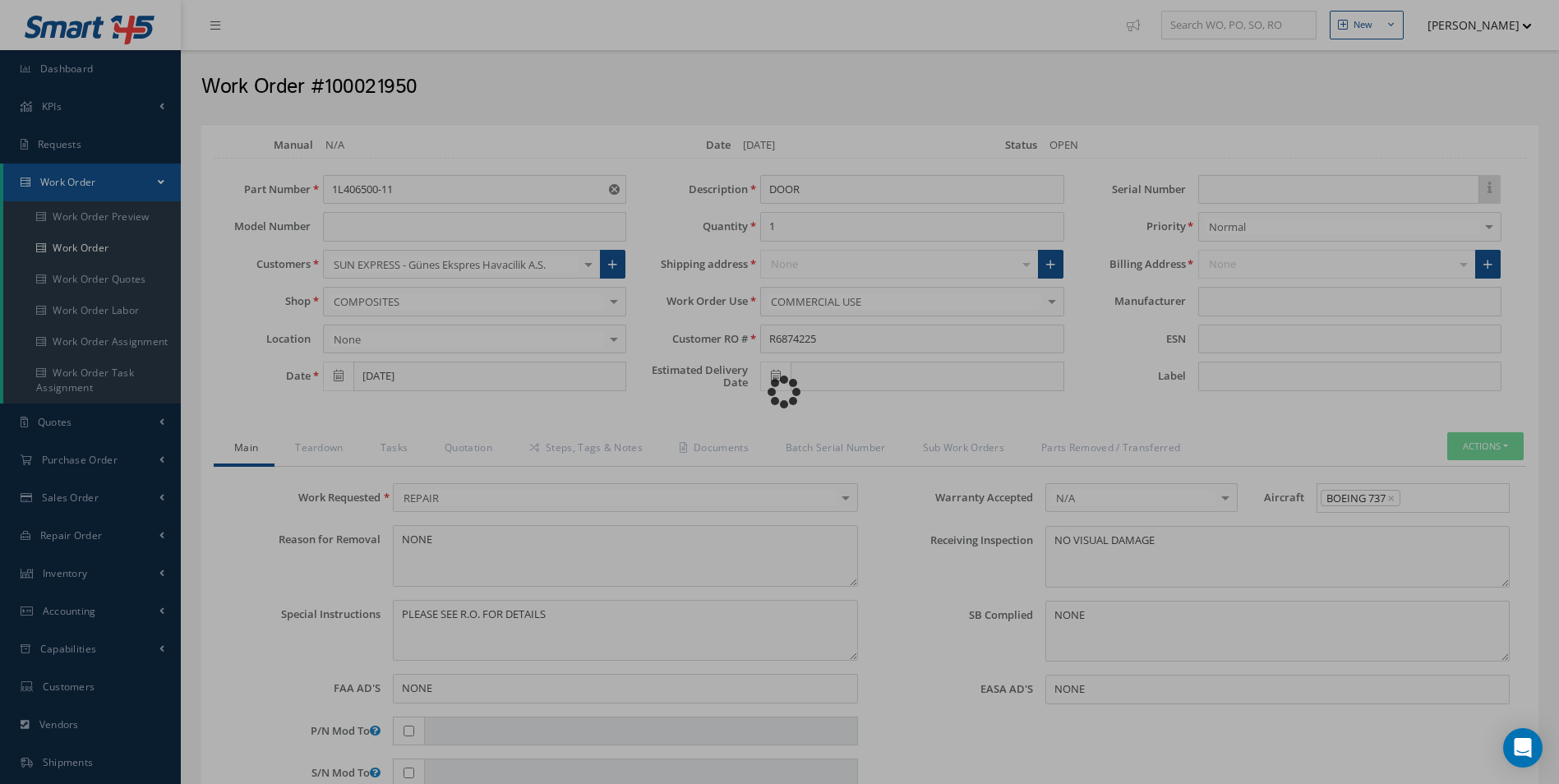
type input "365 AEROSPACE"
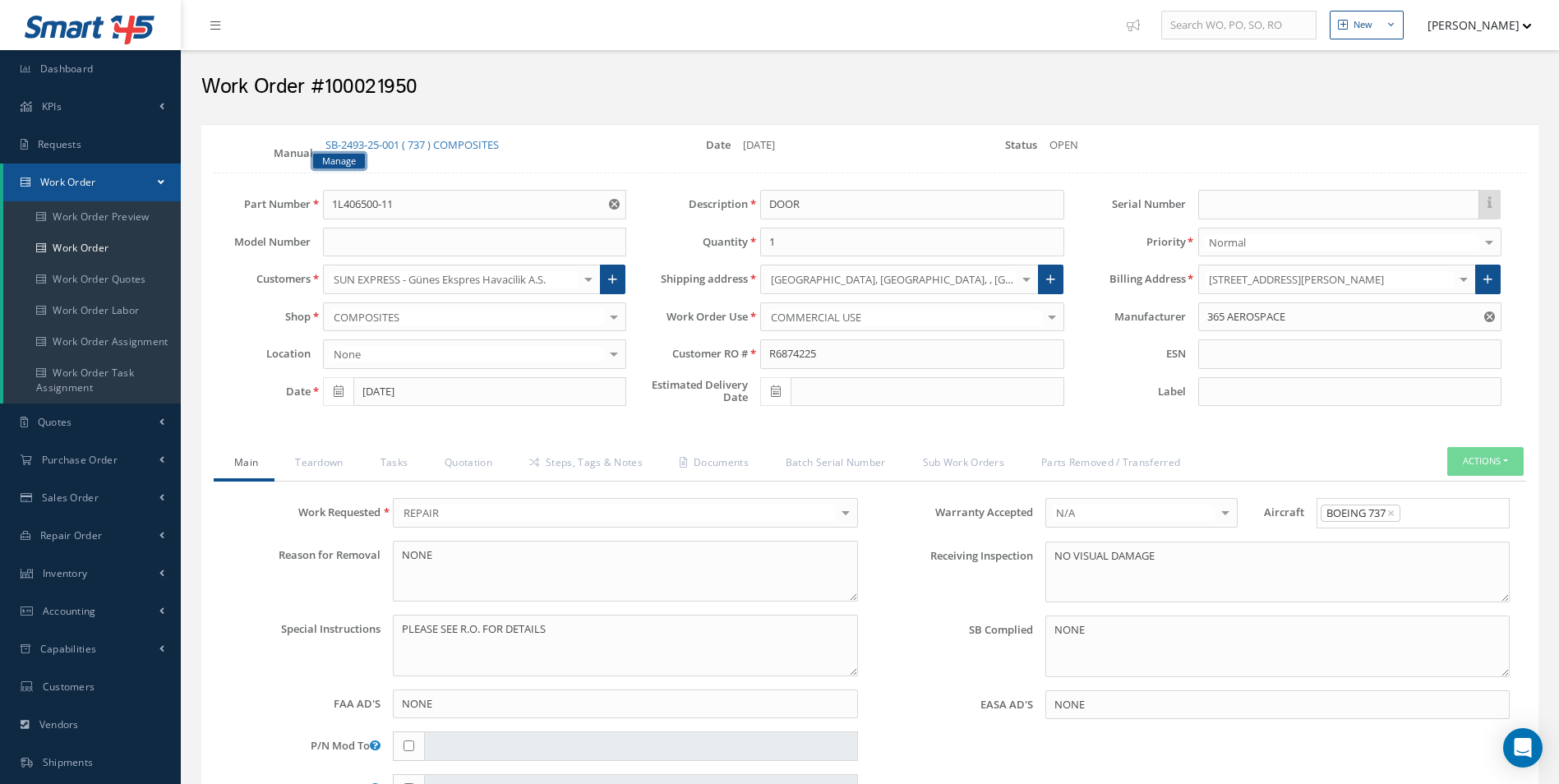
click at [353, 160] on link "Manage" at bounding box center [339, 161] width 51 height 16
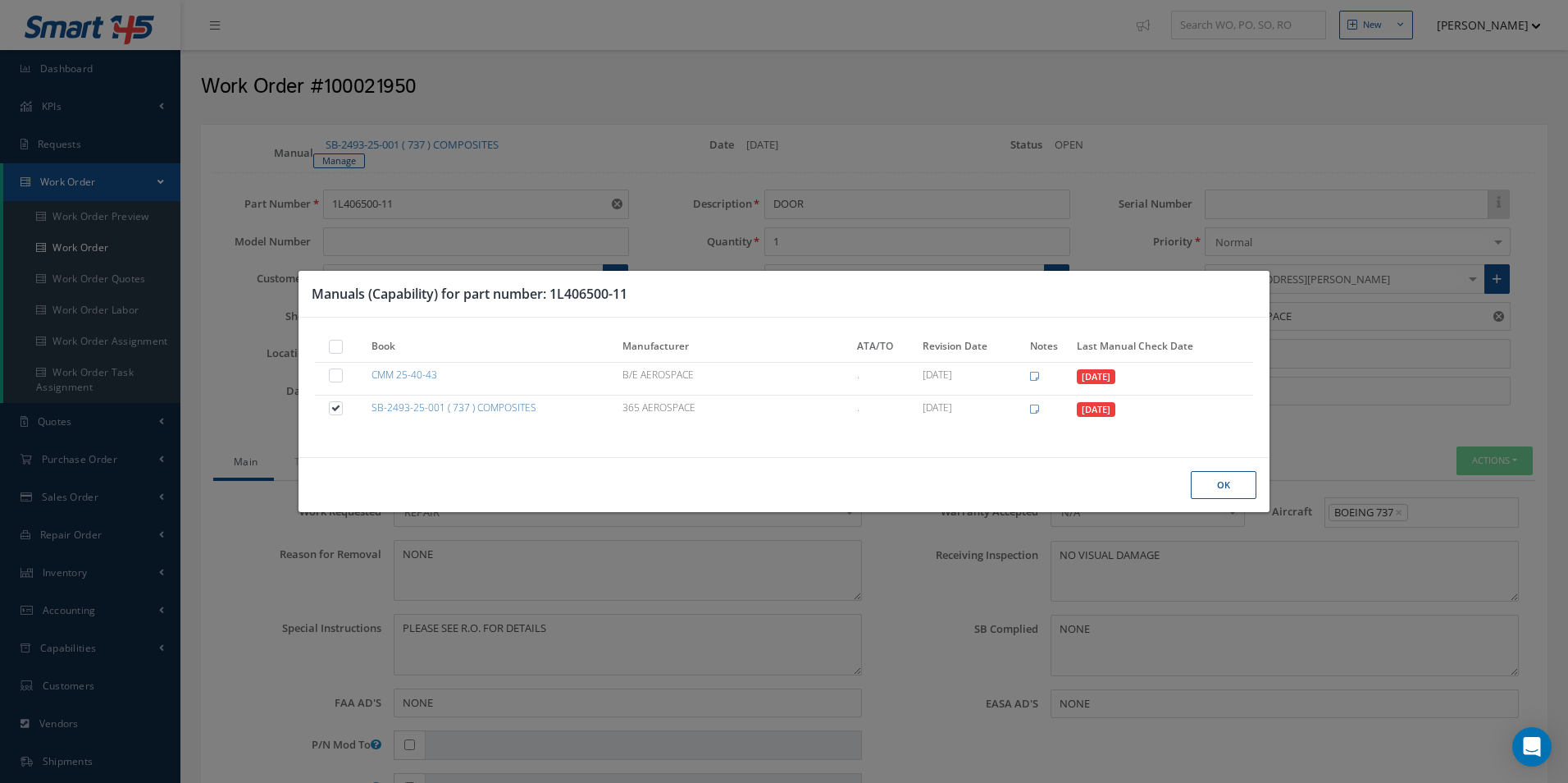
click at [1241, 480] on button "Ok" at bounding box center [1223, 485] width 65 height 29
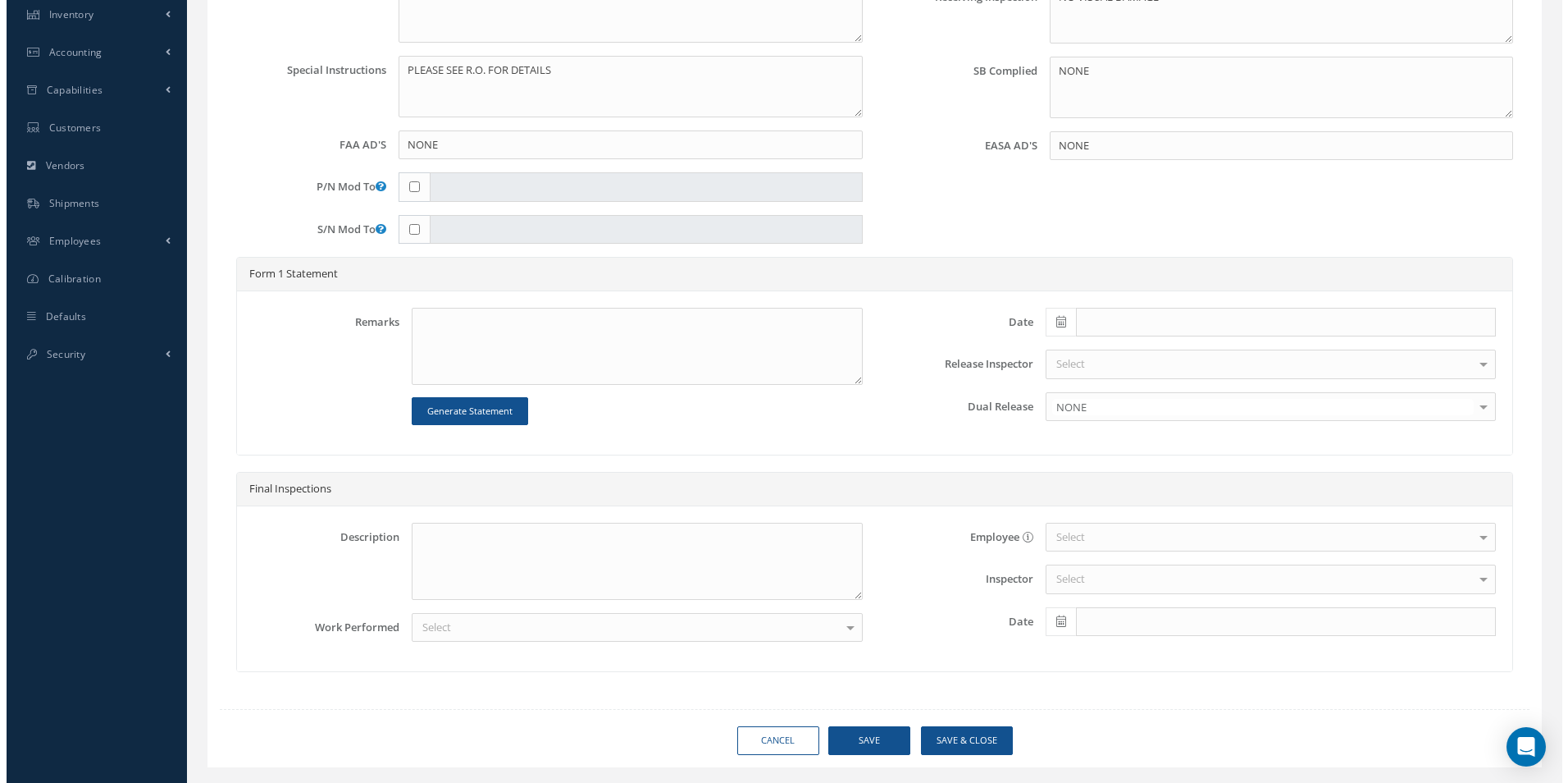
scroll to position [575, 0]
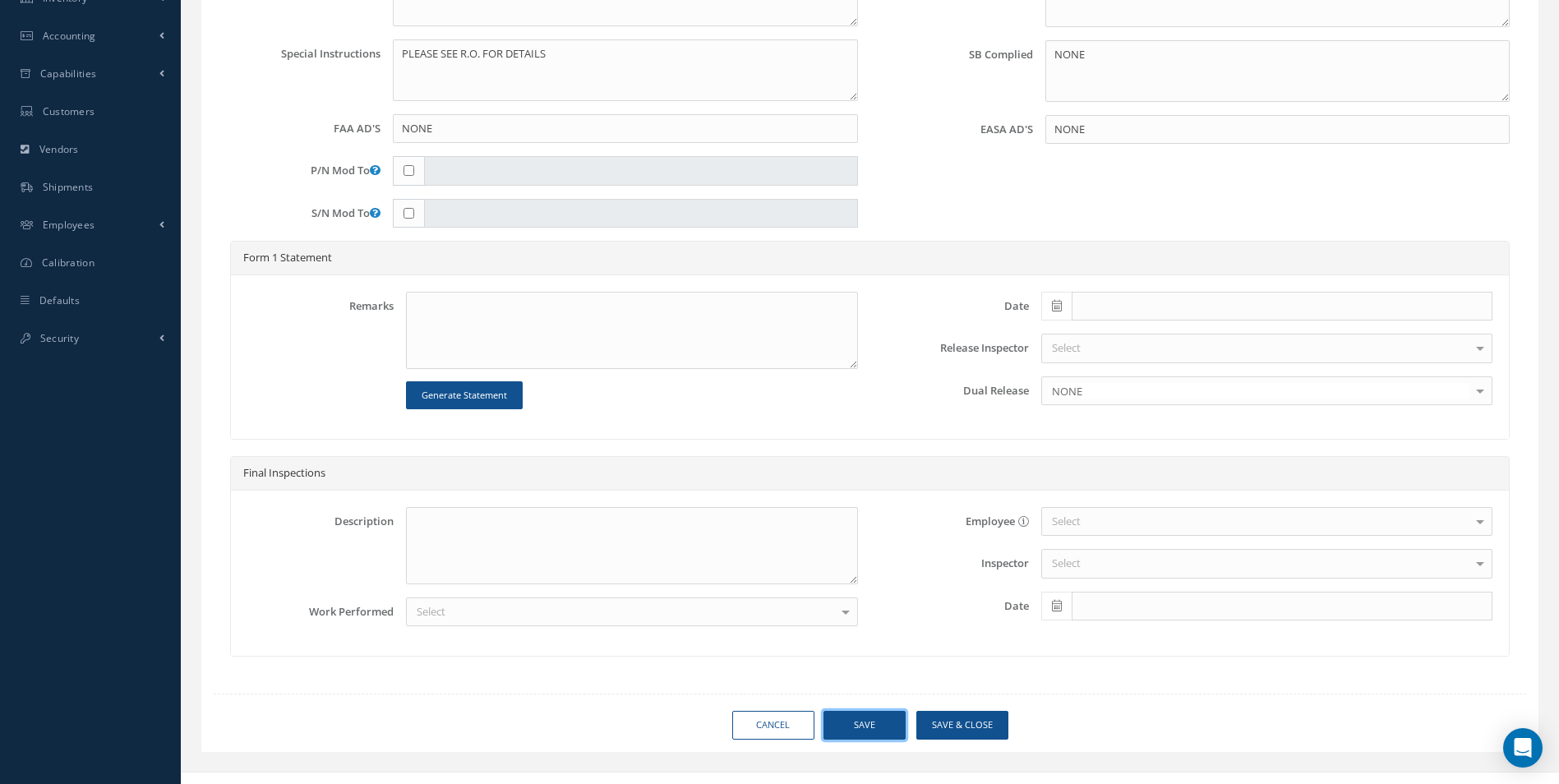
click at [873, 722] on button "Save" at bounding box center [865, 725] width 82 height 29
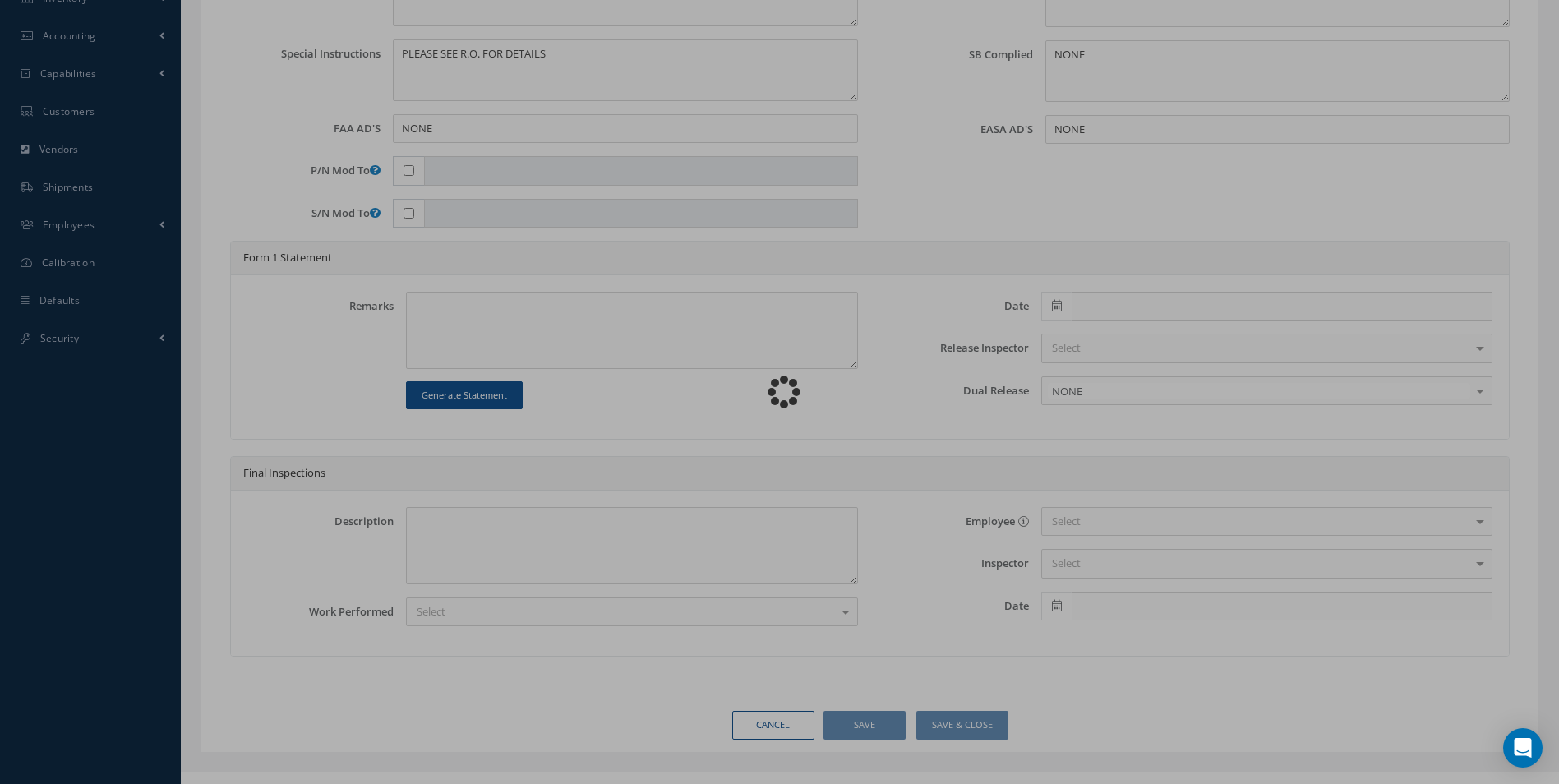
type input "365 AEROSPACE"
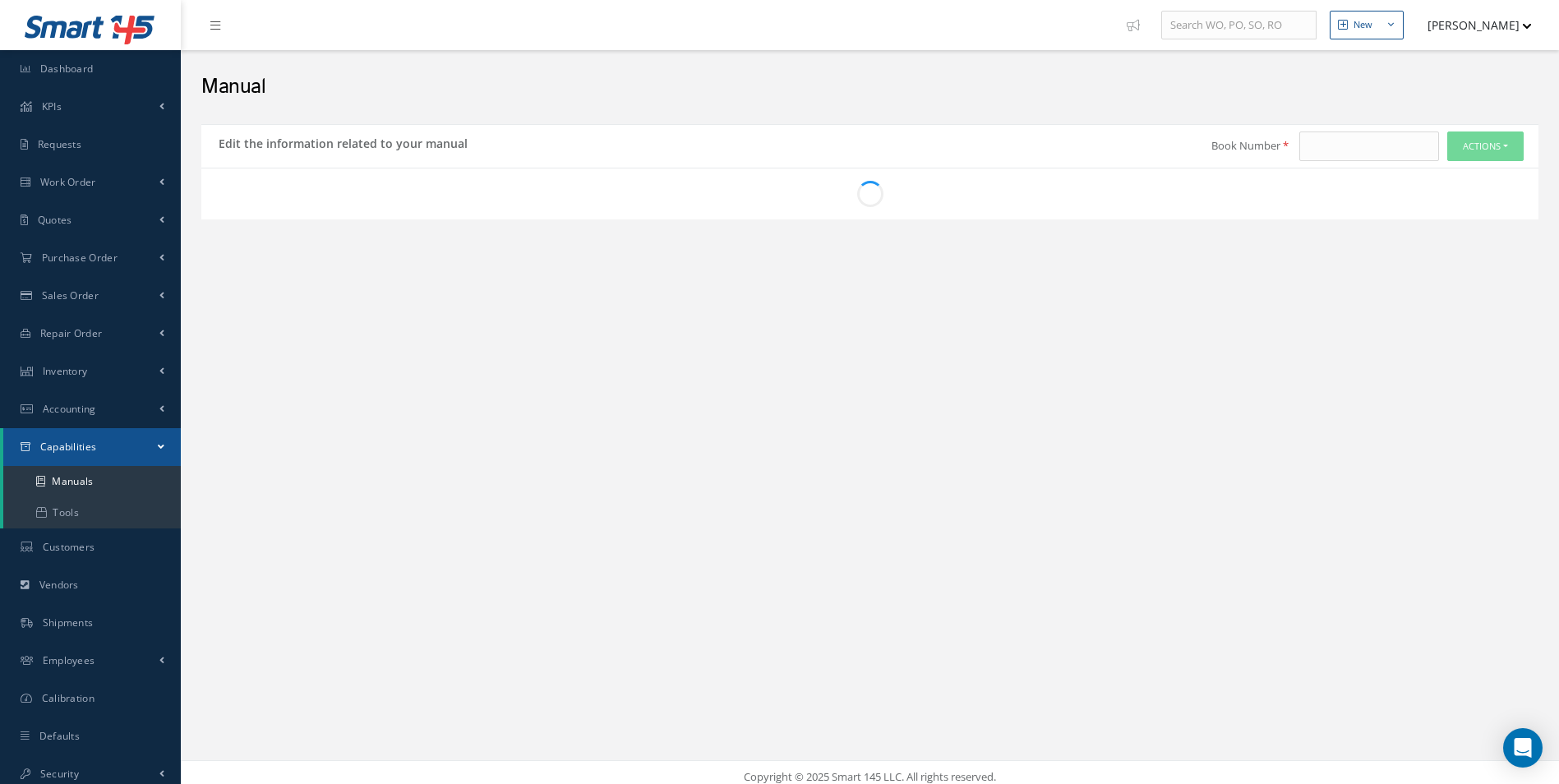
scroll to position [9, 0]
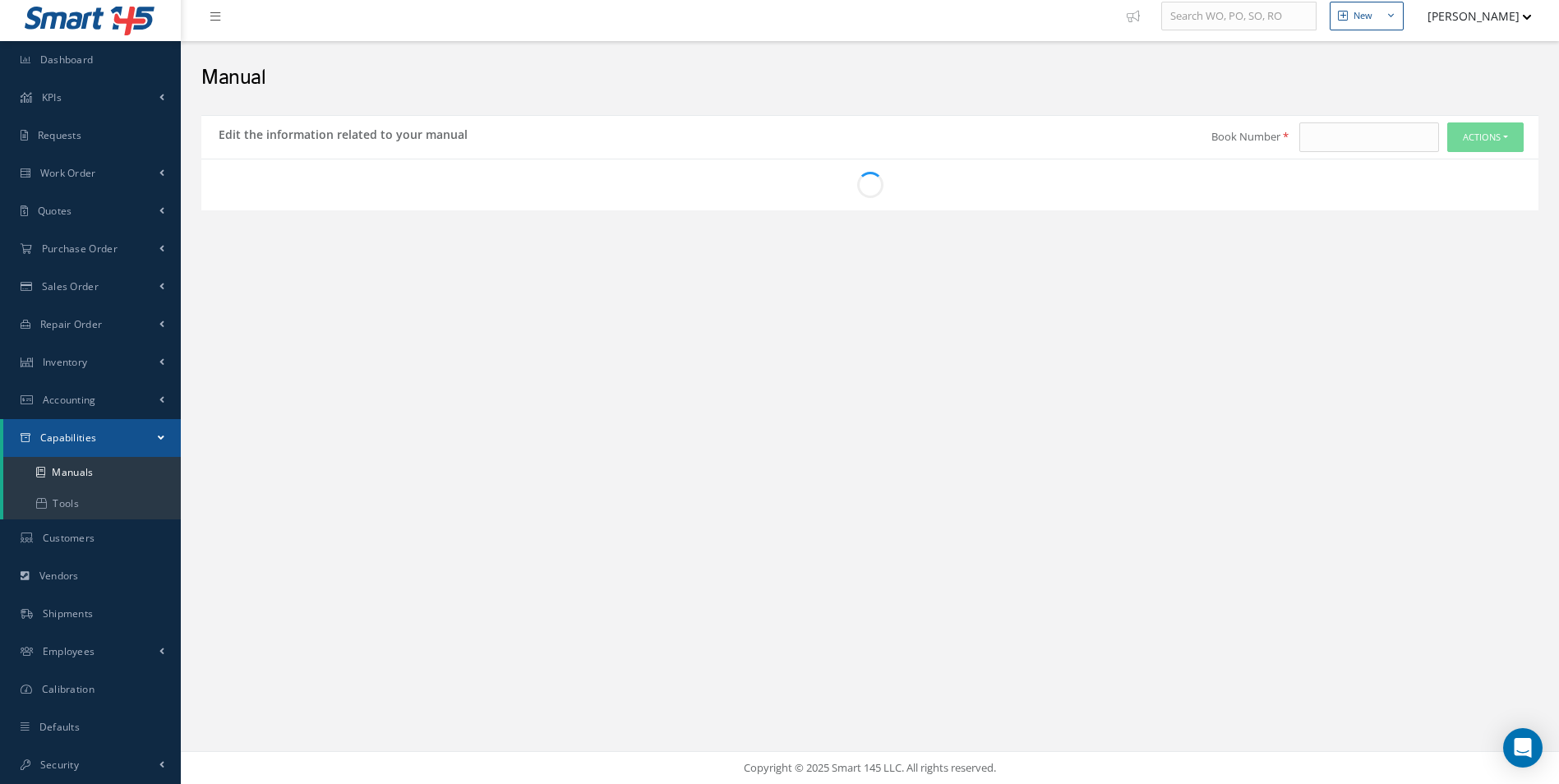
type input "CMM 25-40-43"
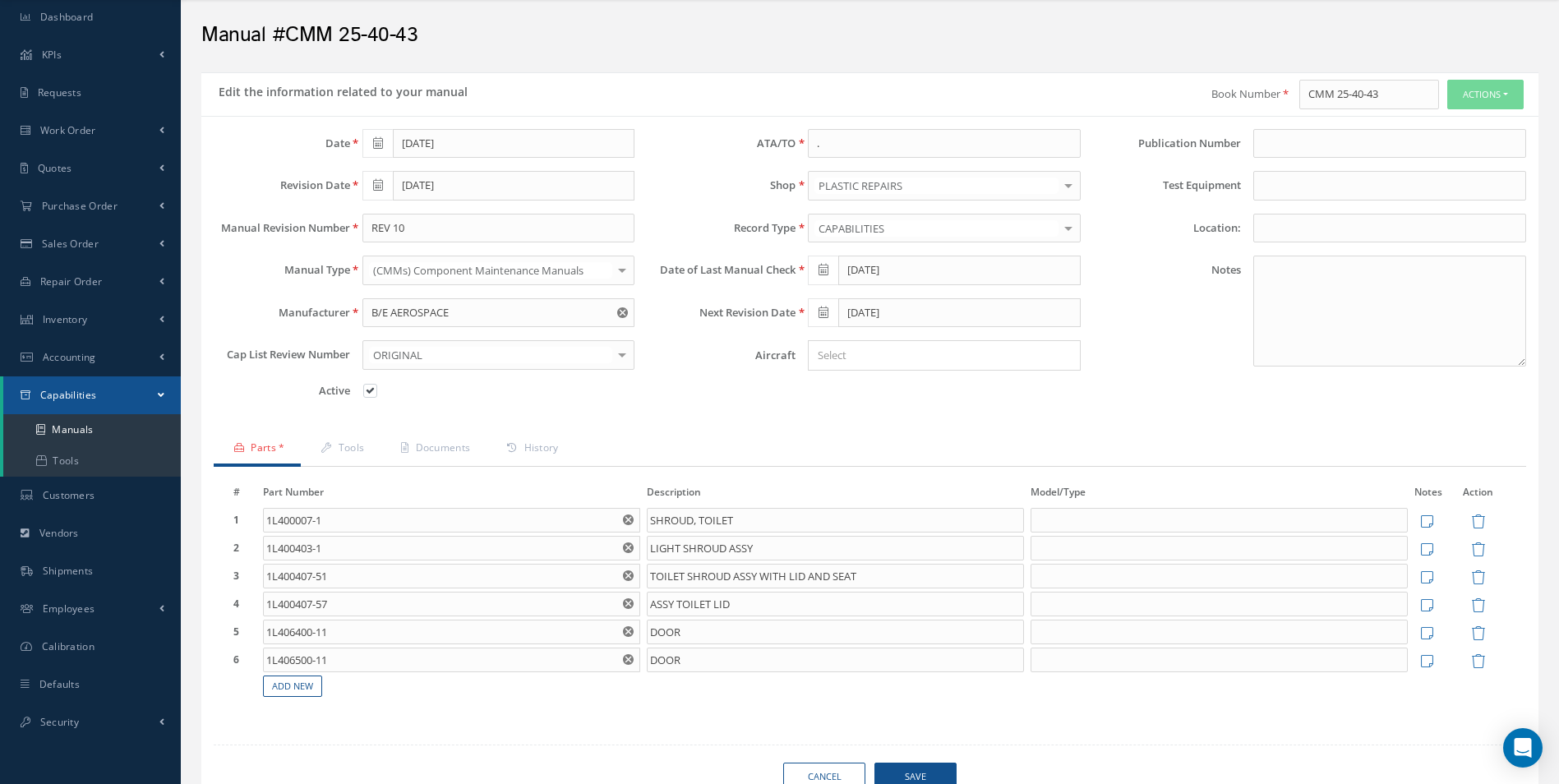
scroll to position [91, 0]
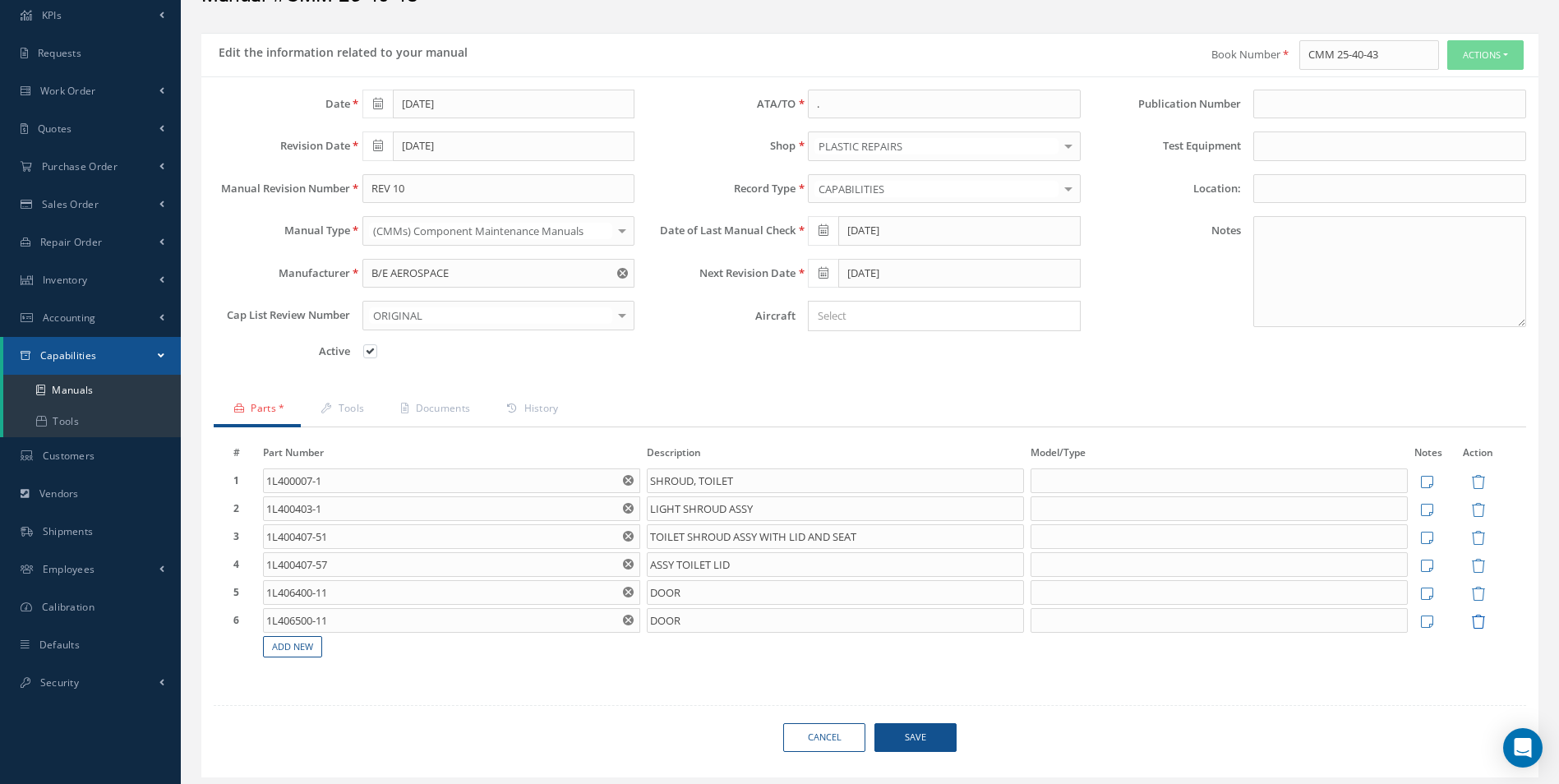
click at [1479, 624] on icon at bounding box center [1478, 621] width 14 height 14
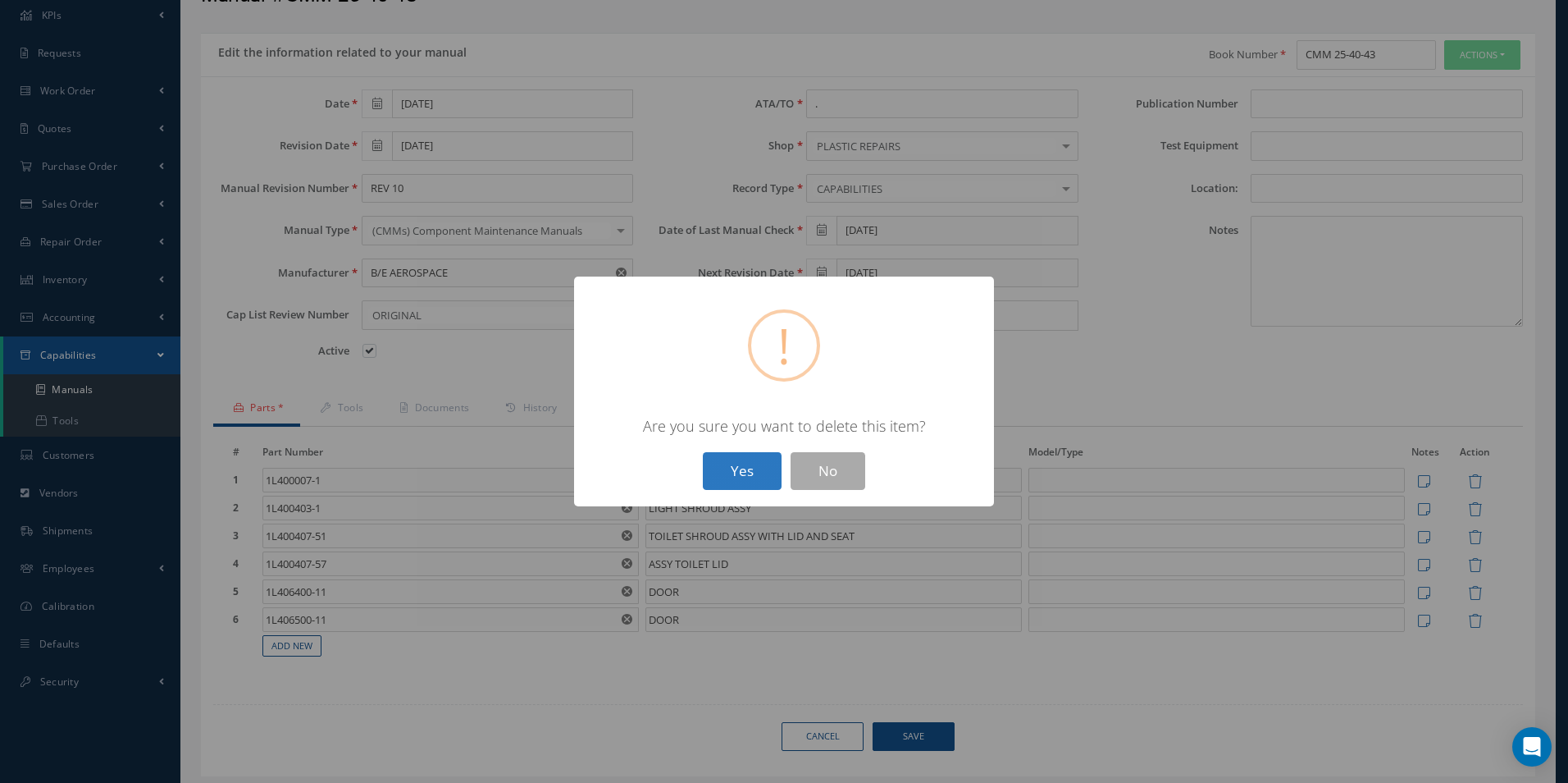
click at [757, 456] on button "Yes" at bounding box center [742, 471] width 78 height 38
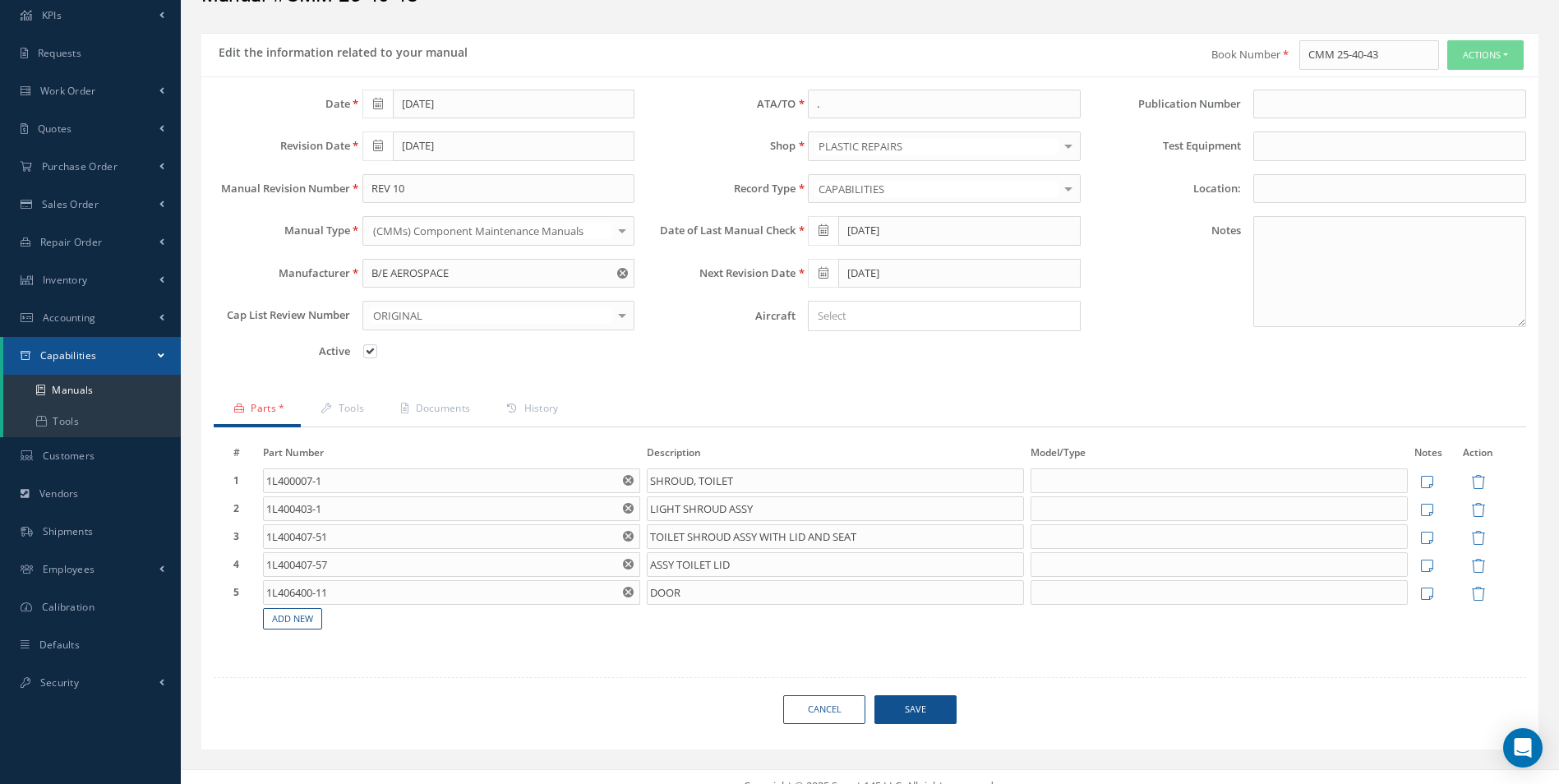
click at [922, 711] on span "Save" at bounding box center [915, 709] width 82 height 29
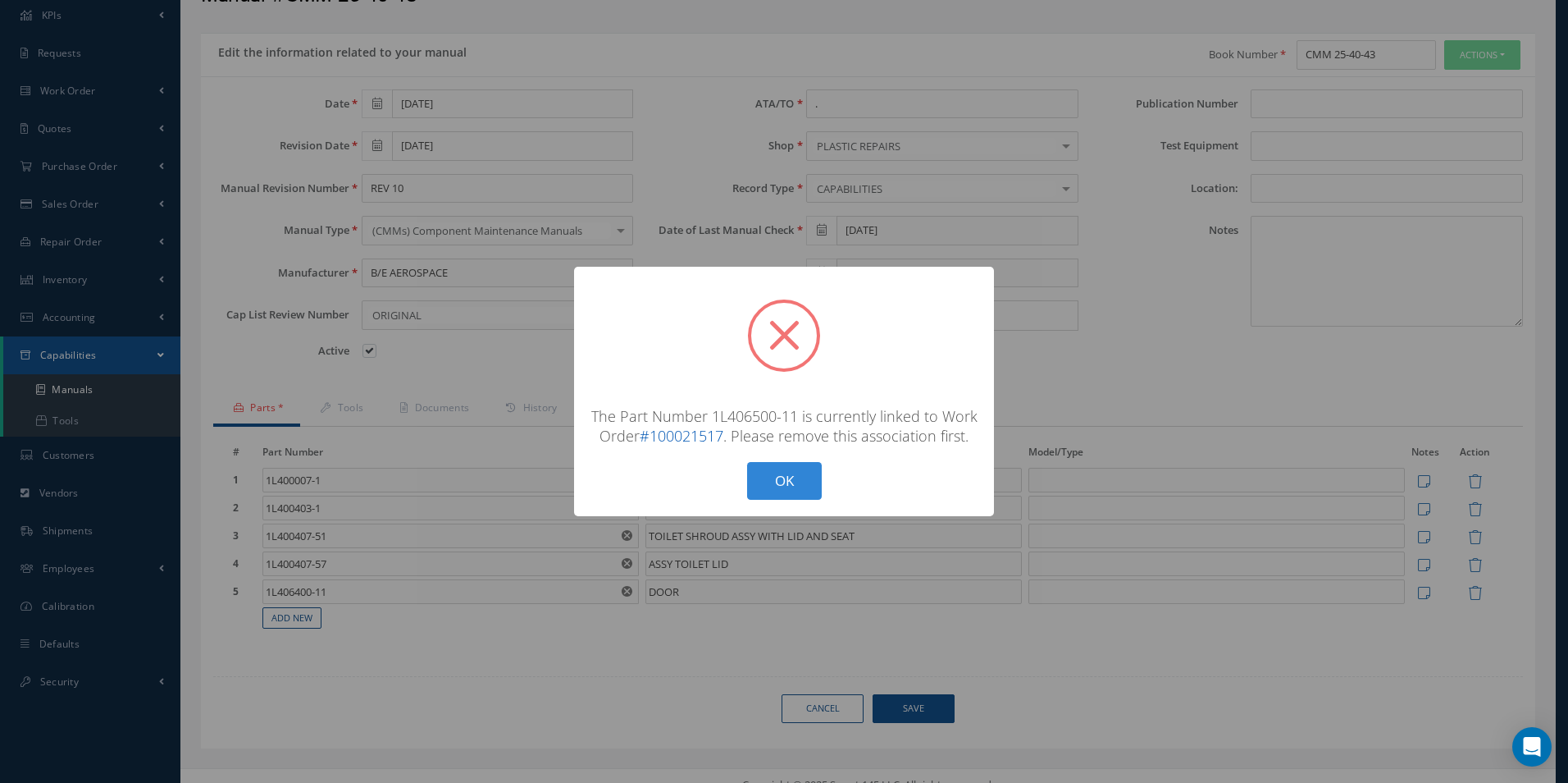
click at [697, 435] on link "#100021517" at bounding box center [682, 435] width 84 height 20
click at [808, 487] on button "OK" at bounding box center [784, 480] width 75 height 38
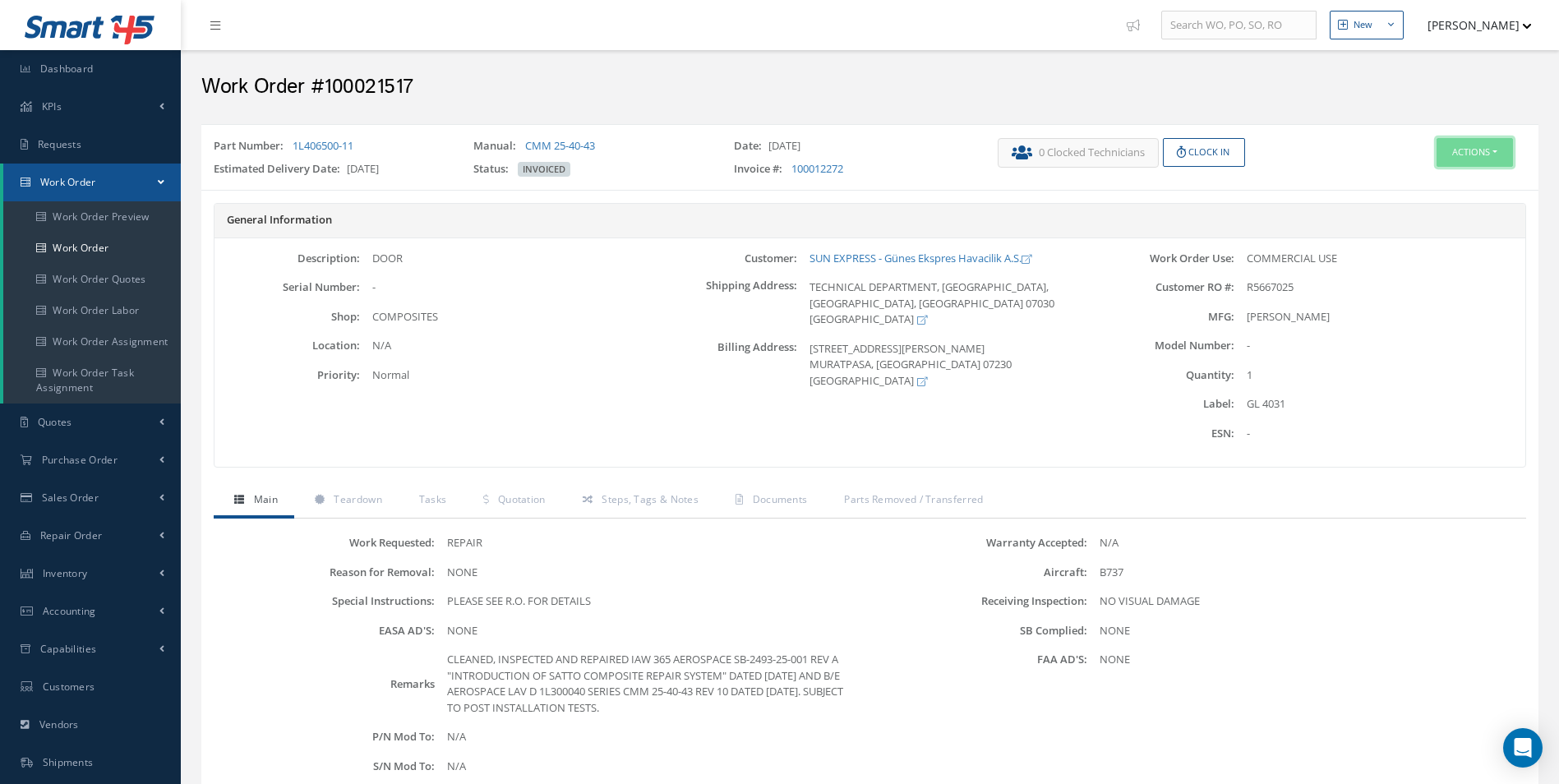
click at [1475, 156] on button "Actions" at bounding box center [1475, 152] width 77 height 29
click at [1421, 186] on link "Edit" at bounding box center [1450, 183] width 132 height 22
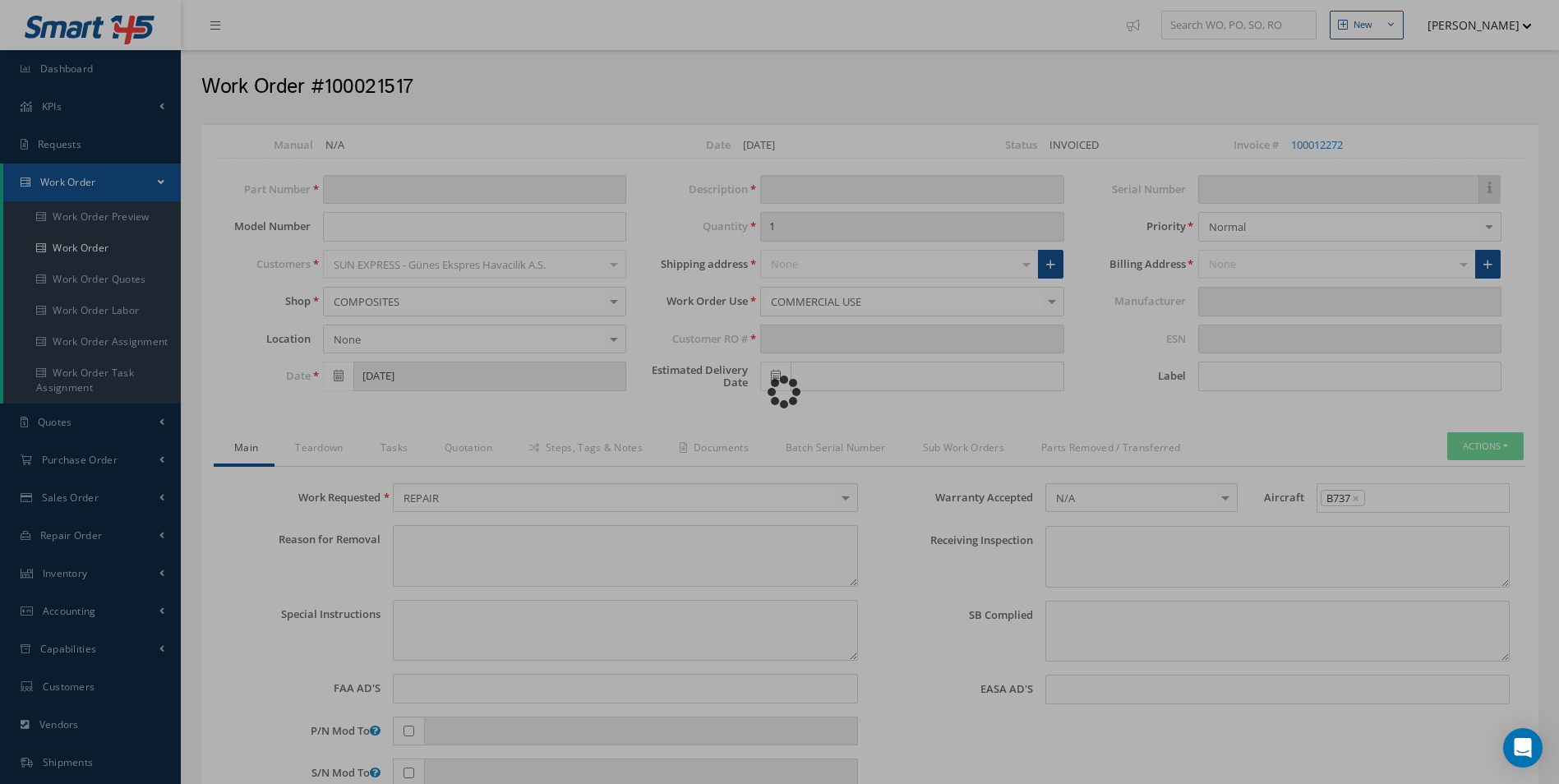
type input "1L406500-11"
type input "[DATE]"
type input "DOOR"
type input "R5667025"
type input "06/10/2025"
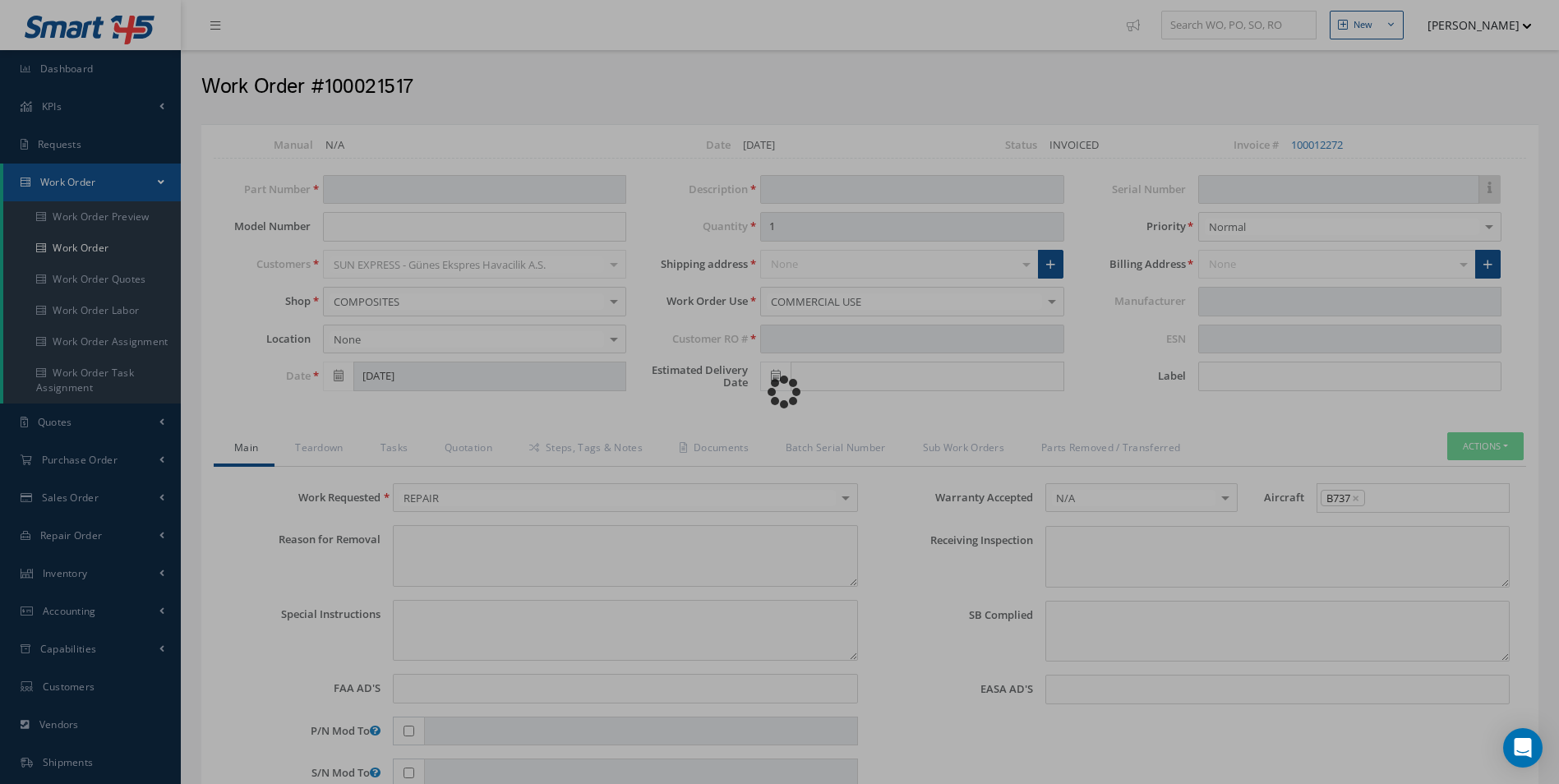
type input "GL 4031"
type textarea "NONE"
type textarea "PLEASE SEE R.O. FOR DETAILS"
type input "NONE"
type textarea "NO VISUAL DAMAGE"
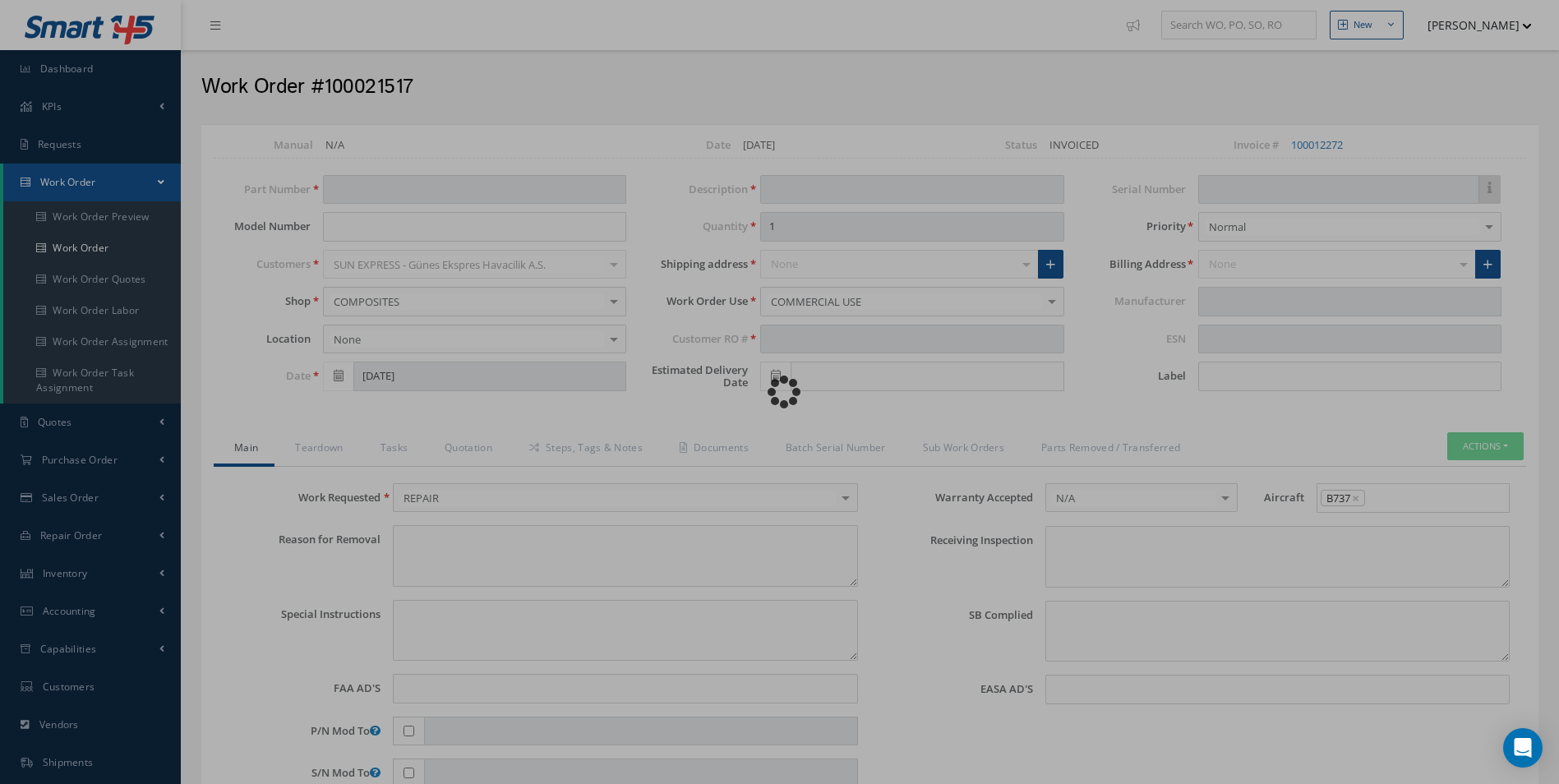
type textarea "NONE"
type input "NONE"
type textarea "CLEANED, INSPECTED AND REPAIRED IAW 365 AEROSPACE SB-2493-25-001 REV A "INTRODU…"
type input "05/19/2025"
type input "05/16/2025"
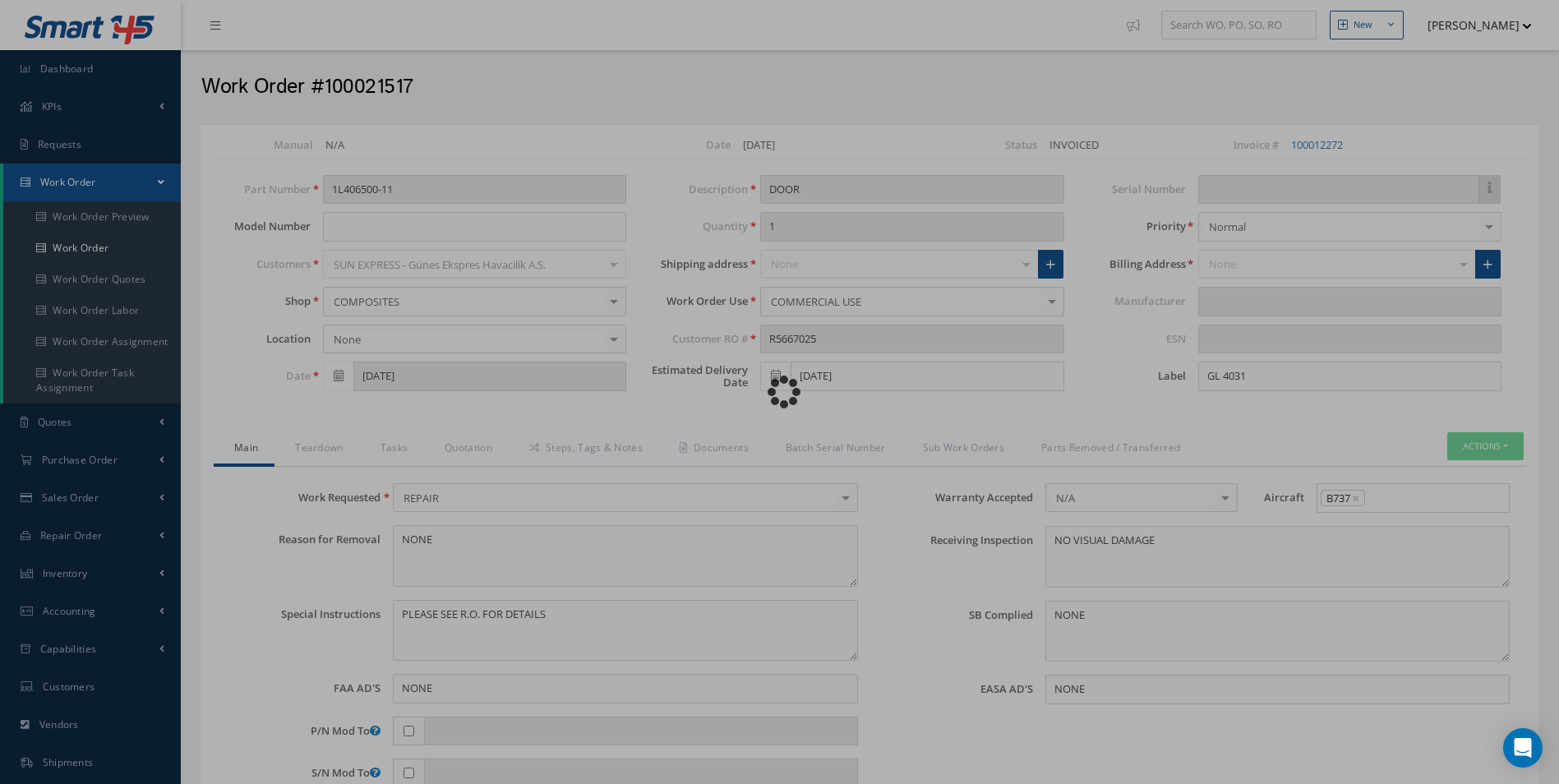
type input "DIEHL"
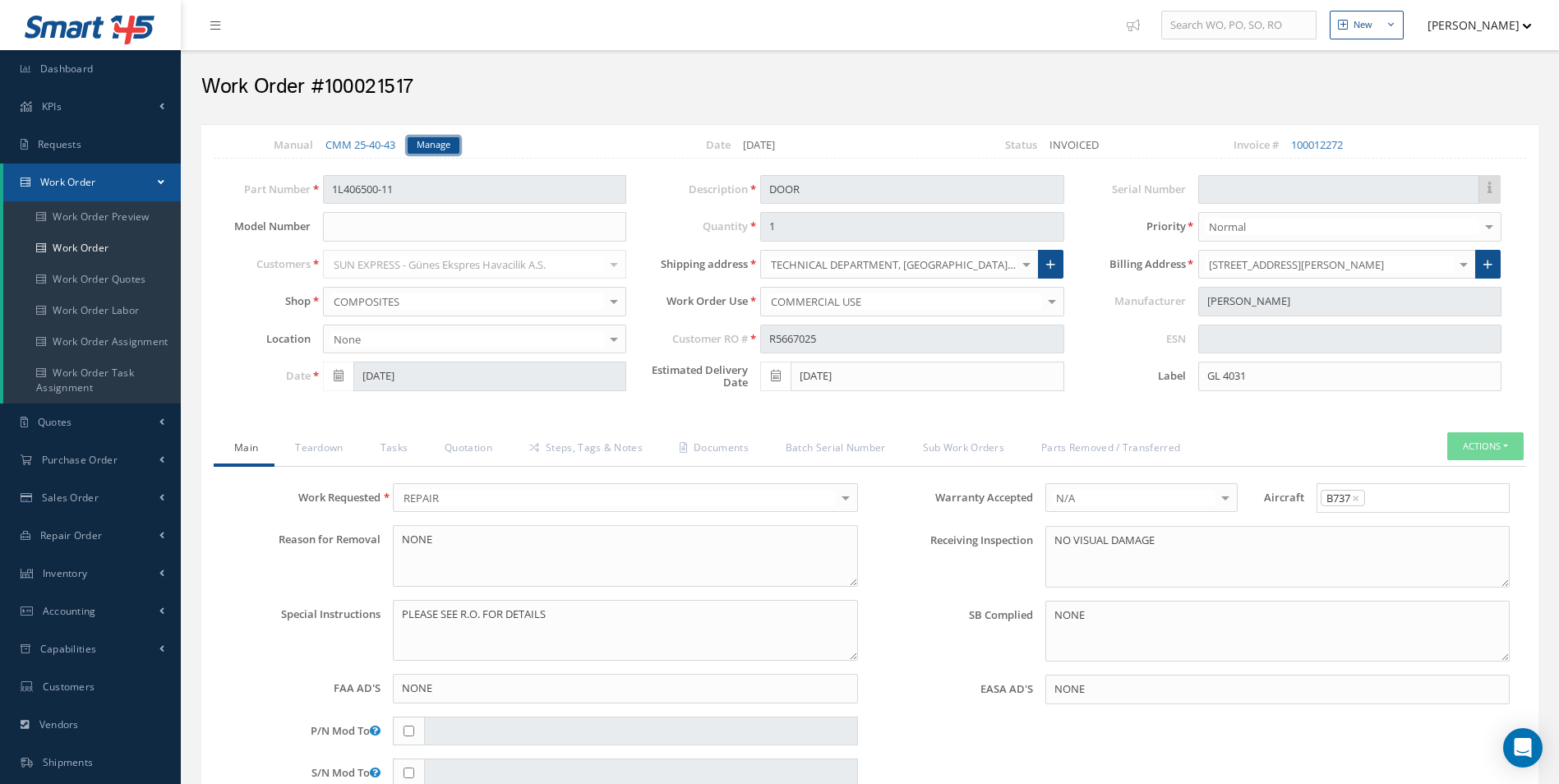
click at [429, 145] on link "Manage" at bounding box center [433, 146] width 51 height 17
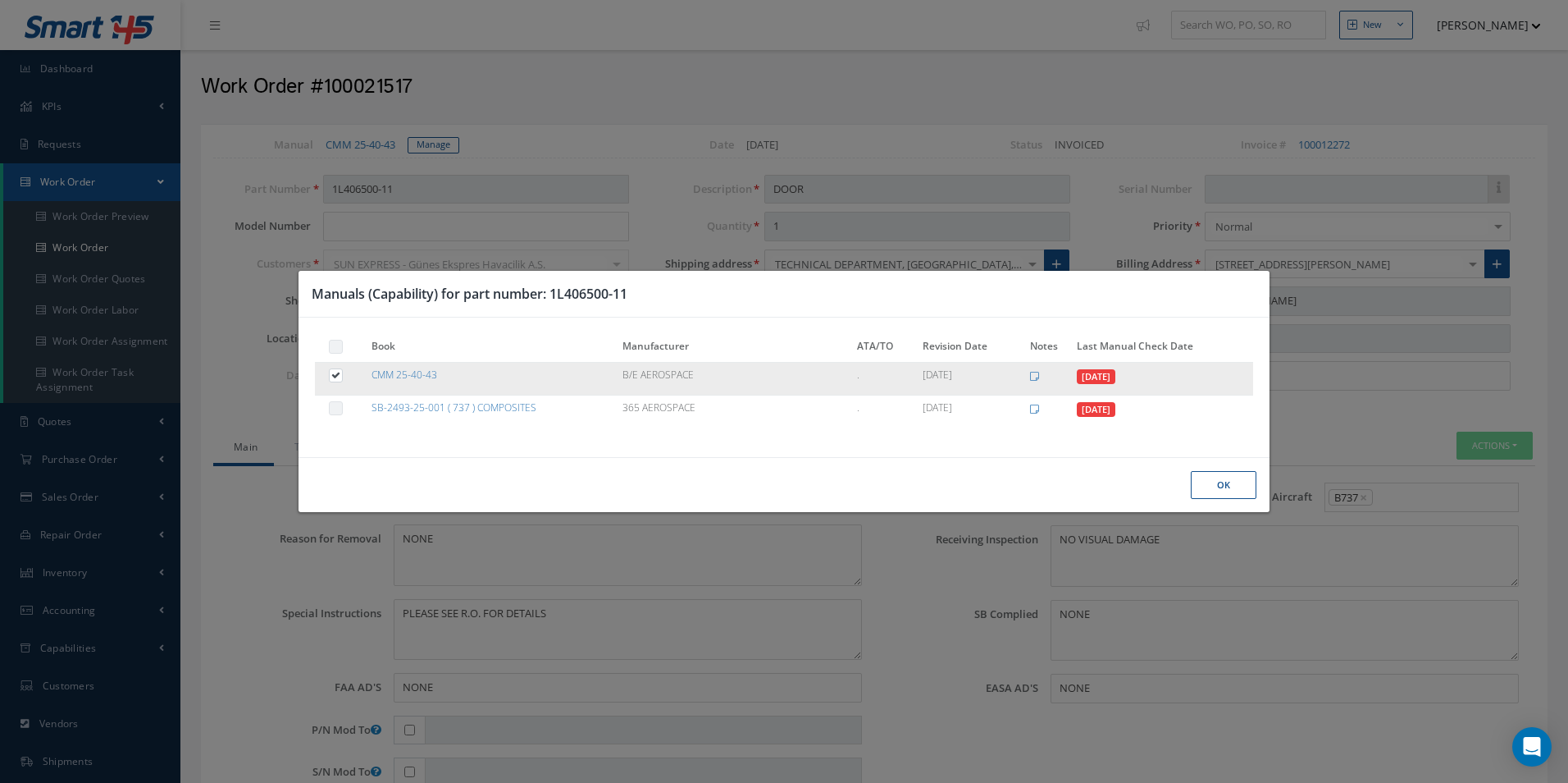
click at [342, 373] on label at bounding box center [344, 374] width 4 height 14
click at [332, 373] on input "checkbox" at bounding box center [336, 377] width 10 height 10
checkbox input "false"
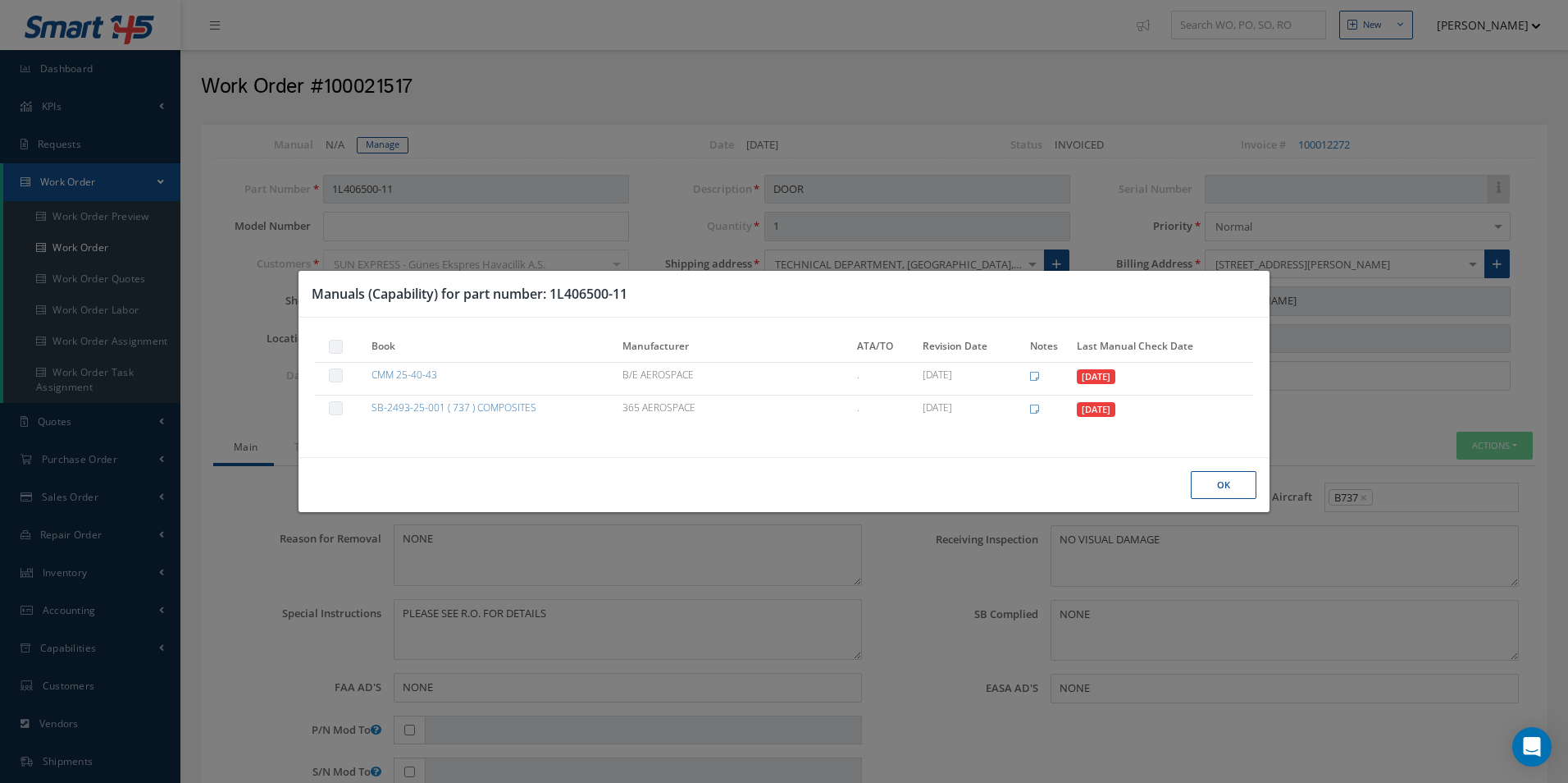
click at [1222, 472] on button "Ok" at bounding box center [1223, 485] width 65 height 29
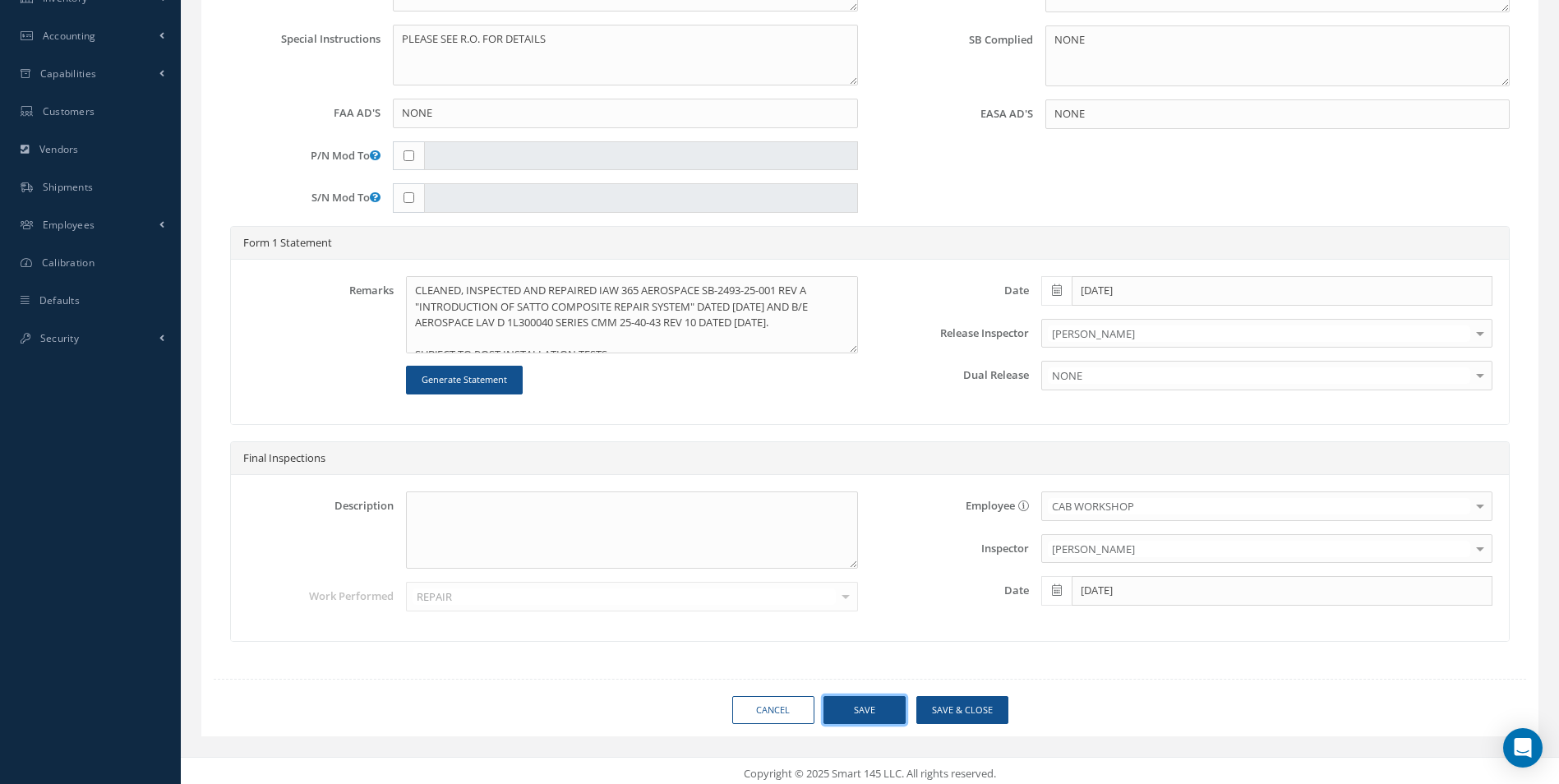
click at [876, 696] on button "Save" at bounding box center [865, 710] width 82 height 29
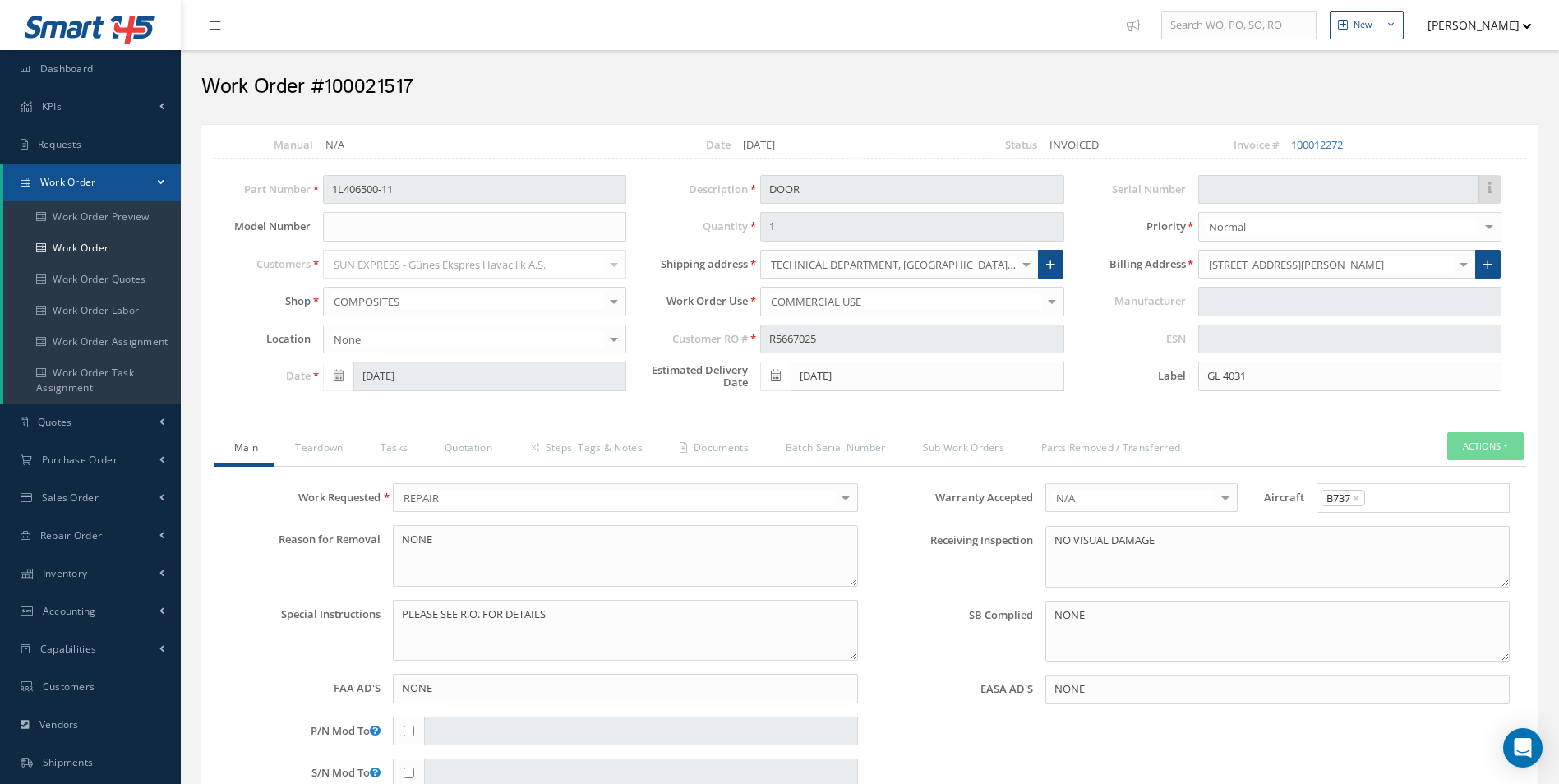
type input "DIEHL"
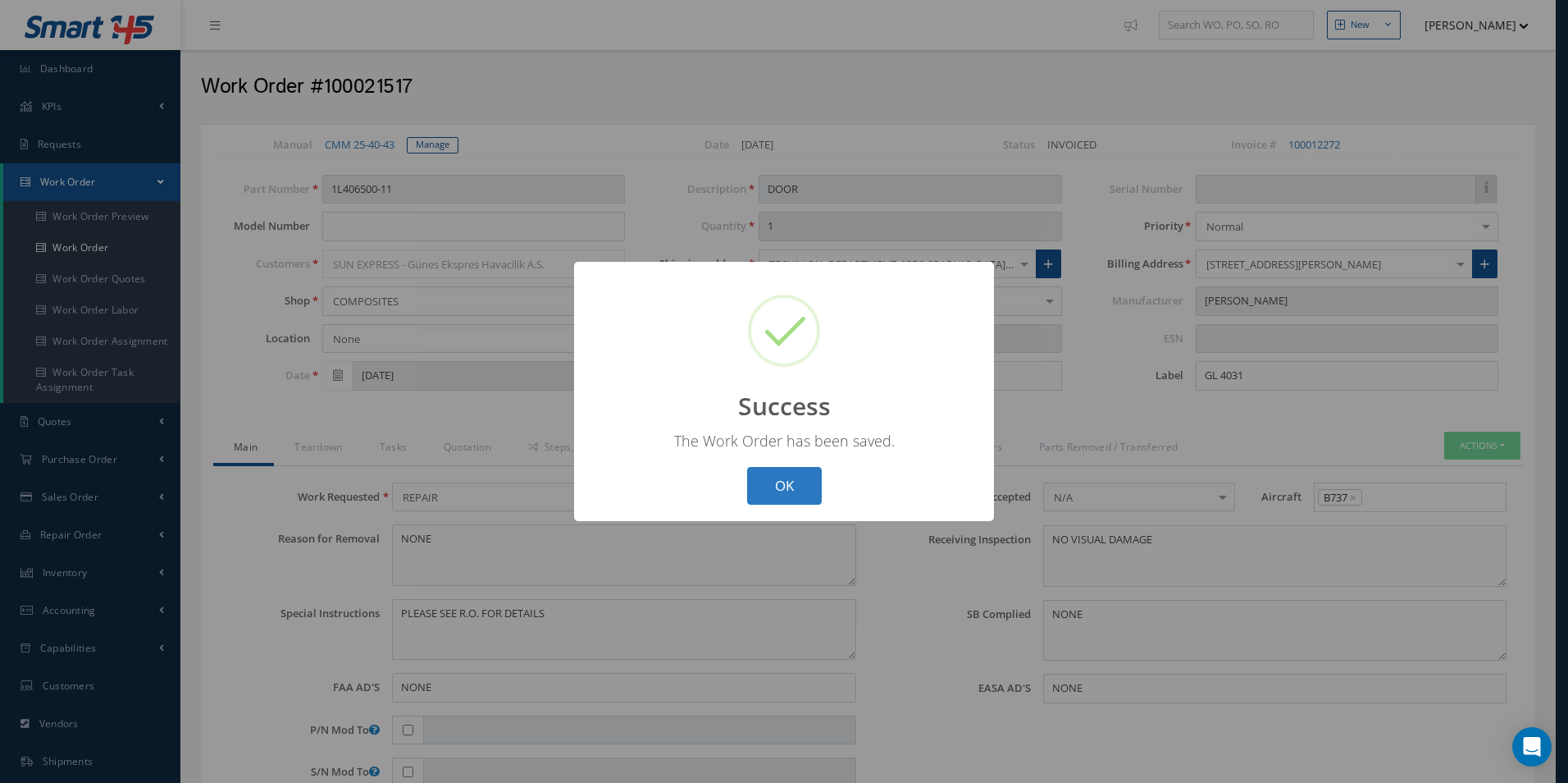
click at [785, 501] on button "OK" at bounding box center [784, 486] width 75 height 38
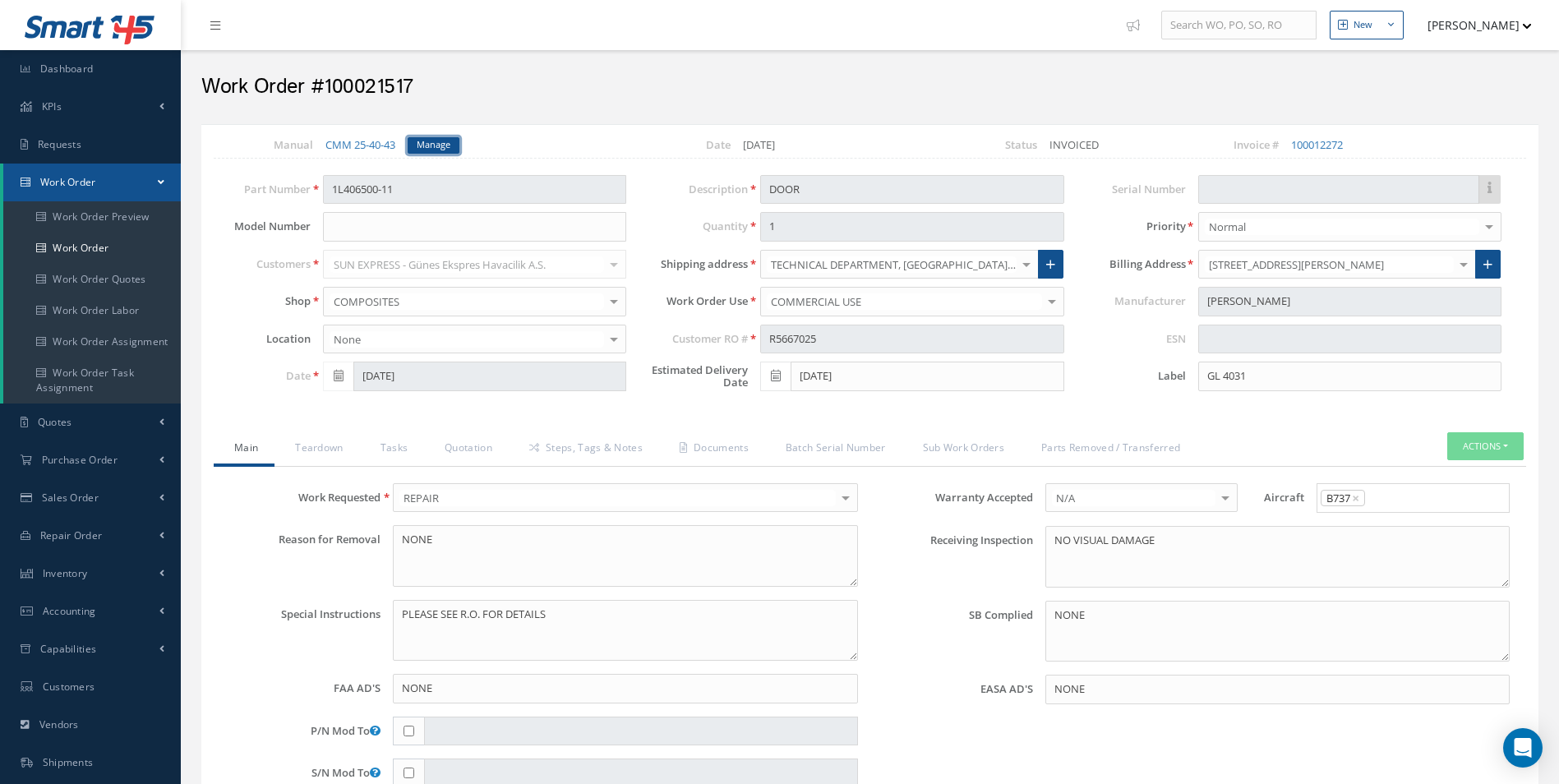
click at [442, 150] on link "Manage" at bounding box center [433, 146] width 51 height 17
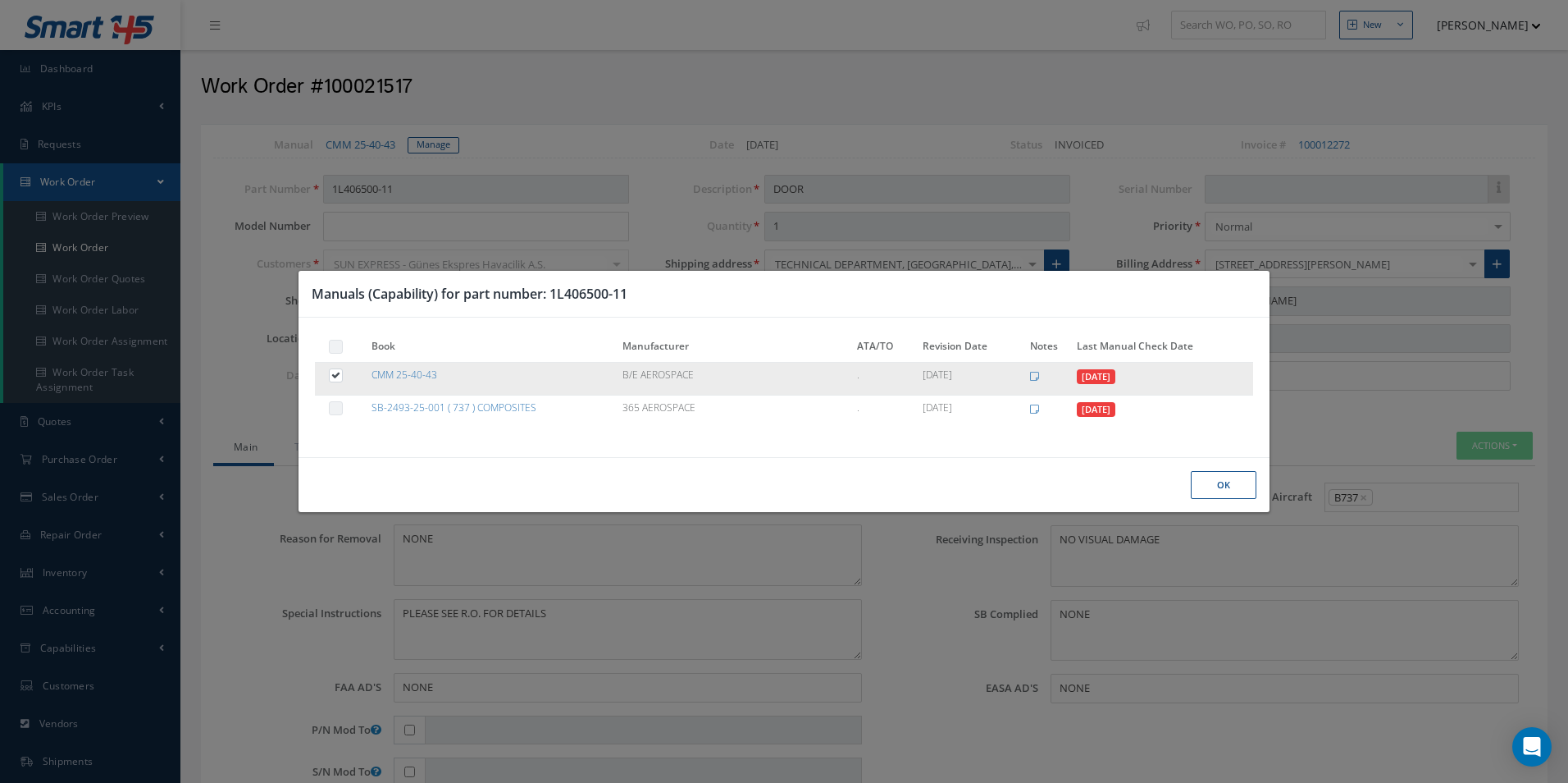
click at [342, 374] on label at bounding box center [344, 374] width 4 height 14
click at [340, 374] on input "checkbox" at bounding box center [336, 377] width 10 height 10
checkbox input "false"
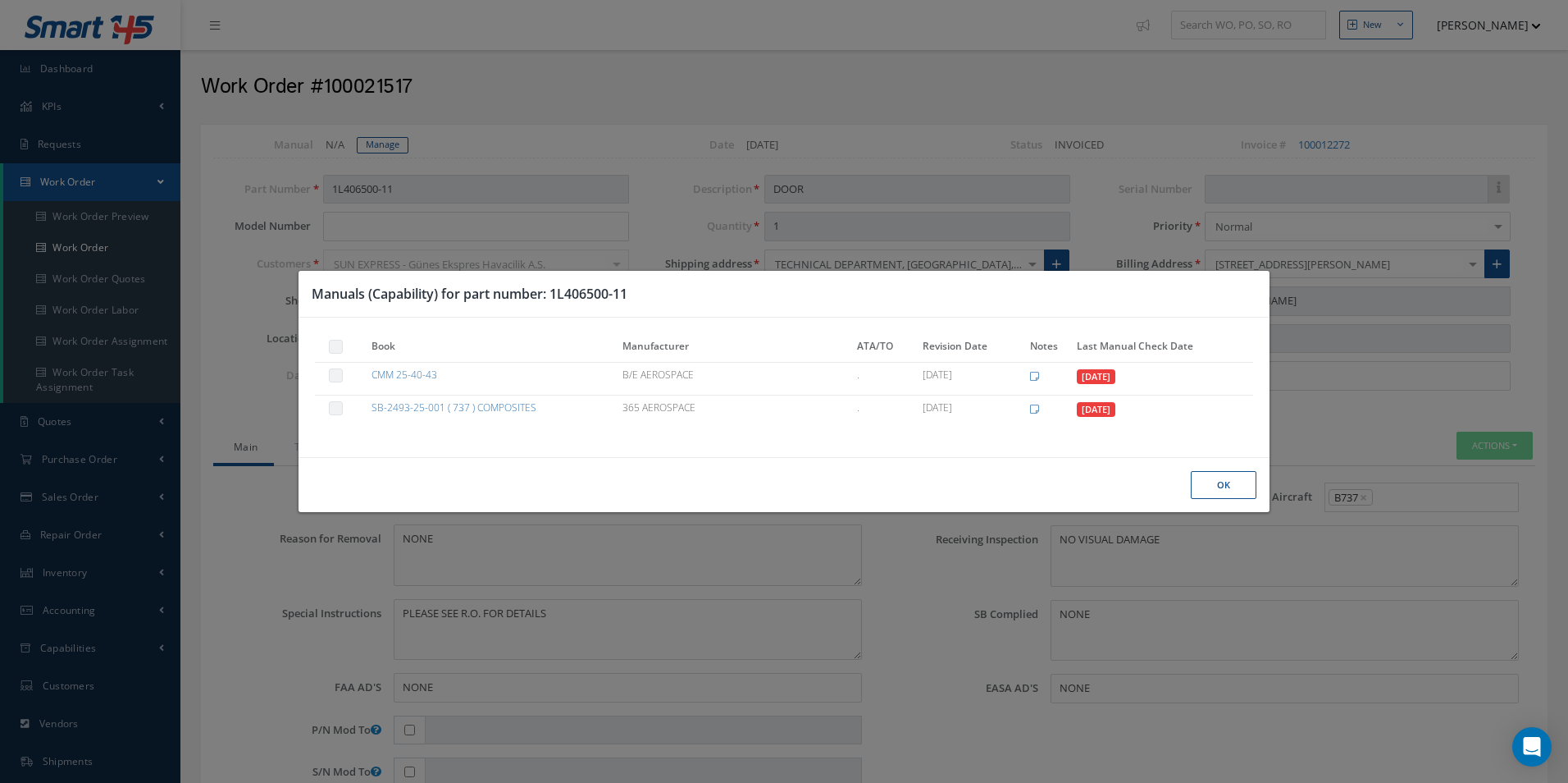
click at [1216, 488] on button "Ok" at bounding box center [1223, 485] width 65 height 29
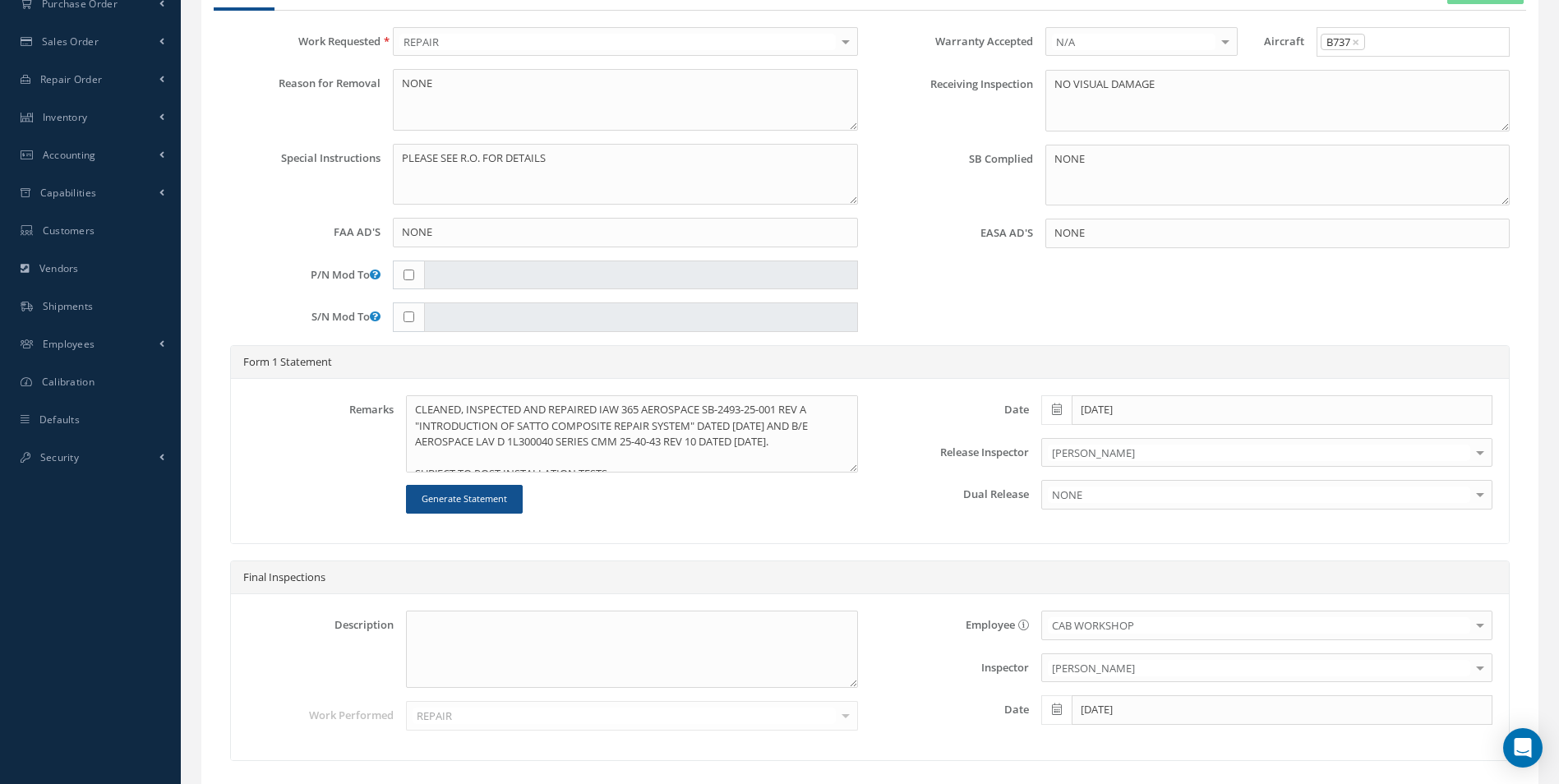
scroll to position [581, 0]
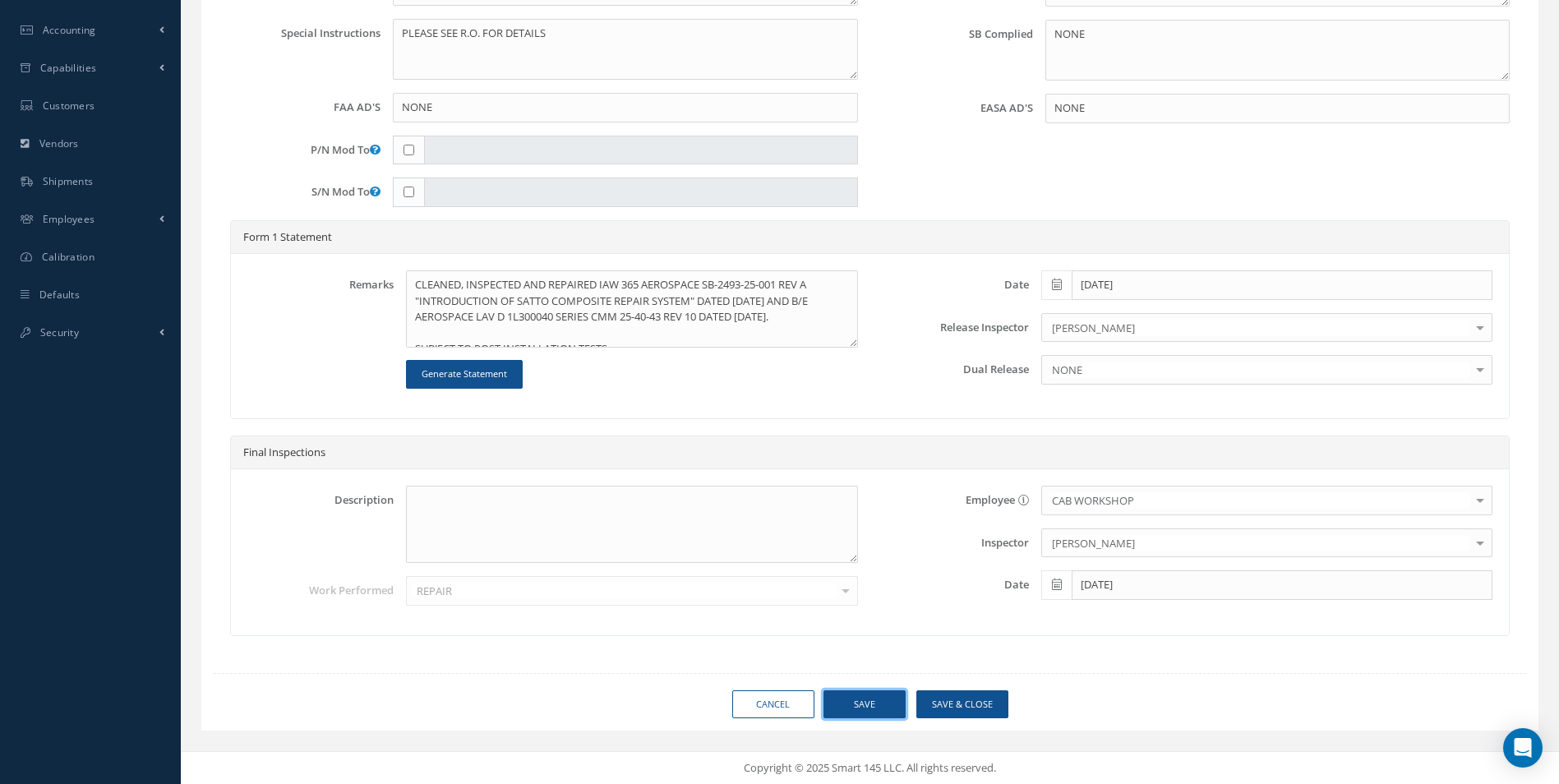
click at [861, 696] on button "Save" at bounding box center [865, 704] width 82 height 29
type input "DIEHL"
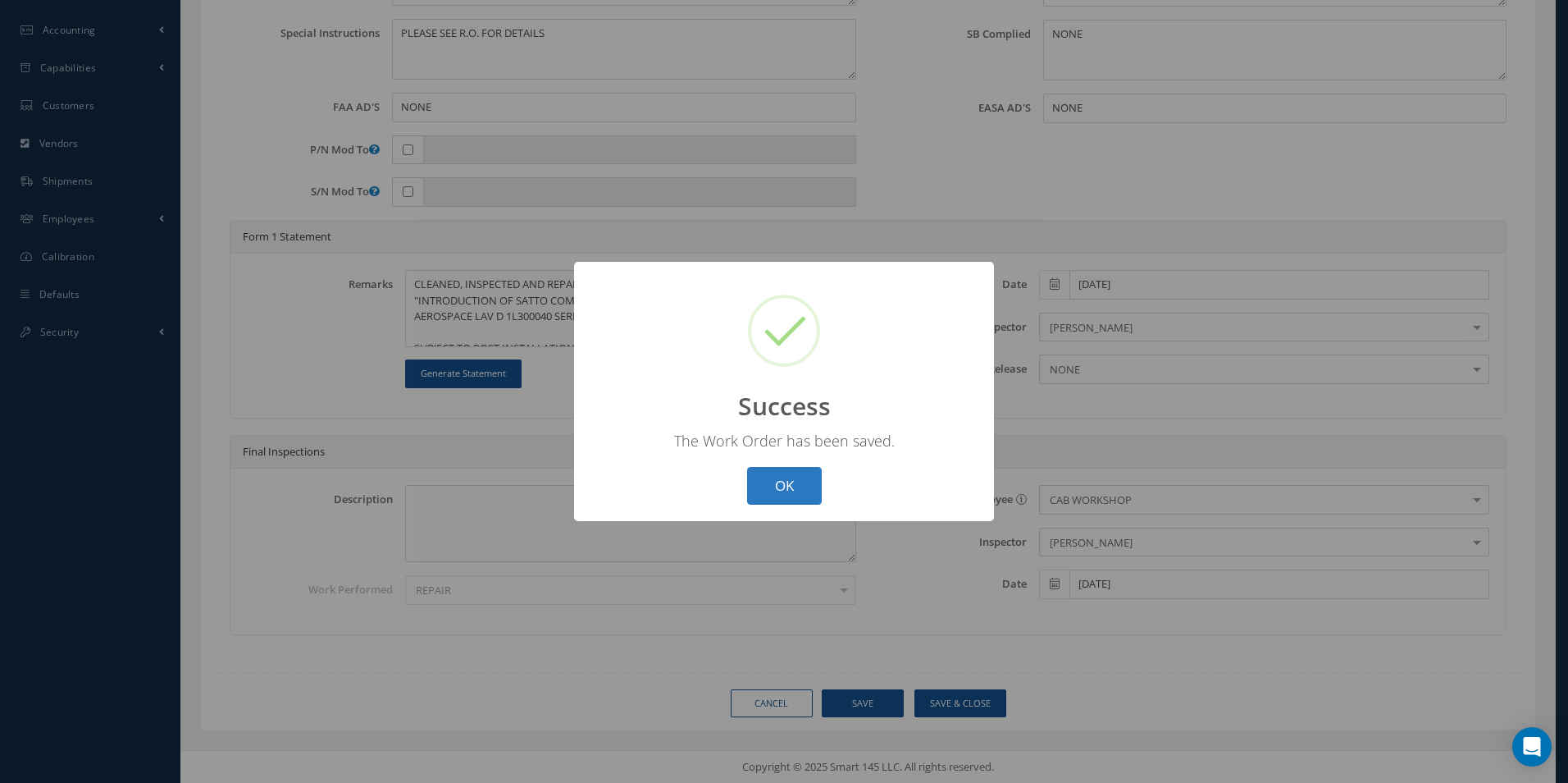
click at [787, 477] on button "OK" at bounding box center [784, 486] width 75 height 38
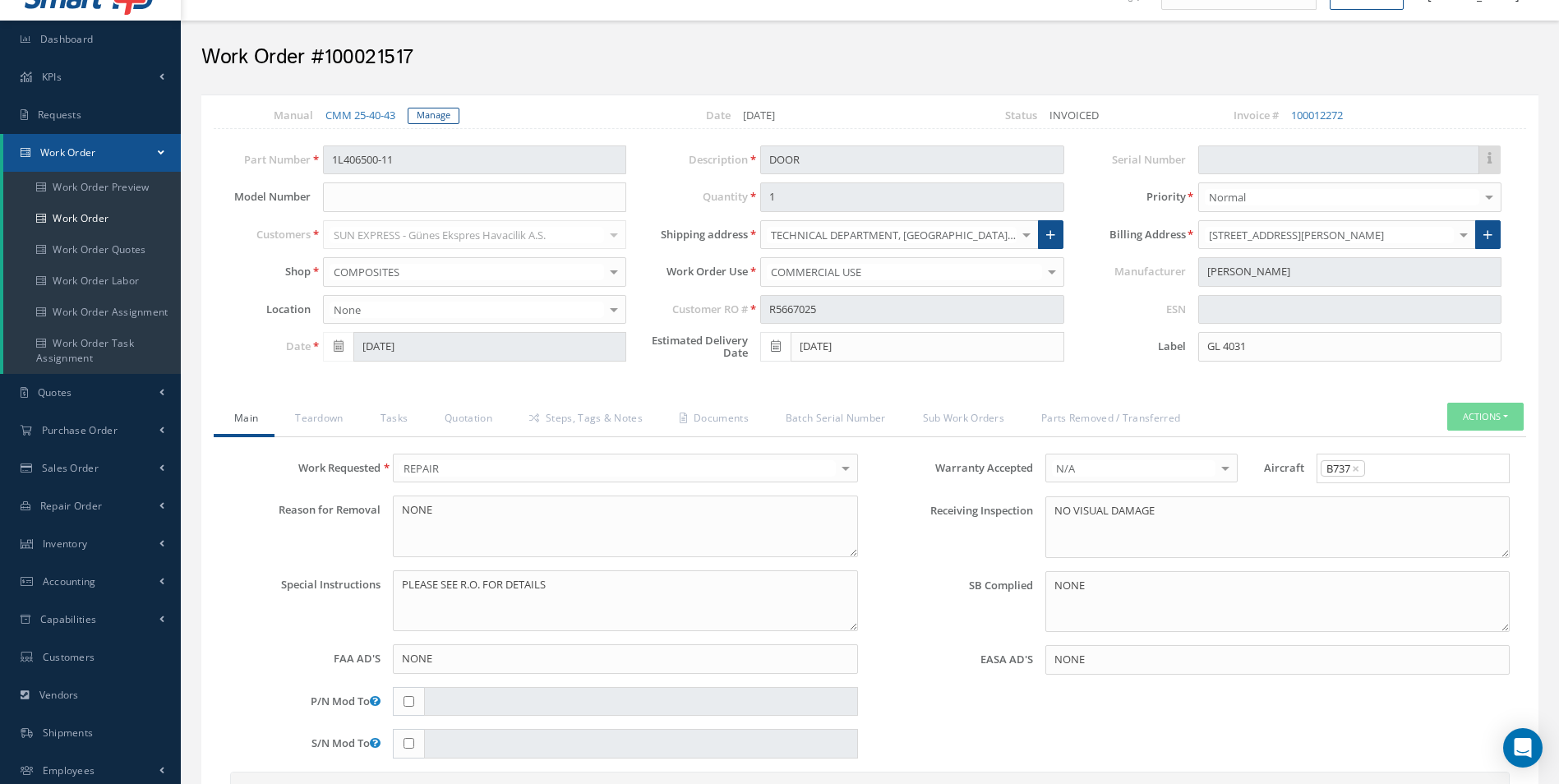
scroll to position [0, 0]
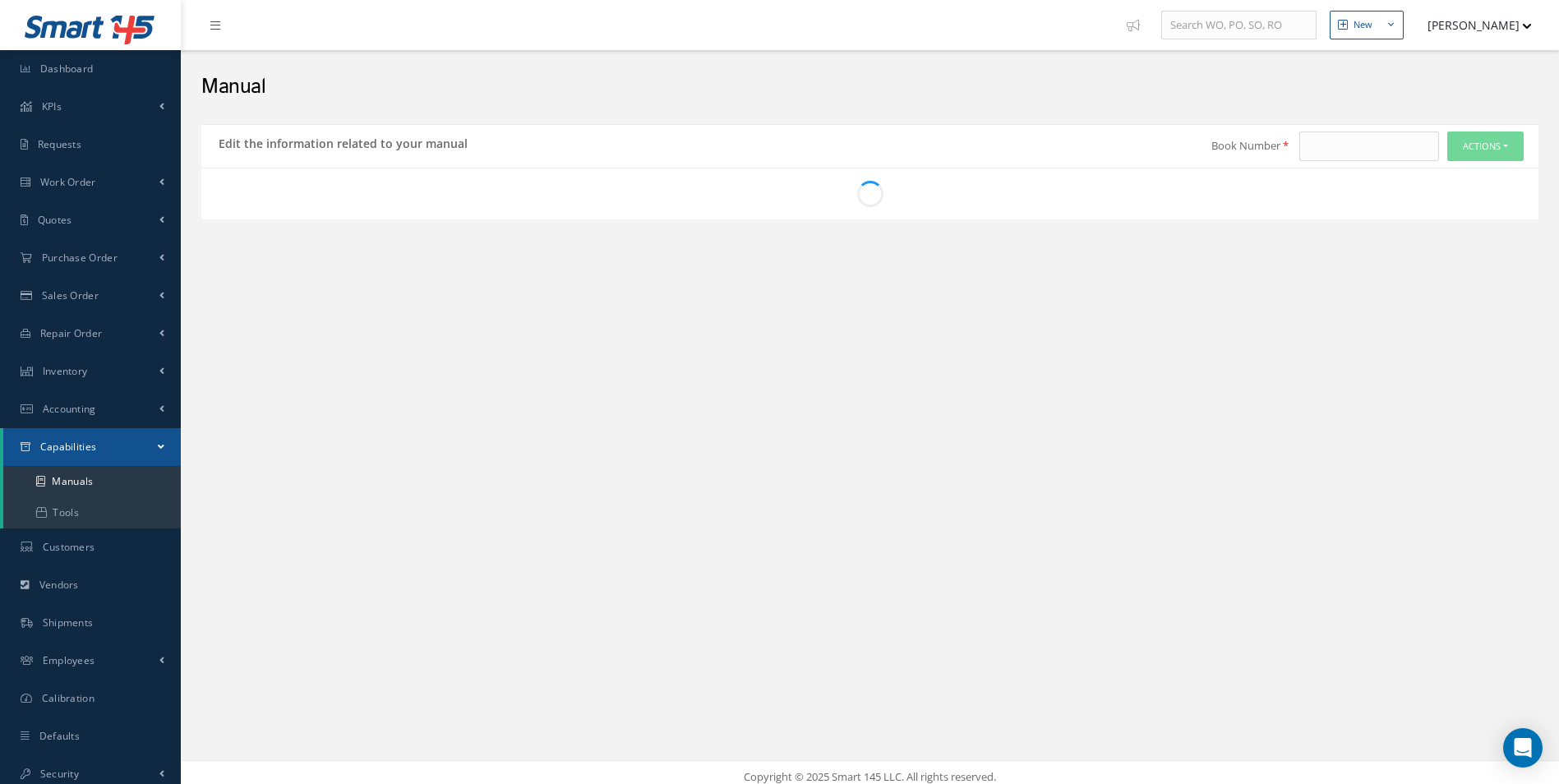
scroll to position [9, 0]
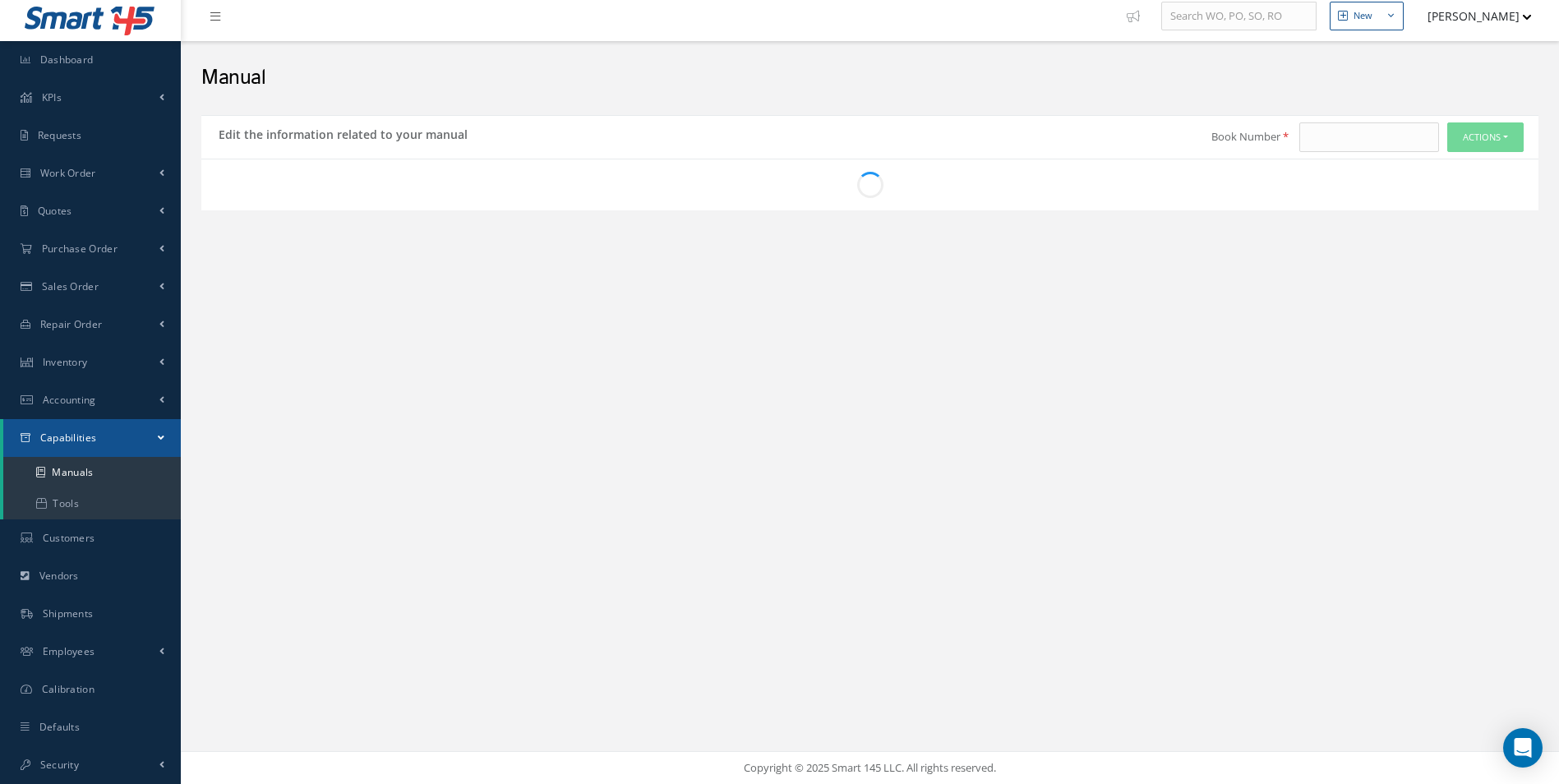
type input "CMM 25-40-43"
